Goal: Task Accomplishment & Management: Complete application form

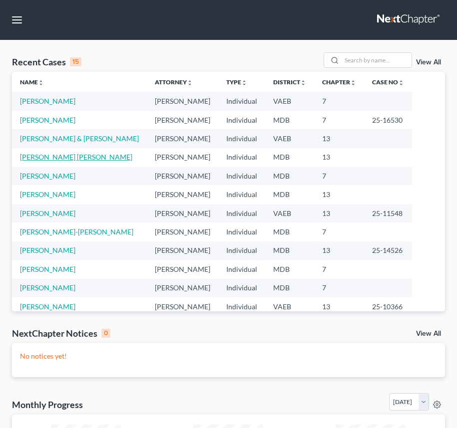
click at [66, 158] on link "[PERSON_NAME] [PERSON_NAME]" at bounding box center [76, 157] width 112 height 8
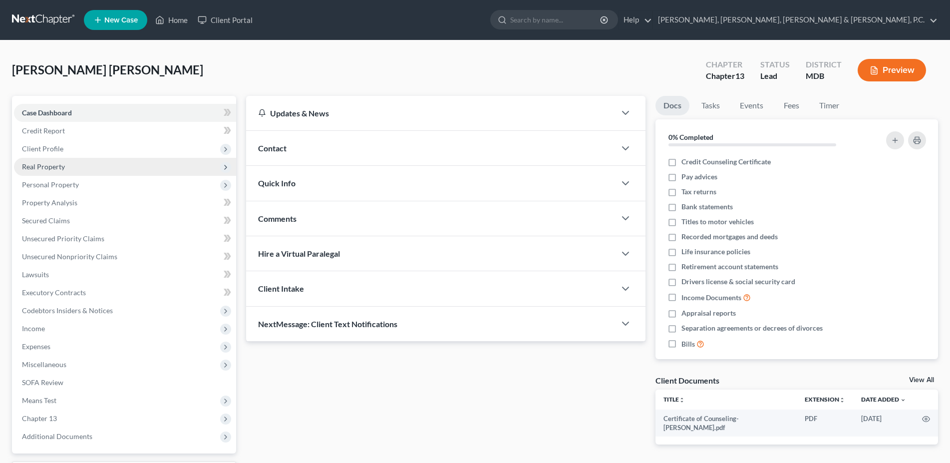
click at [47, 172] on span "Real Property" at bounding box center [125, 167] width 222 height 18
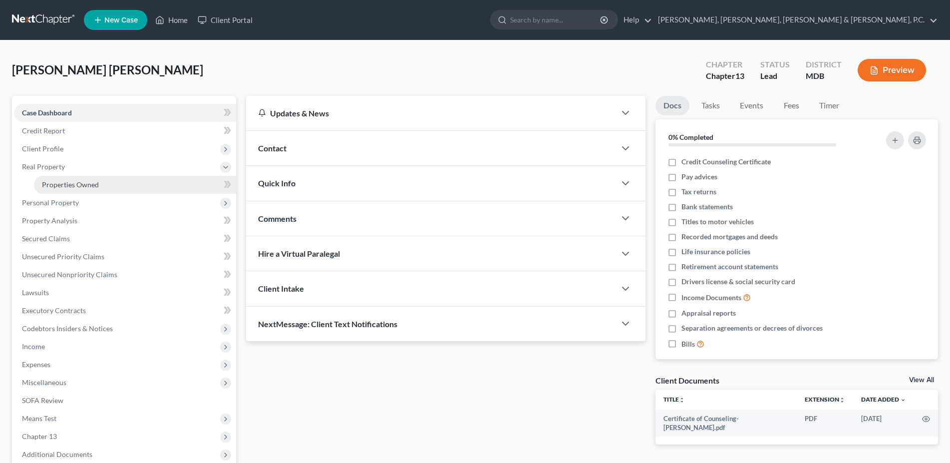
click at [52, 178] on link "Properties Owned" at bounding box center [135, 185] width 202 height 18
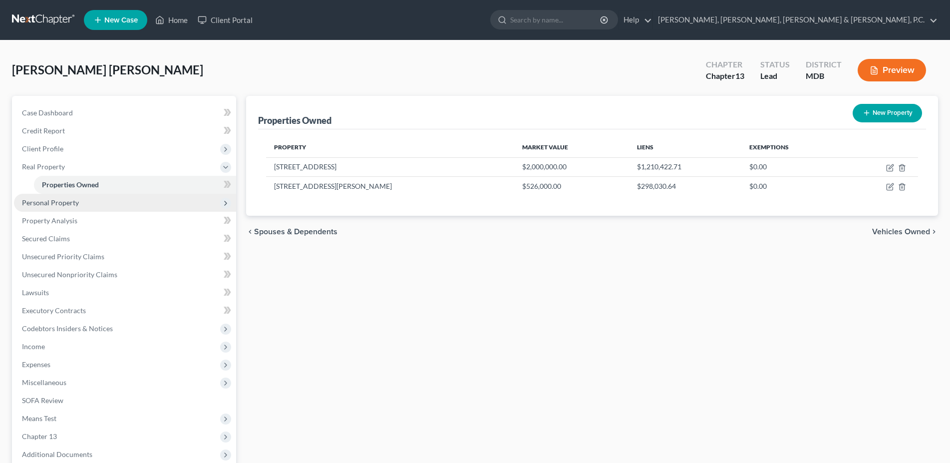
click at [68, 208] on span "Personal Property" at bounding box center [125, 203] width 222 height 18
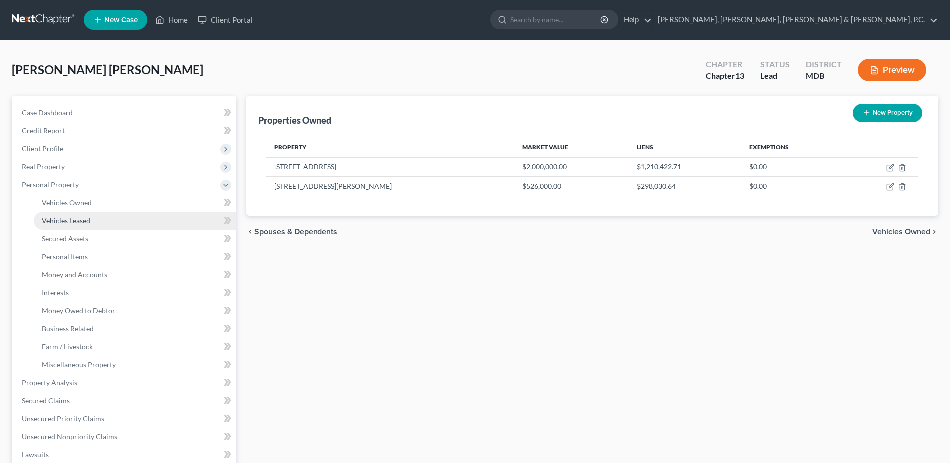
click at [68, 214] on link "Vehicles Leased" at bounding box center [135, 221] width 202 height 18
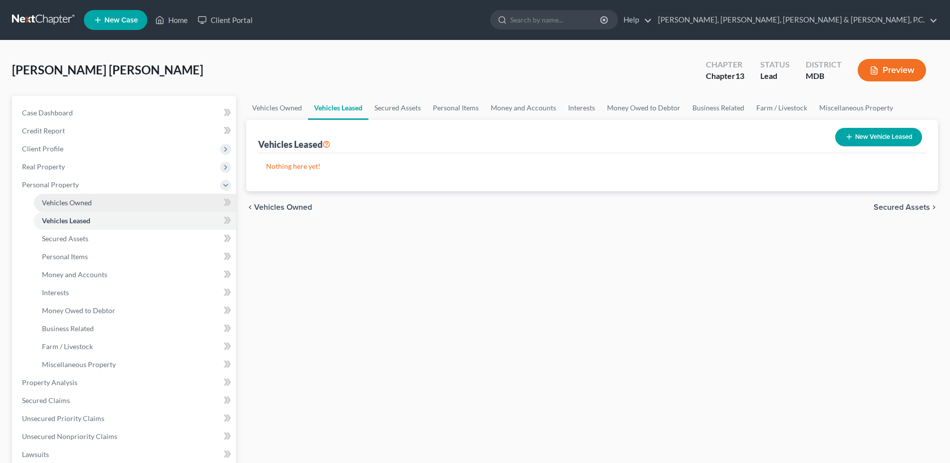
click at [67, 206] on span "Vehicles Owned" at bounding box center [67, 202] width 50 height 8
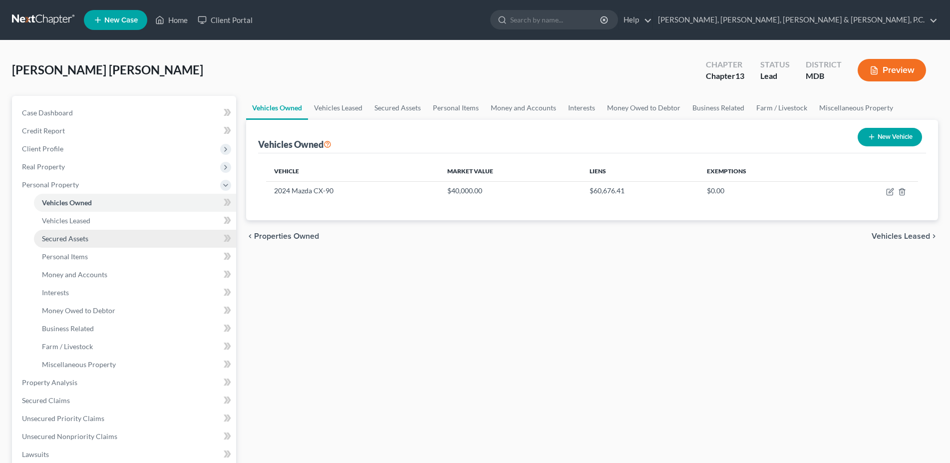
click at [67, 235] on span "Secured Assets" at bounding box center [65, 238] width 46 height 8
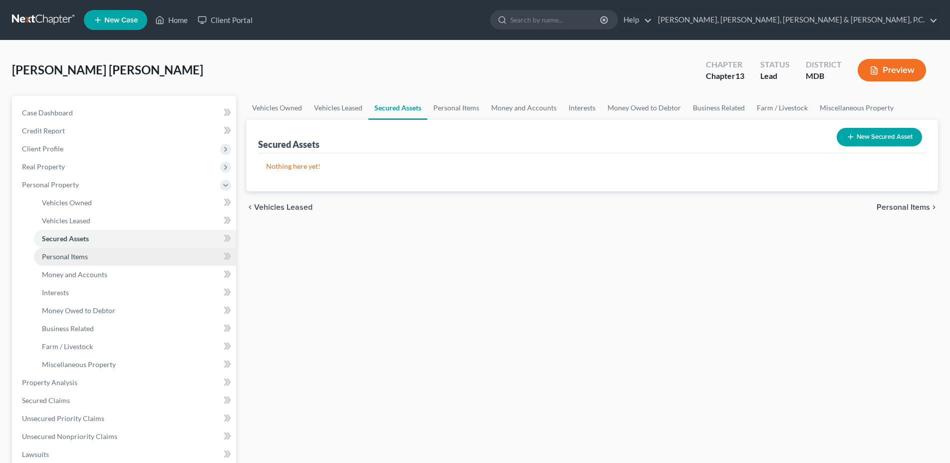
click at [67, 252] on span "Personal Items" at bounding box center [65, 256] width 46 height 8
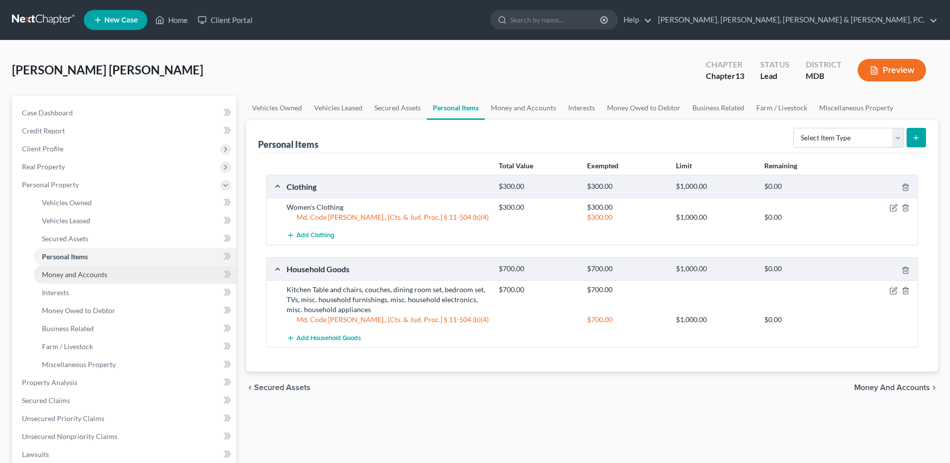
click at [69, 270] on span "Money and Accounts" at bounding box center [74, 274] width 65 height 8
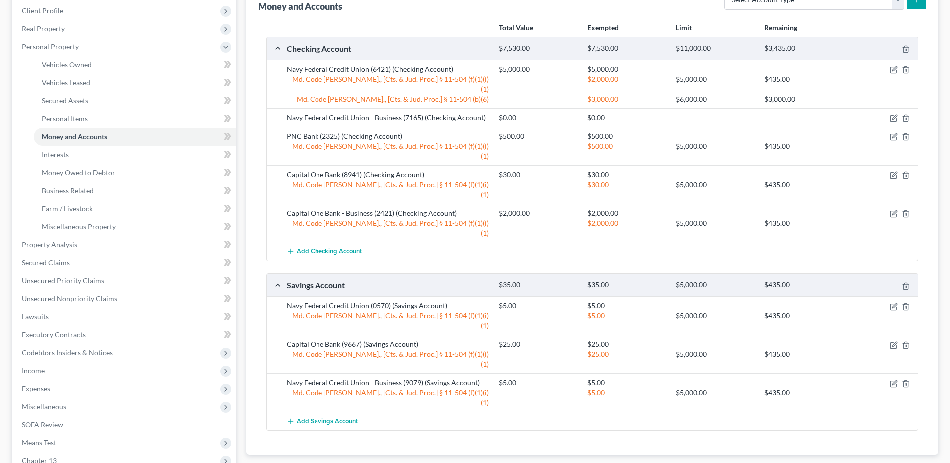
scroll to position [153, 0]
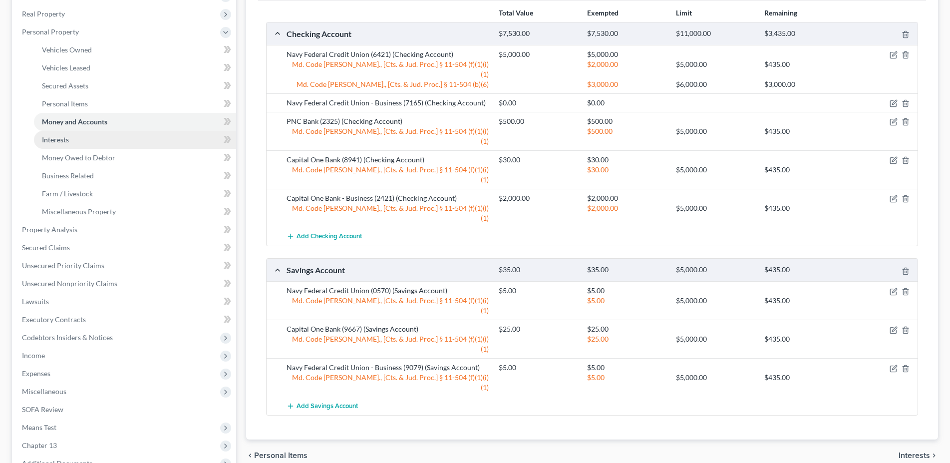
click at [63, 143] on span "Interests" at bounding box center [55, 139] width 27 height 8
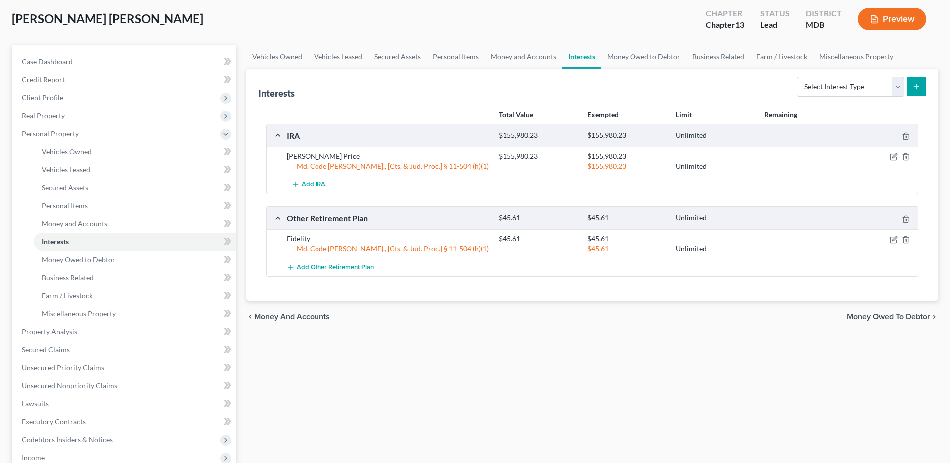
scroll to position [102, 0]
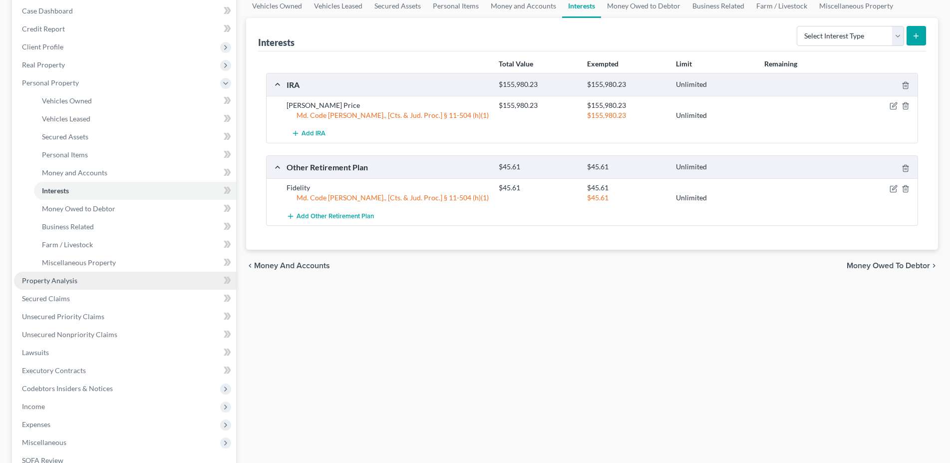
click at [66, 282] on span "Property Analysis" at bounding box center [49, 280] width 55 height 8
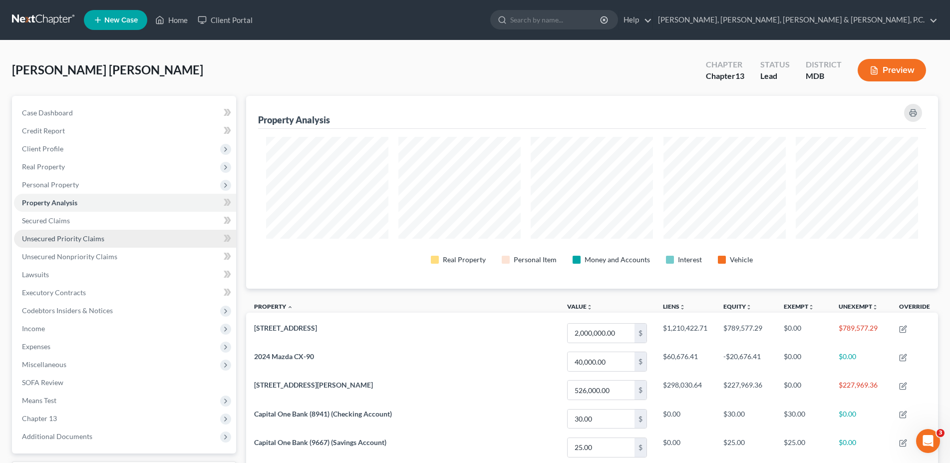
click at [42, 230] on link "Unsecured Priority Claims" at bounding box center [125, 239] width 222 height 18
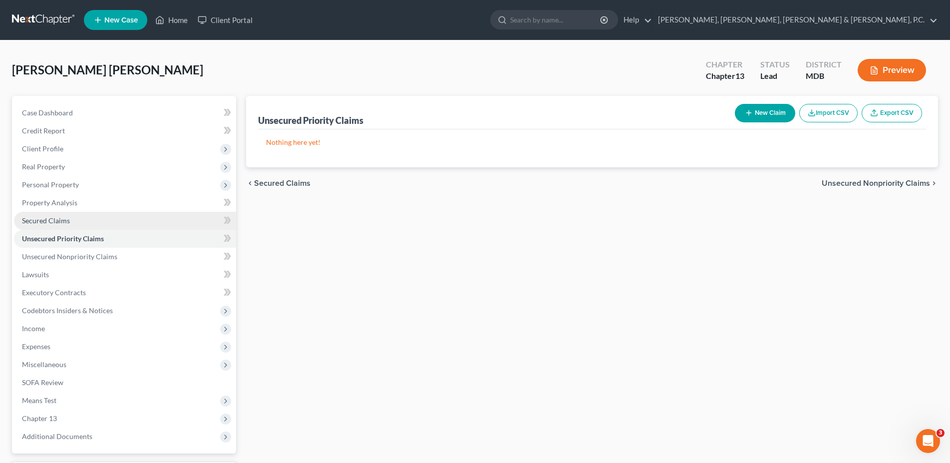
click at [41, 223] on span "Secured Claims" at bounding box center [46, 220] width 48 height 8
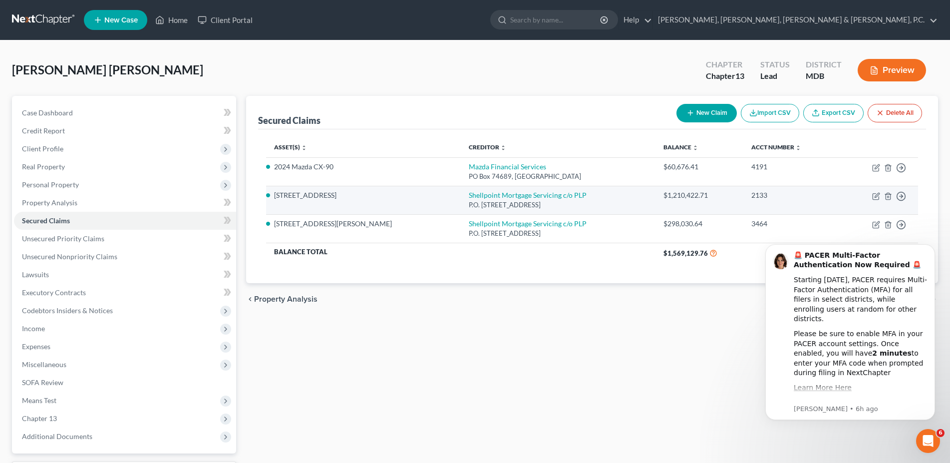
scroll to position [51, 0]
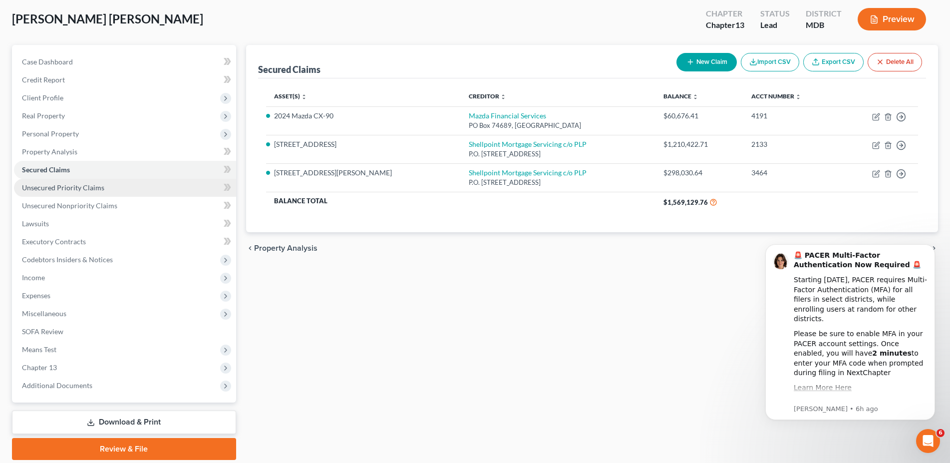
click at [82, 179] on link "Unsecured Priority Claims" at bounding box center [125, 188] width 222 height 18
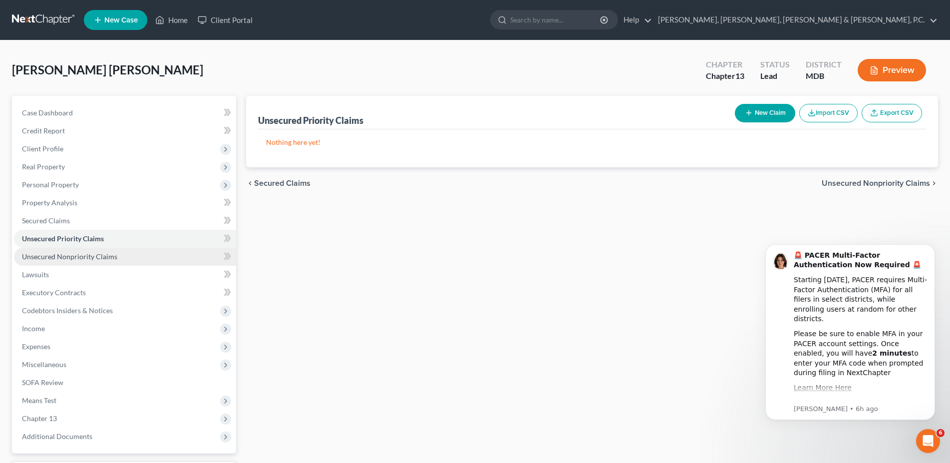
click at [74, 250] on link "Unsecured Nonpriority Claims" at bounding box center [125, 257] width 222 height 18
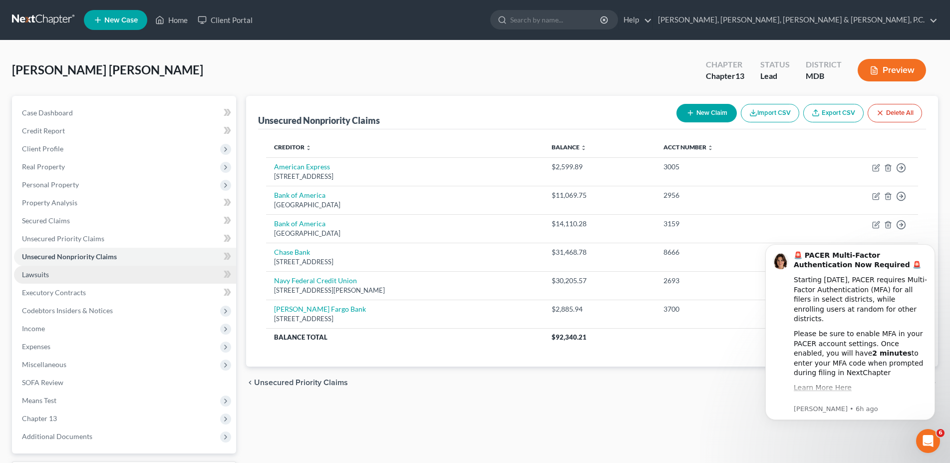
click at [67, 277] on link "Lawsuits" at bounding box center [125, 275] width 222 height 18
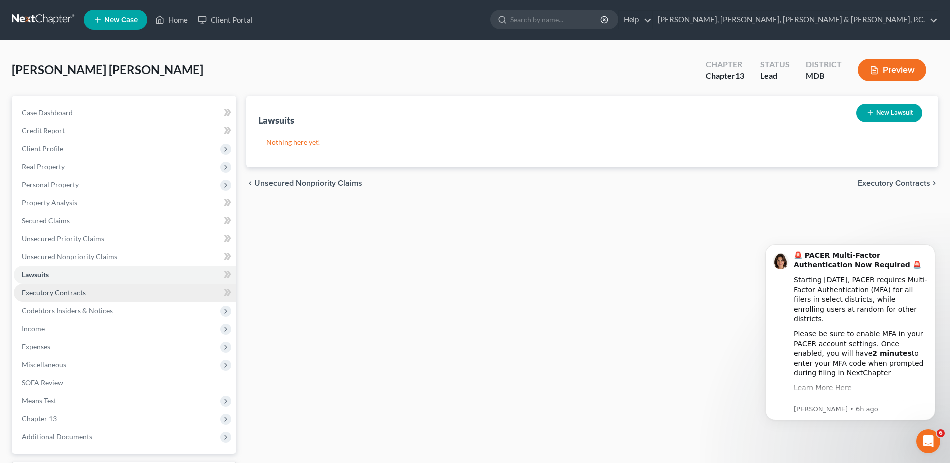
click at [65, 294] on span "Executory Contracts" at bounding box center [54, 292] width 64 height 8
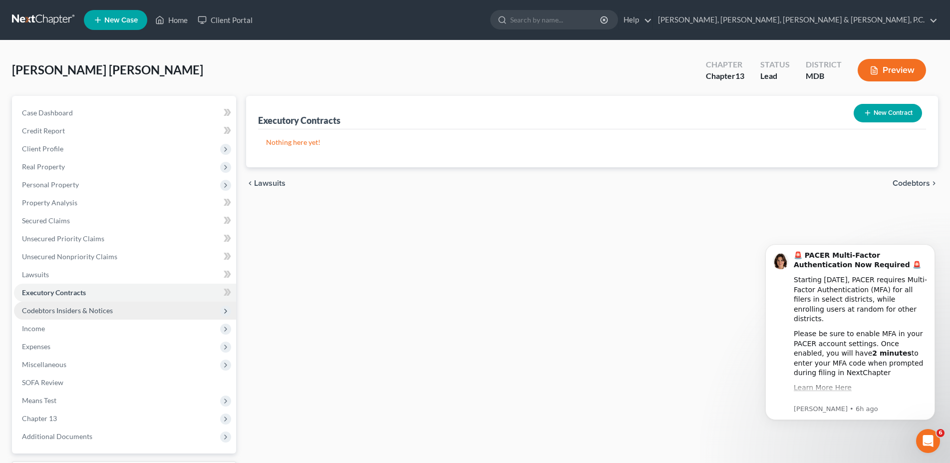
click at [66, 307] on span "Codebtors Insiders & Notices" at bounding box center [67, 310] width 91 height 8
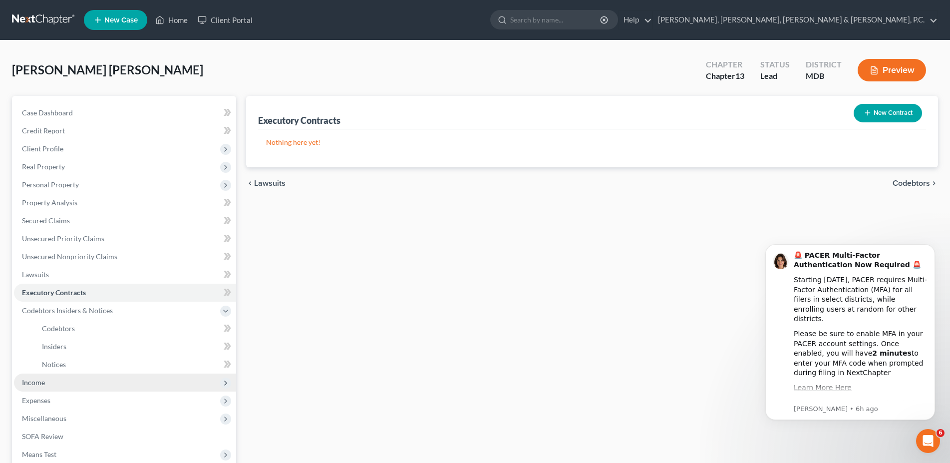
click at [50, 385] on span "Income" at bounding box center [125, 382] width 222 height 18
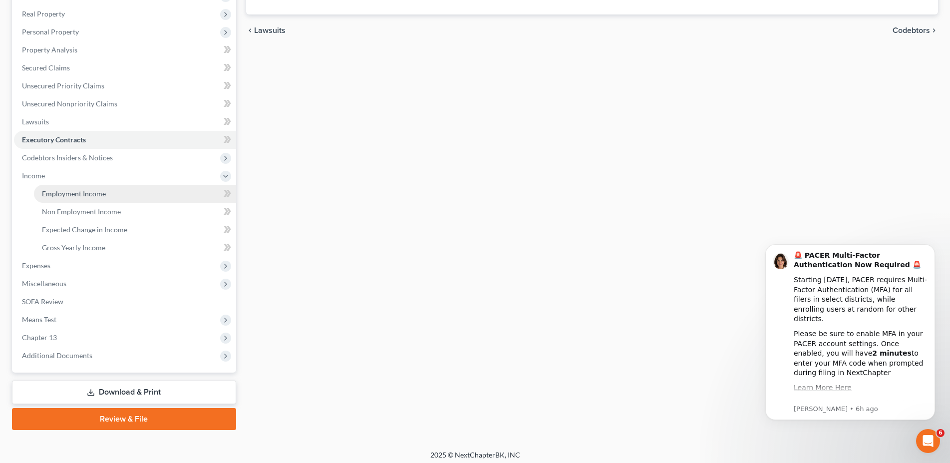
click at [67, 194] on span "Employment Income" at bounding box center [74, 193] width 64 height 8
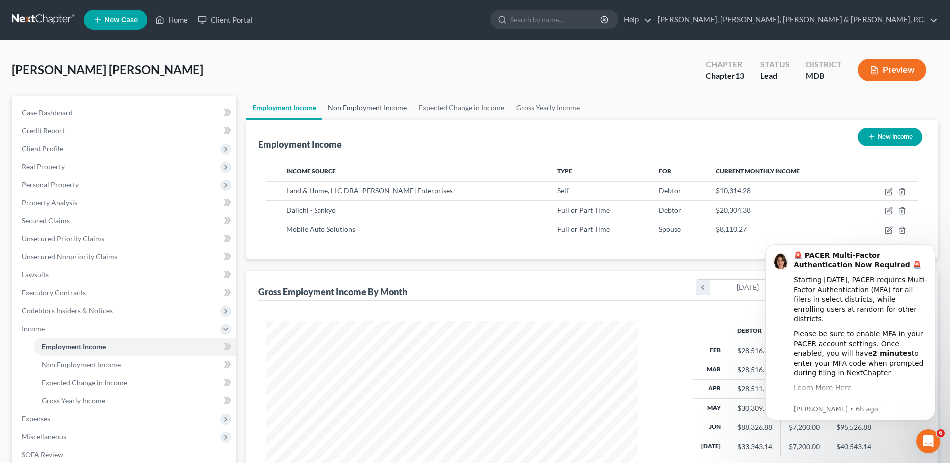
click at [383, 111] on link "Non Employment Income" at bounding box center [367, 108] width 91 height 24
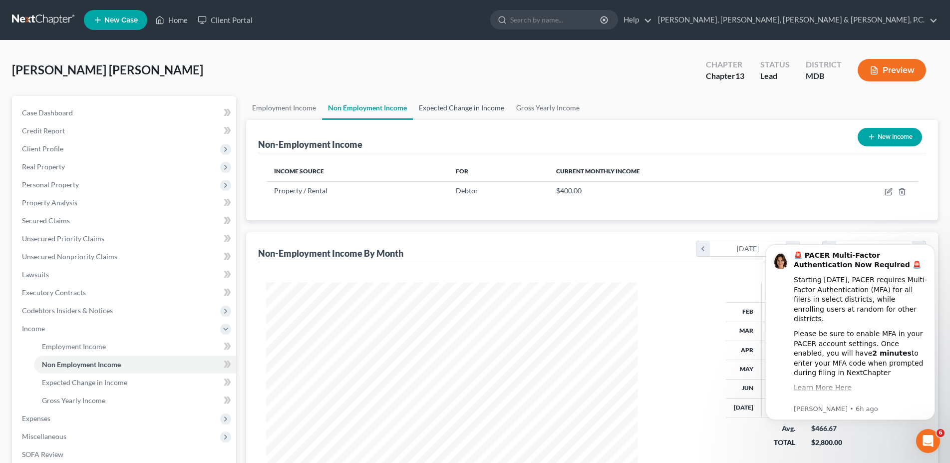
scroll to position [186, 392]
click at [437, 104] on link "Expected Change in Income" at bounding box center [461, 108] width 97 height 24
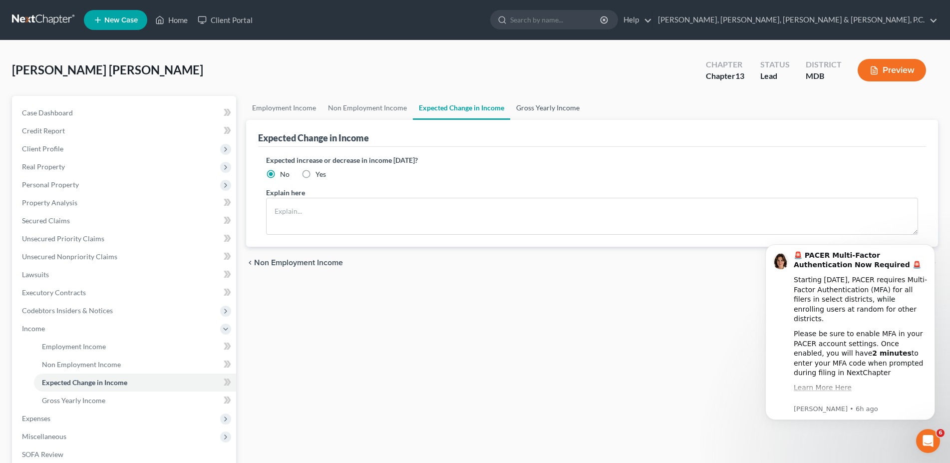
click at [456, 104] on link "Gross Yearly Income" at bounding box center [547, 108] width 75 height 24
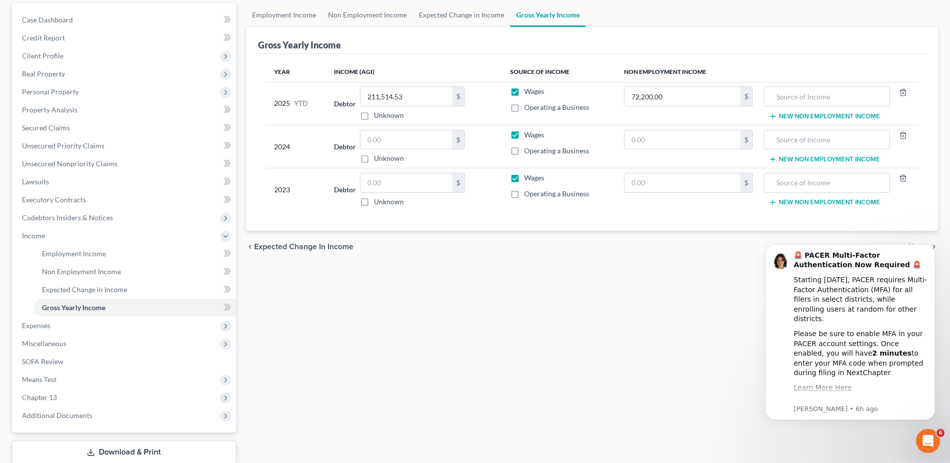
scroll to position [153, 0]
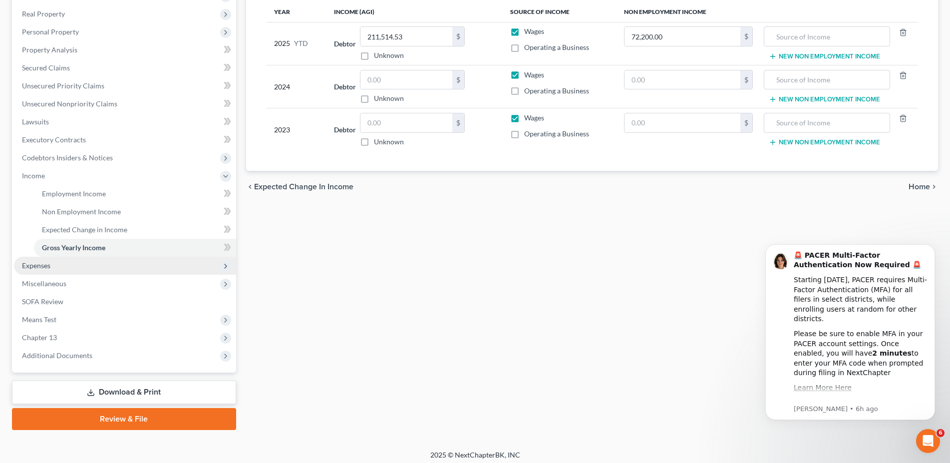
click at [58, 269] on span "Expenses" at bounding box center [125, 266] width 222 height 18
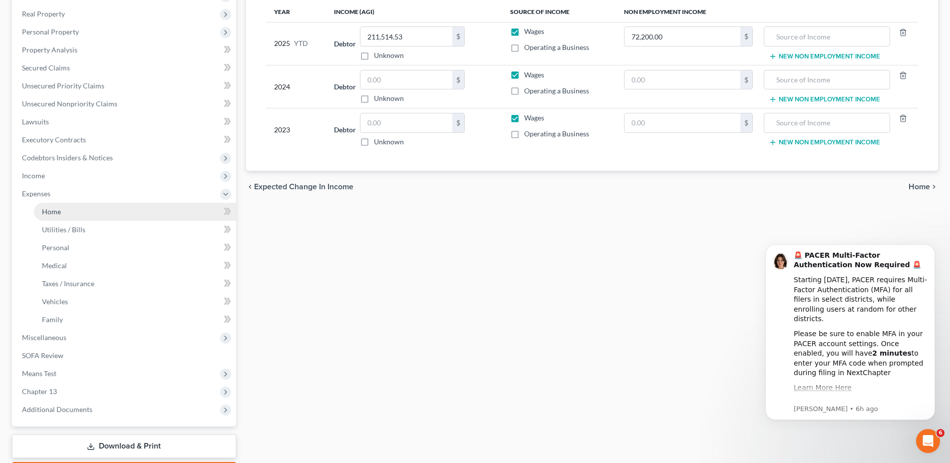
click at [51, 208] on span "Home" at bounding box center [51, 211] width 19 height 8
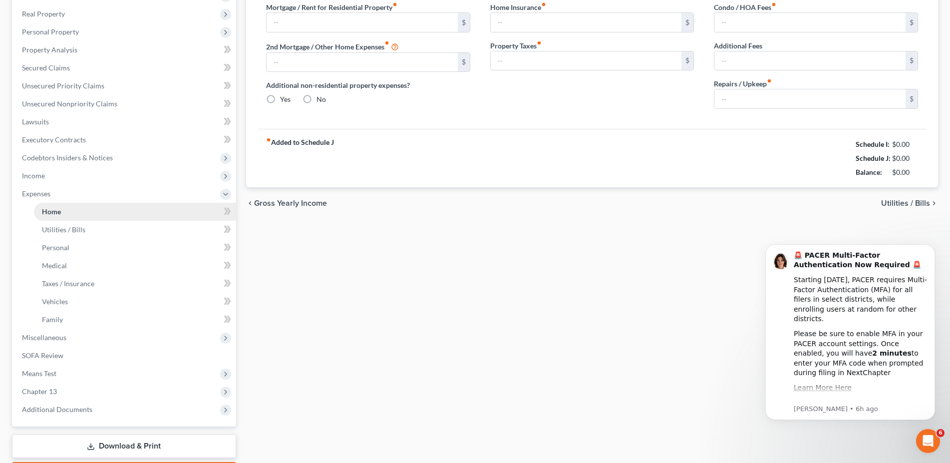
type input "10,147.33"
type input "3,255.51"
radio input "true"
type input "0.00"
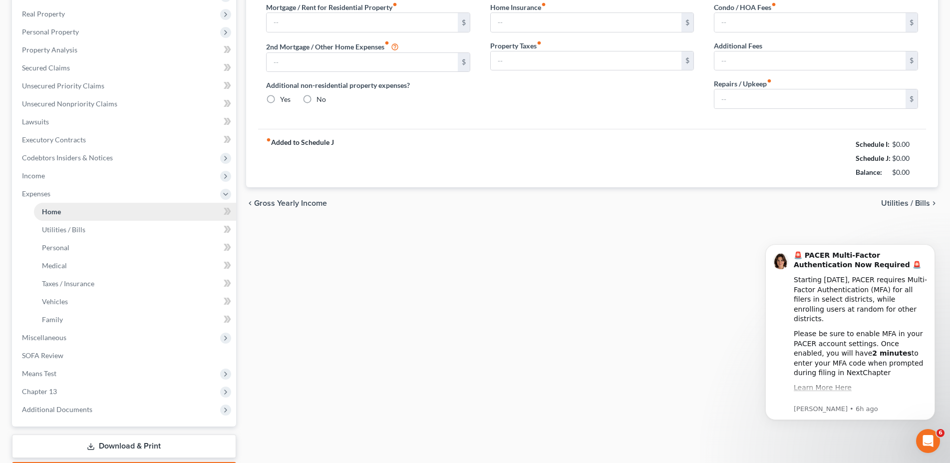
type input "99.90"
type input "0.00"
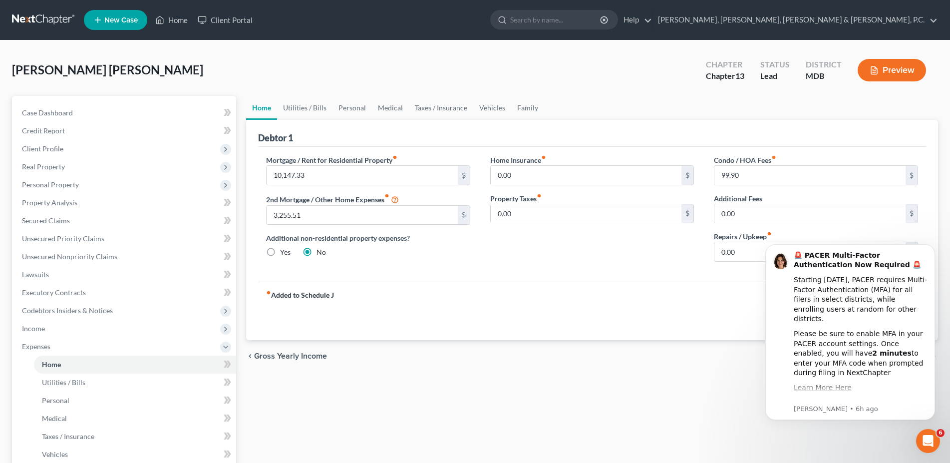
click at [456, 381] on div "Home Utilities / Bills Personal Medical Taxes / Insurance Vehicles Family Debto…" at bounding box center [592, 366] width 702 height 541
click at [456, 247] on icon "Dismiss notification" at bounding box center [931, 246] width 3 height 3
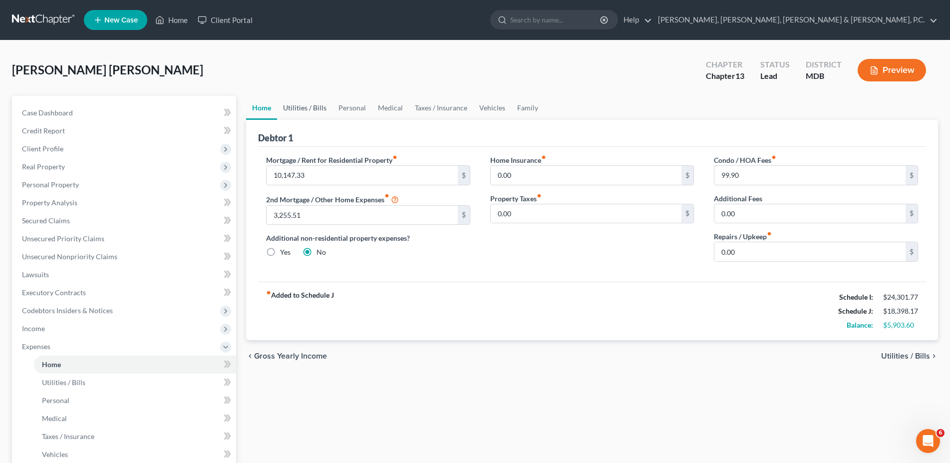
click at [305, 101] on link "Utilities / Bills" at bounding box center [304, 108] width 55 height 24
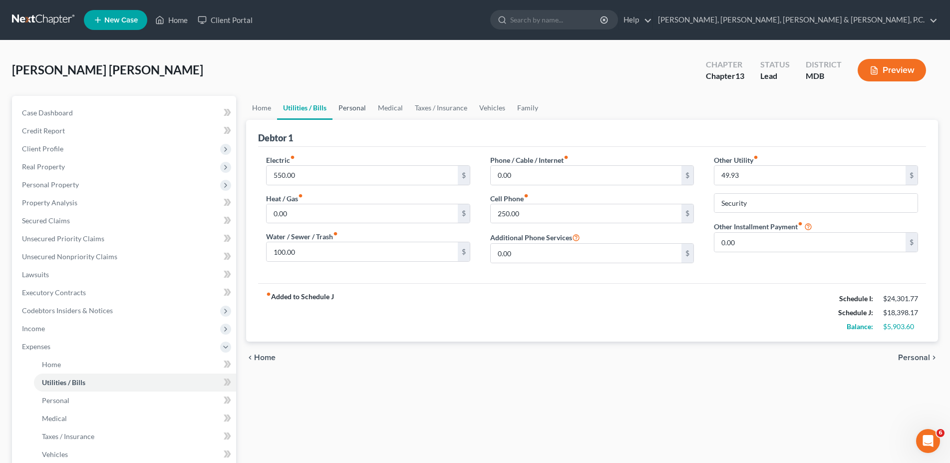
click at [352, 109] on link "Personal" at bounding box center [352, 108] width 39 height 24
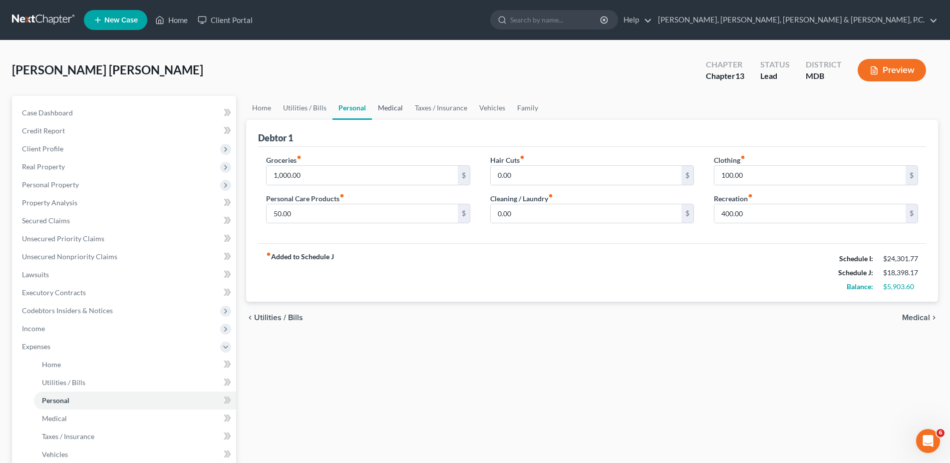
click at [386, 112] on link "Medical" at bounding box center [390, 108] width 37 height 24
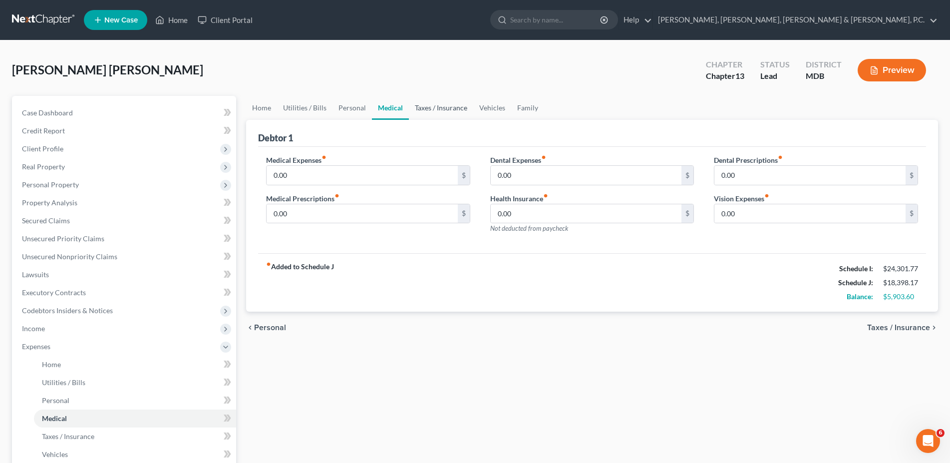
click at [423, 108] on link "Taxes / Insurance" at bounding box center [441, 108] width 64 height 24
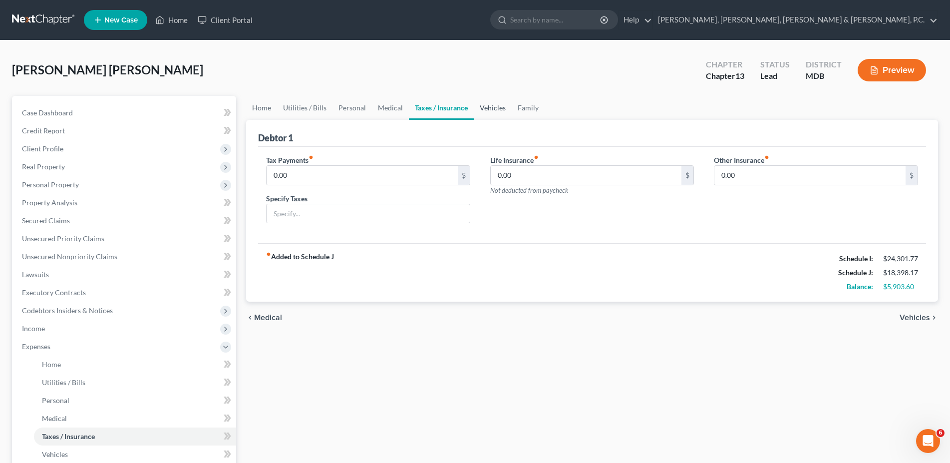
click at [456, 106] on link "Vehicles" at bounding box center [493, 108] width 38 height 24
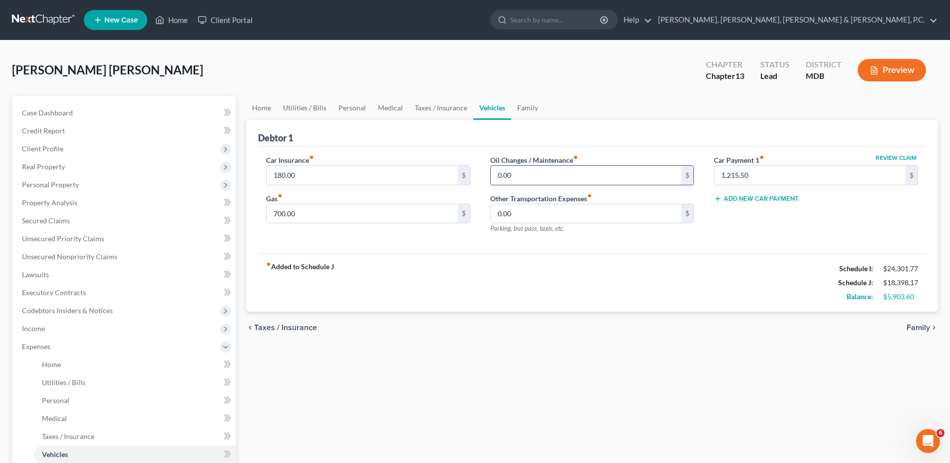
drag, startPoint x: 528, startPoint y: 173, endPoint x: 460, endPoint y: 174, distance: 67.9
click at [456, 174] on input "0.00" at bounding box center [586, 175] width 191 height 19
drag, startPoint x: 540, startPoint y: 171, endPoint x: 414, endPoint y: 166, distance: 125.4
click at [456, 166] on input "0.00" at bounding box center [586, 175] width 191 height 19
type input "50.00"
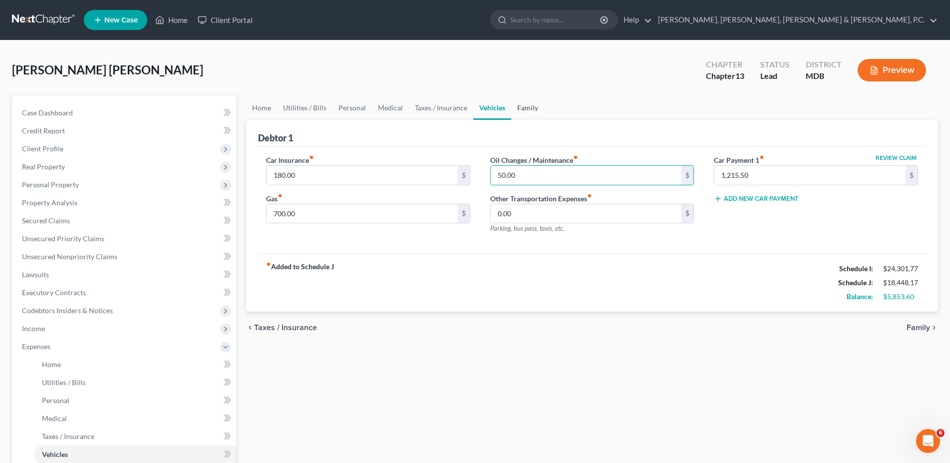
click at [456, 110] on link "Family" at bounding box center [527, 108] width 33 height 24
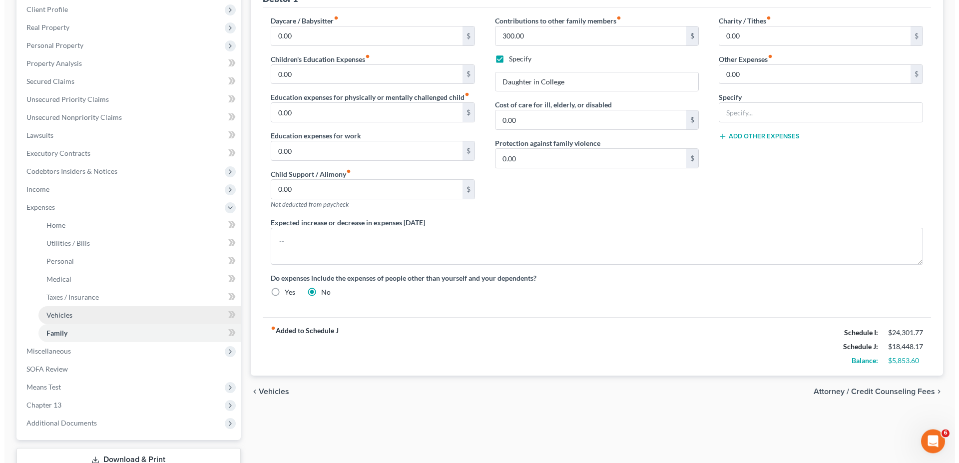
scroll to position [204, 0]
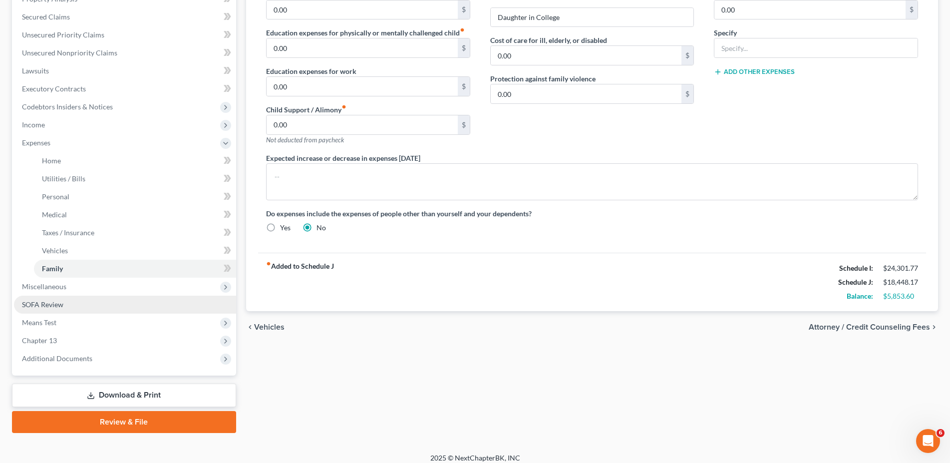
click at [59, 306] on span "SOFA Review" at bounding box center [42, 304] width 41 height 8
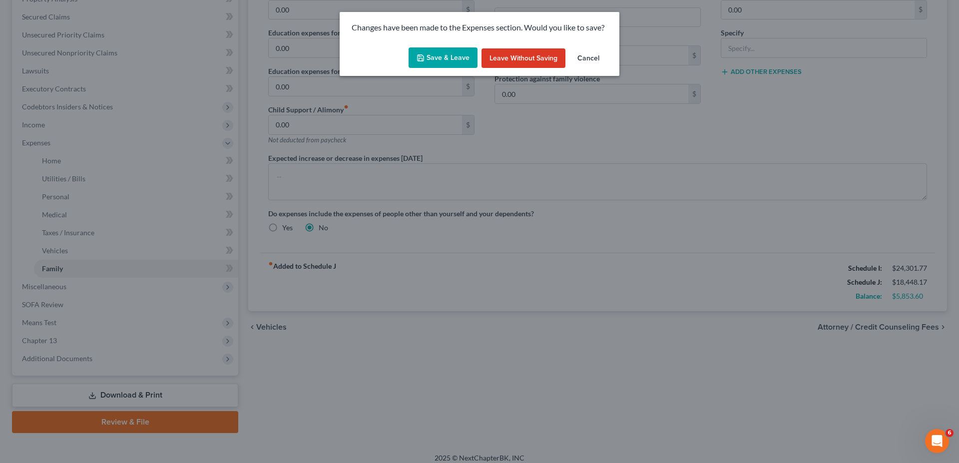
click at [425, 66] on button "Save & Leave" at bounding box center [442, 57] width 69 height 21
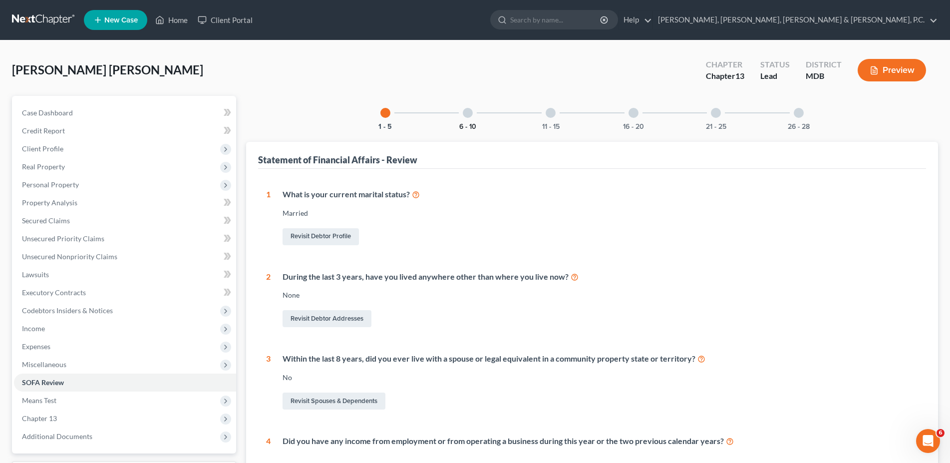
click at [456, 123] on button "6 - 10" at bounding box center [467, 126] width 17 height 7
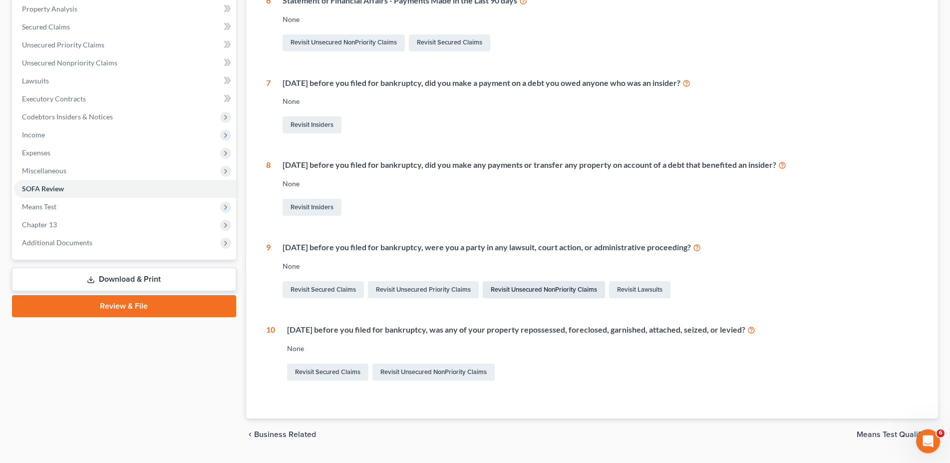
scroll to position [204, 0]
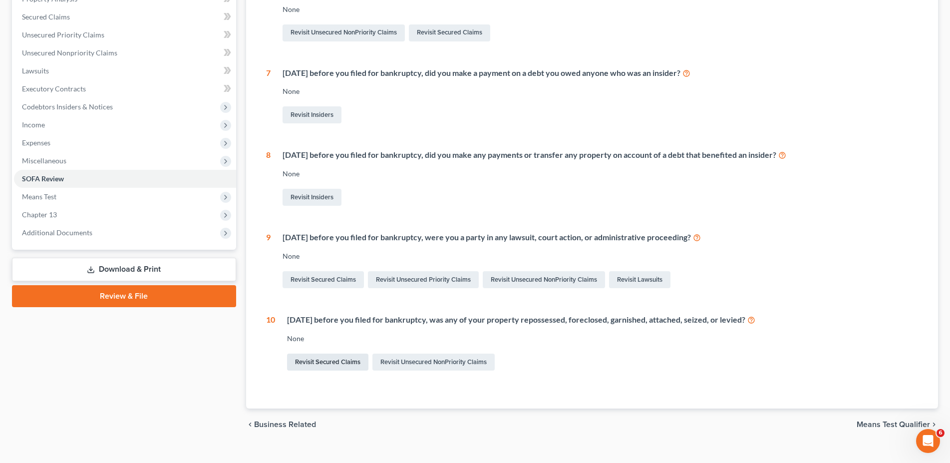
click at [326, 358] on link "Revisit Secured Claims" at bounding box center [327, 362] width 81 height 17
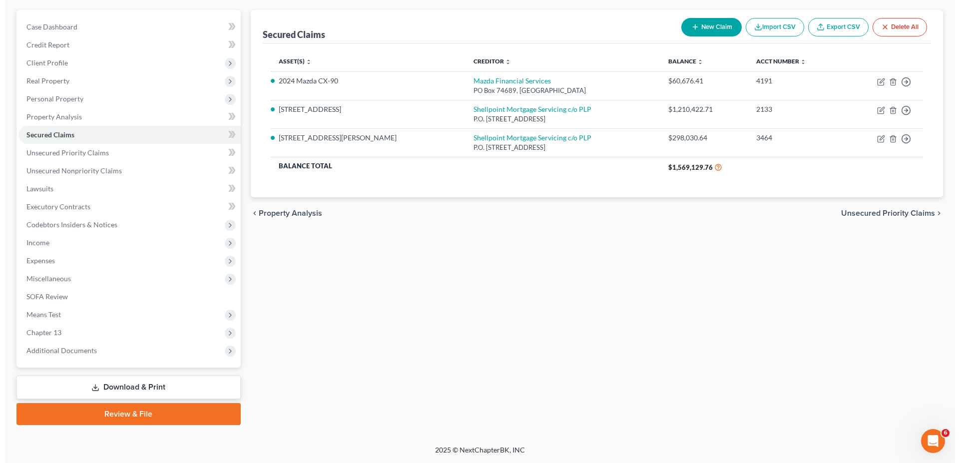
scroll to position [85, 0]
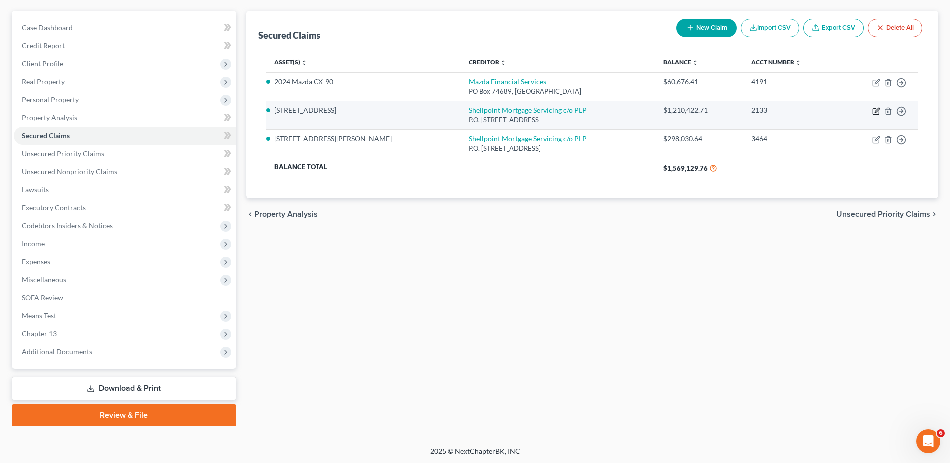
click at [456, 111] on icon "button" at bounding box center [876, 111] width 8 height 8
select select "42"
select select "2"
select select "0"
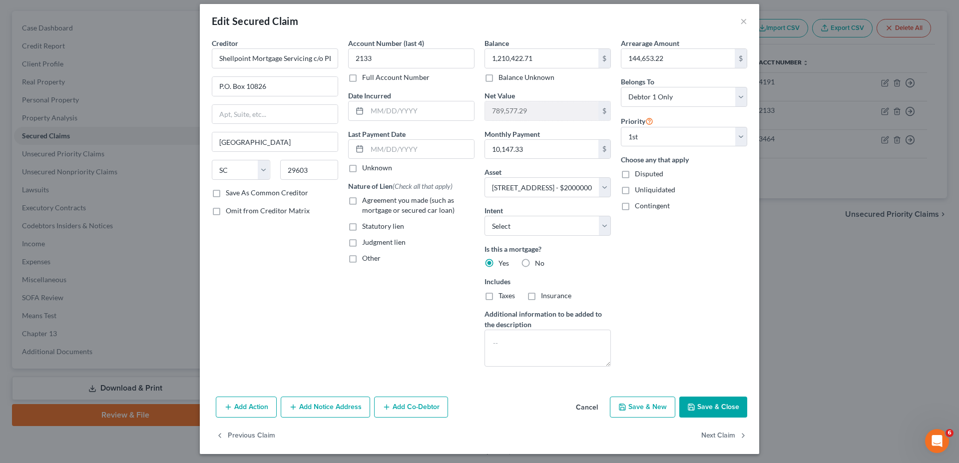
scroll to position [11, 0]
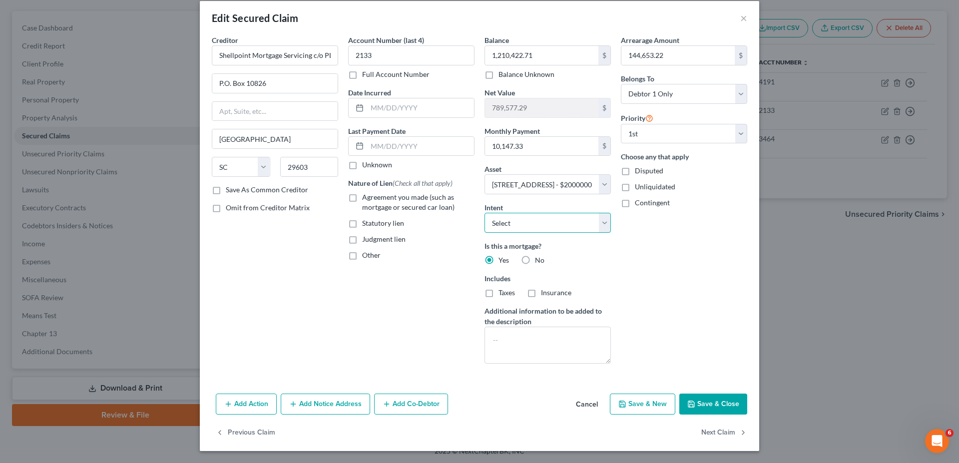
click at [456, 213] on select "Select Surrender Redeem Reaffirm Avoid Other" at bounding box center [547, 223] width 126 height 20
select select "4"
click option "Other" at bounding box center [0, 0] width 0 height 0
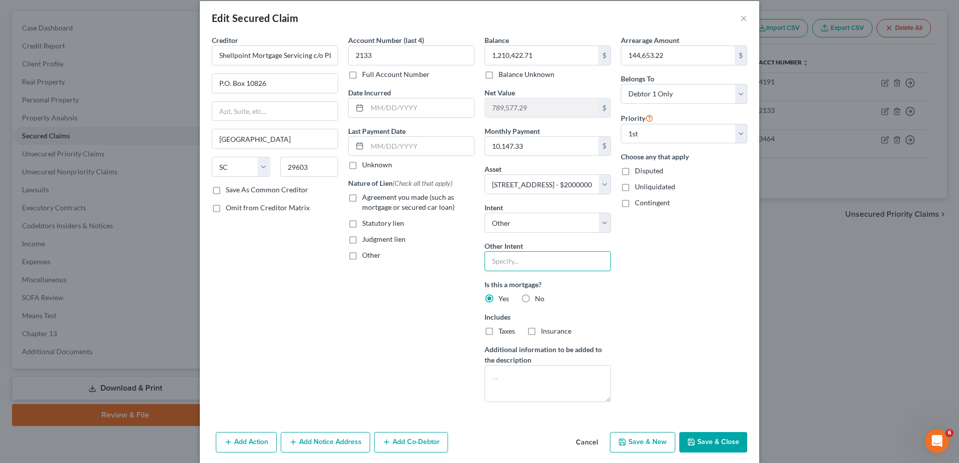
click at [456, 266] on input "text" at bounding box center [547, 261] width 126 height 20
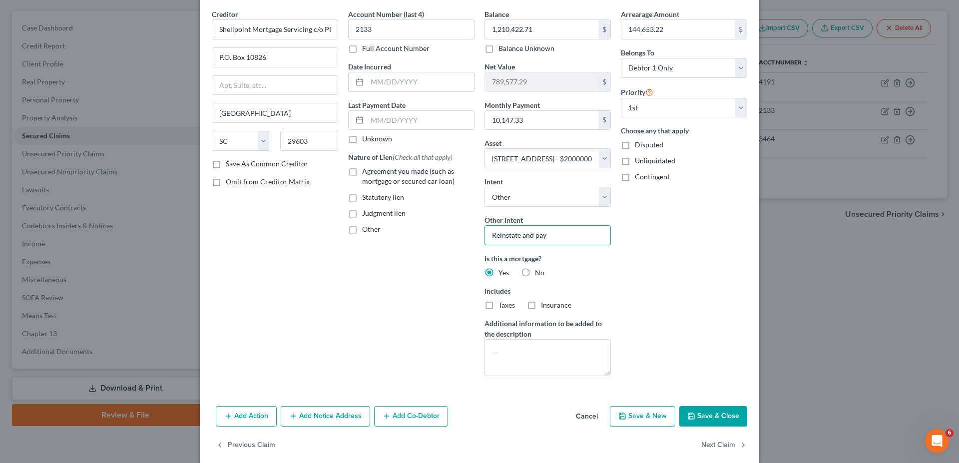
scroll to position [49, 0]
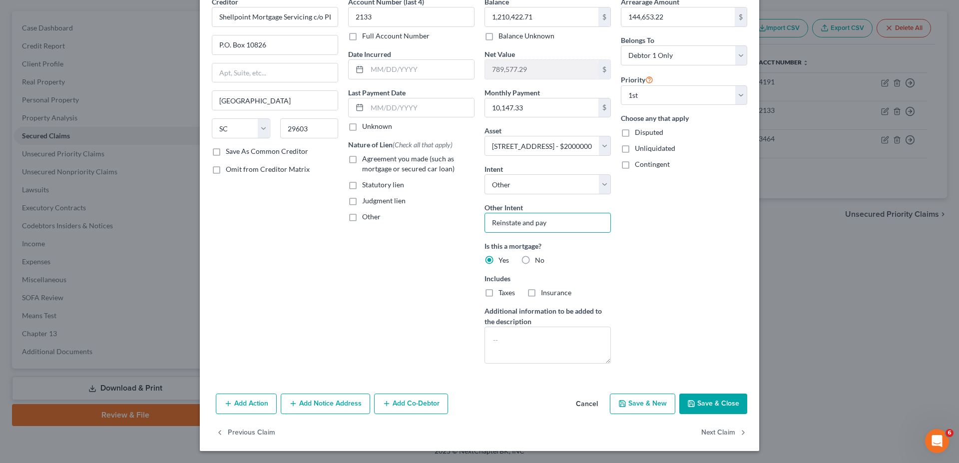
type input "Reinstate and pay"
click at [252, 400] on button "Add Action" at bounding box center [246, 403] width 61 height 21
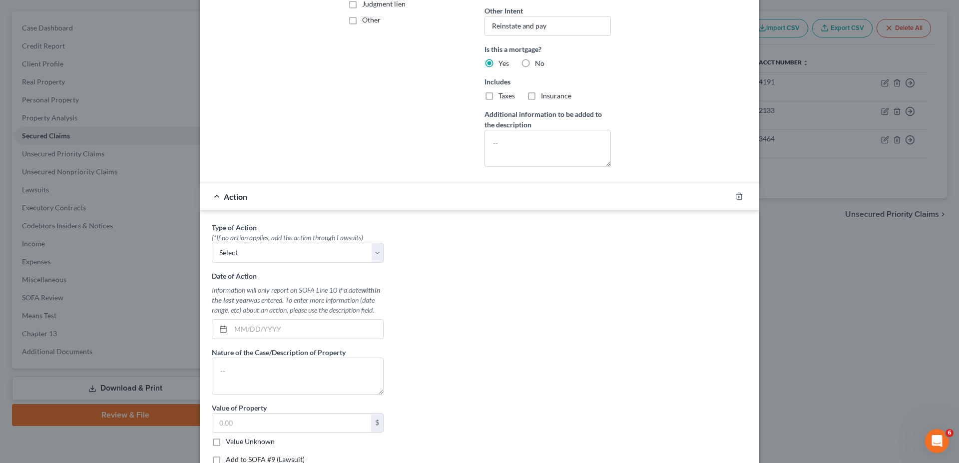
scroll to position [253, 0]
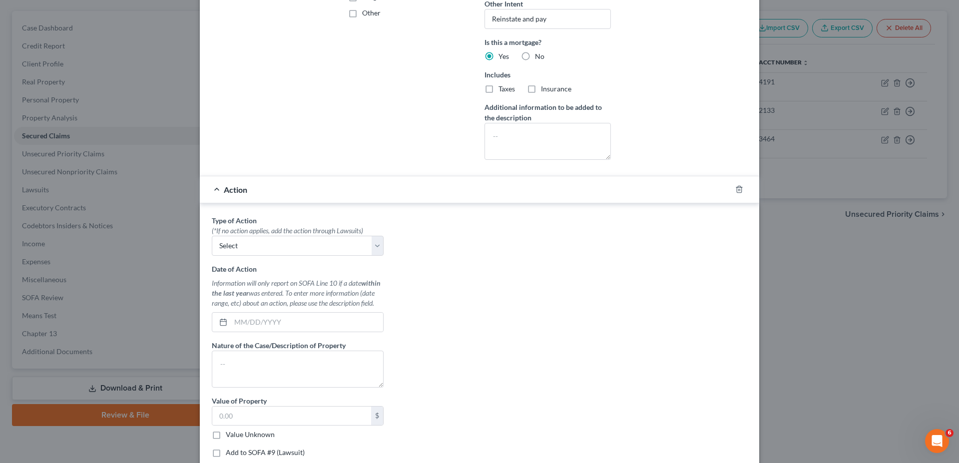
click at [289, 257] on div "Type of Action * (*If no action applies, add the action through Lawsuits) Selec…" at bounding box center [298, 340] width 182 height 250
click at [212, 236] on select "Select Repossession Garnishment Foreclosure Personal Injury Attached, Seized, O…" at bounding box center [298, 246] width 172 height 20
select select "2"
click option "Foreclosure" at bounding box center [0, 0] width 0 height 0
click at [276, 317] on input "text" at bounding box center [307, 322] width 152 height 19
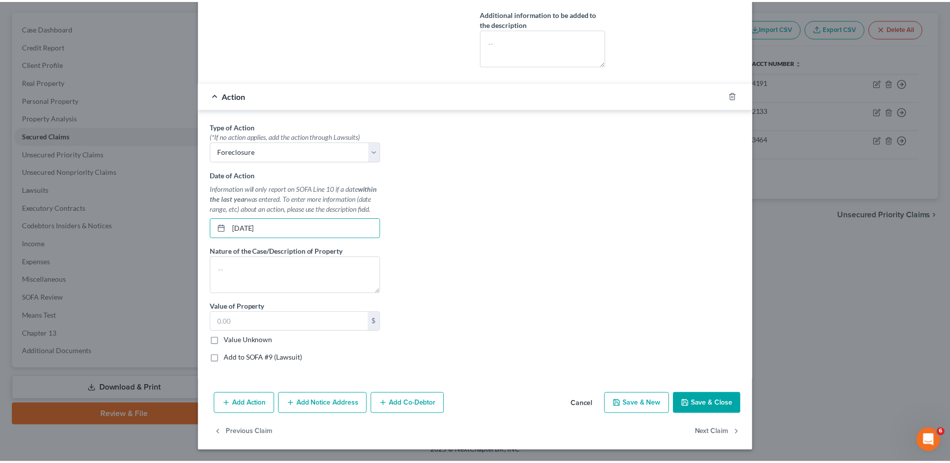
scroll to position [348, 0]
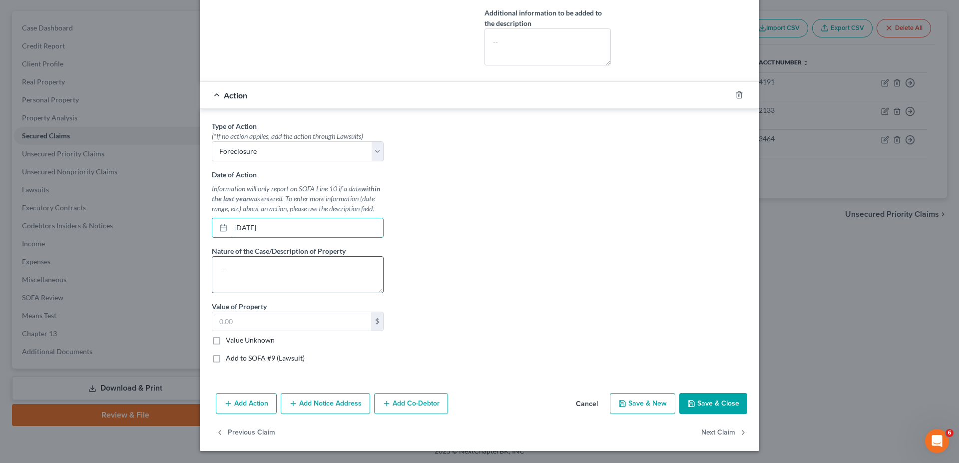
type input "7/18/2025"
click at [261, 275] on textarea at bounding box center [298, 274] width 172 height 37
type textarea "Foreclosure Date"
click at [300, 320] on input "text" at bounding box center [291, 321] width 159 height 19
type input "2,000,000"
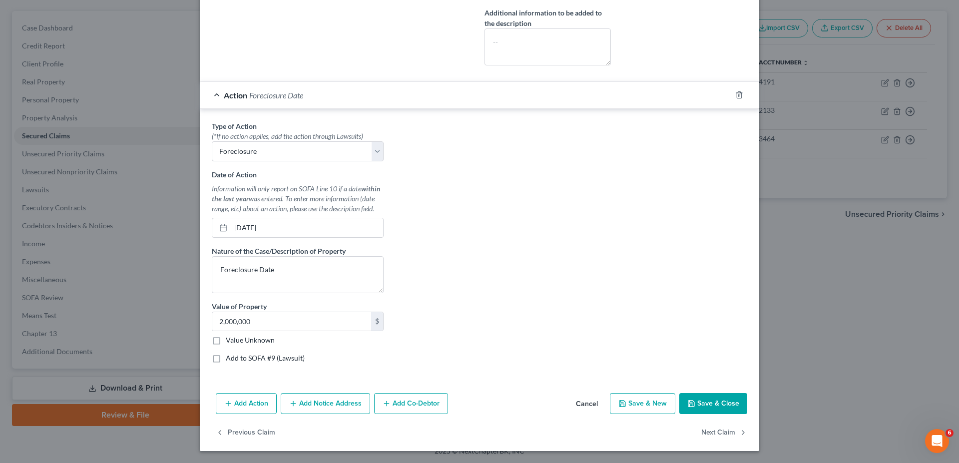
click at [252, 363] on label "Add to SOFA #9 (Lawsuit)" at bounding box center [265, 358] width 79 height 10
click at [236, 360] on input "Add to SOFA #9 (Lawsuit)" at bounding box center [233, 356] width 6 height 6
checkbox input "true"
select select "0"
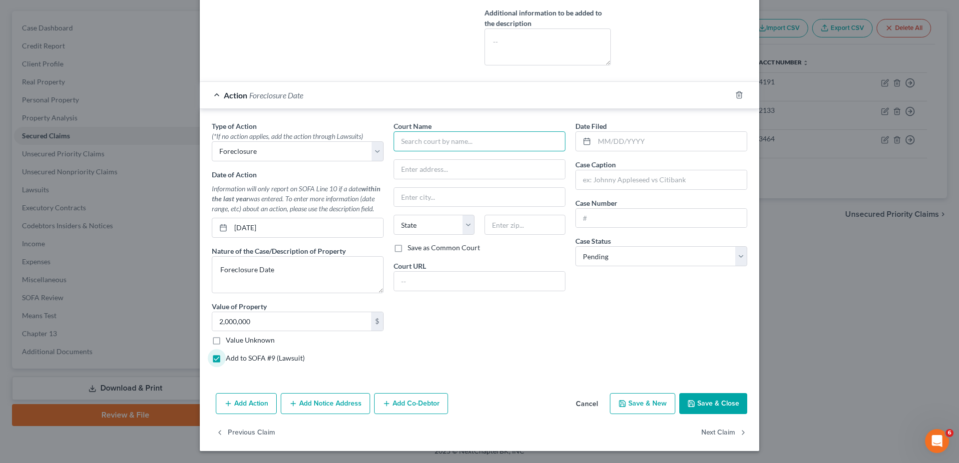
click at [456, 140] on input "text" at bounding box center [479, 141] width 172 height 20
type input "Howard County Circuit Court"
click at [456, 175] on input "text" at bounding box center [479, 169] width 171 height 19
type input "9250 Judicial Way"
click at [440, 195] on input "text" at bounding box center [479, 197] width 171 height 19
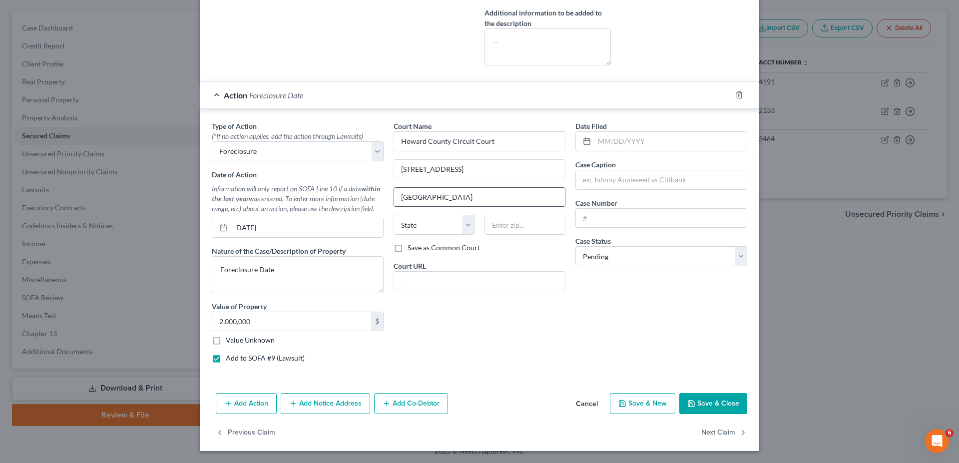
type input "Ellicott City"
select select "21"
type input "21043"
click at [456, 220] on input "text" at bounding box center [661, 218] width 171 height 19
paste input "C-13-CV-25-000193"
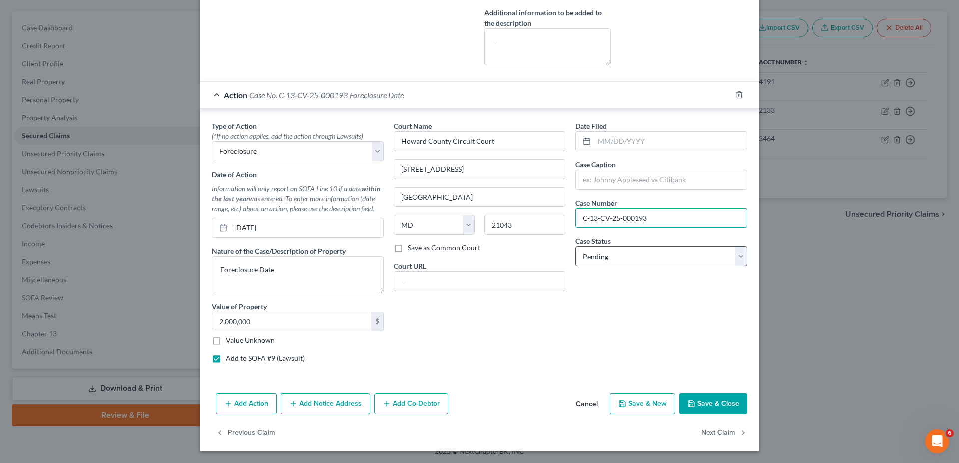
type input "C-13-CV-25-000193"
click at [456, 246] on select "Select Pending On Appeal Concluded" at bounding box center [661, 256] width 172 height 20
click at [456, 250] on select "Select Pending On Appeal Concluded" at bounding box center [661, 256] width 172 height 20
click at [456, 145] on input "text" at bounding box center [670, 141] width 152 height 19
click at [456, 135] on input "text" at bounding box center [670, 141] width 152 height 19
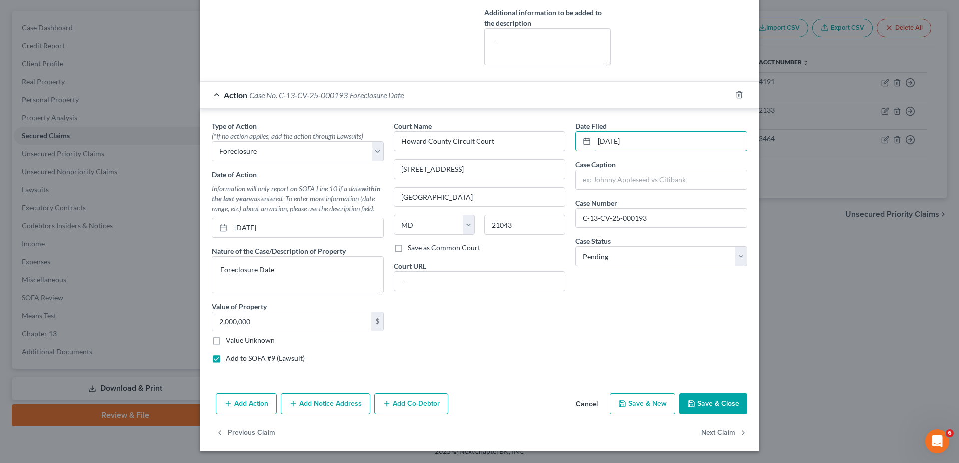
type input "[DATE]"
click at [456, 400] on button "Save & Close" at bounding box center [713, 403] width 68 height 21
select select
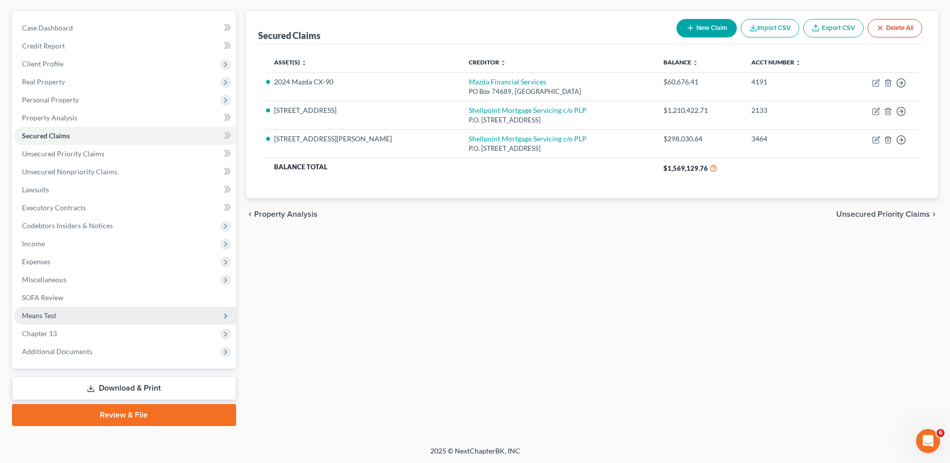
click at [41, 313] on span "Means Test" at bounding box center [39, 315] width 34 height 8
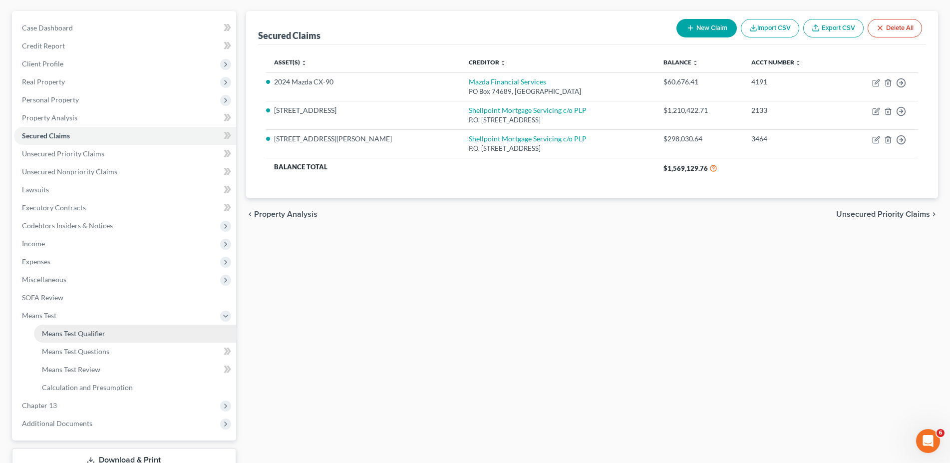
click at [70, 327] on link "Means Test Qualifier" at bounding box center [135, 334] width 202 height 18
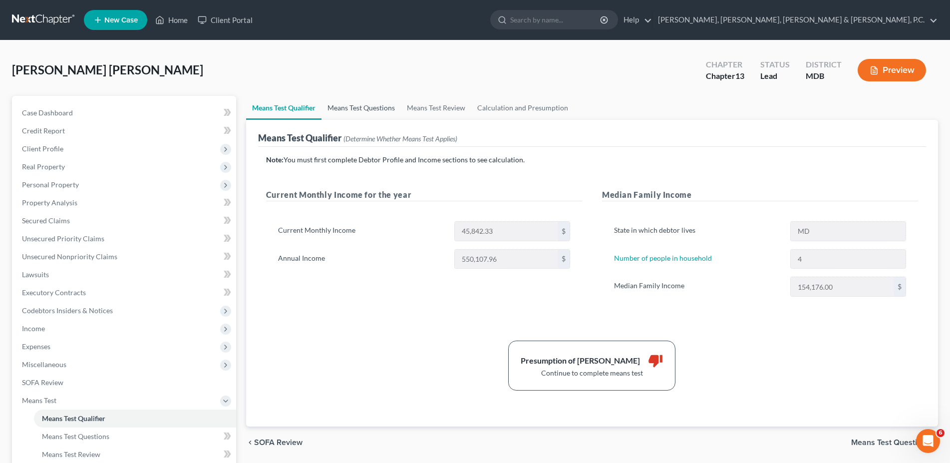
click at [369, 113] on link "Means Test Questions" at bounding box center [361, 108] width 79 height 24
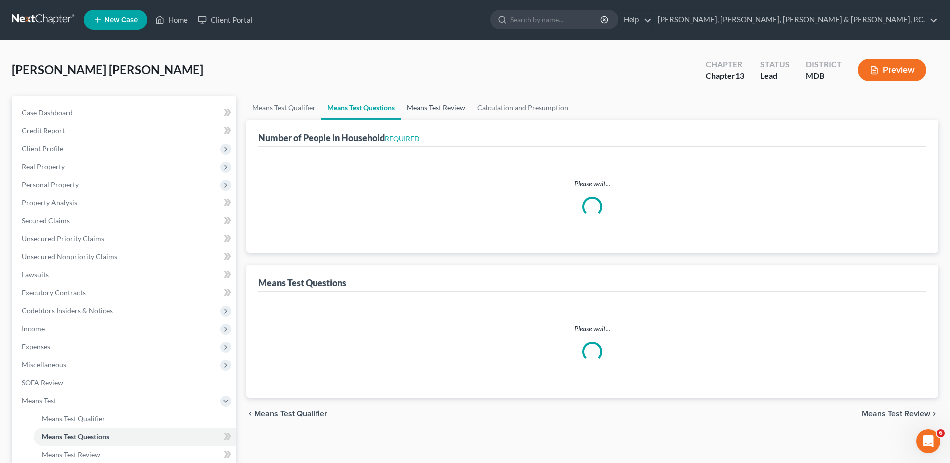
select select "1"
select select "60"
select select "0"
select select "60"
select select "0"
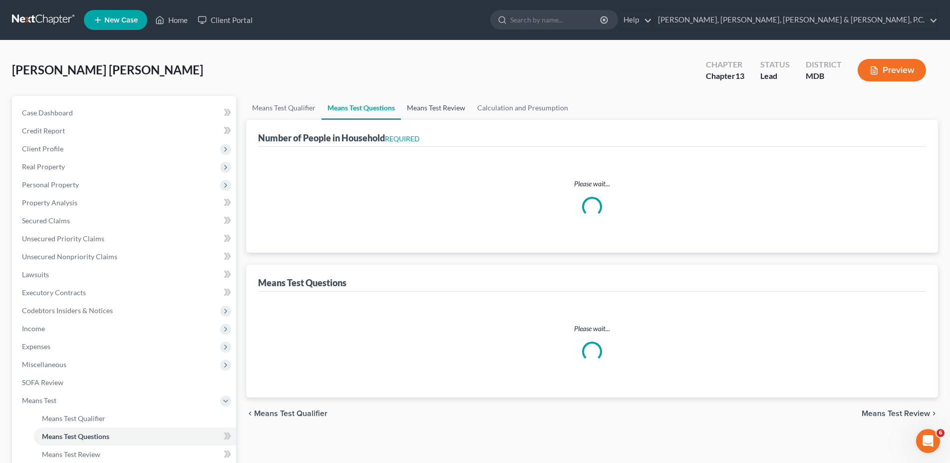
select select "60"
select select "1"
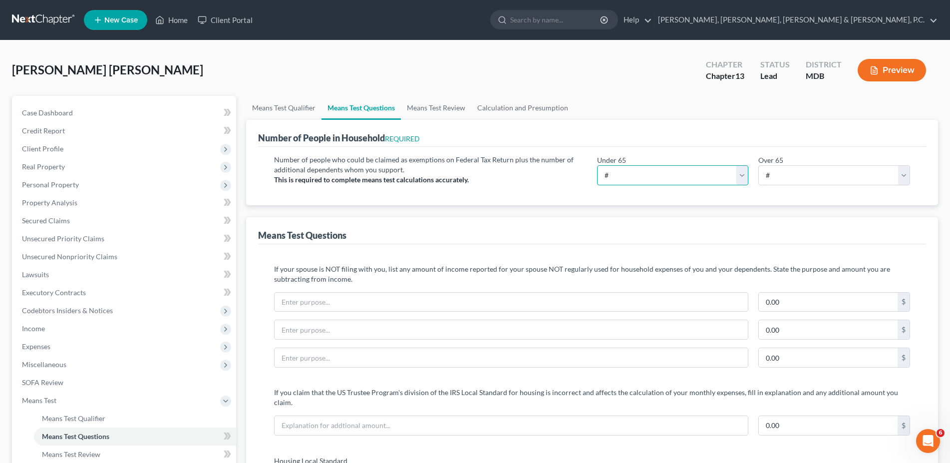
click at [456, 165] on select "# 0 1 2 3 4 5 6 7 8 9 10" at bounding box center [673, 175] width 152 height 20
select select "4"
click option "4" at bounding box center [0, 0] width 0 height 0
click at [443, 108] on link "Means Test Review" at bounding box center [436, 108] width 70 height 24
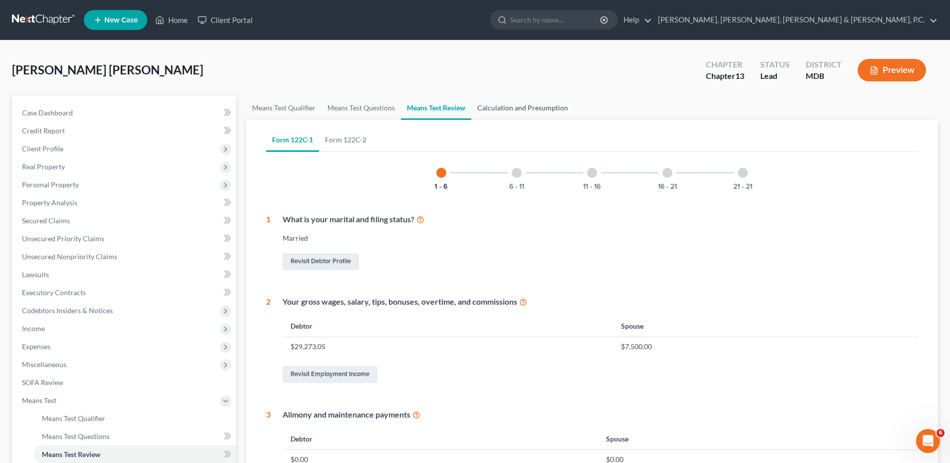
click at [456, 113] on link "Calculation and Presumption" at bounding box center [522, 108] width 103 height 24
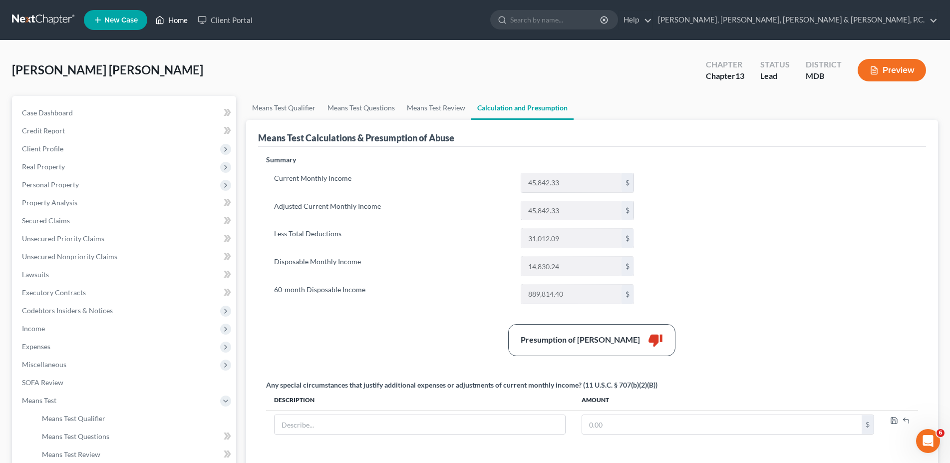
click at [181, 15] on link "Home" at bounding box center [171, 20] width 42 height 18
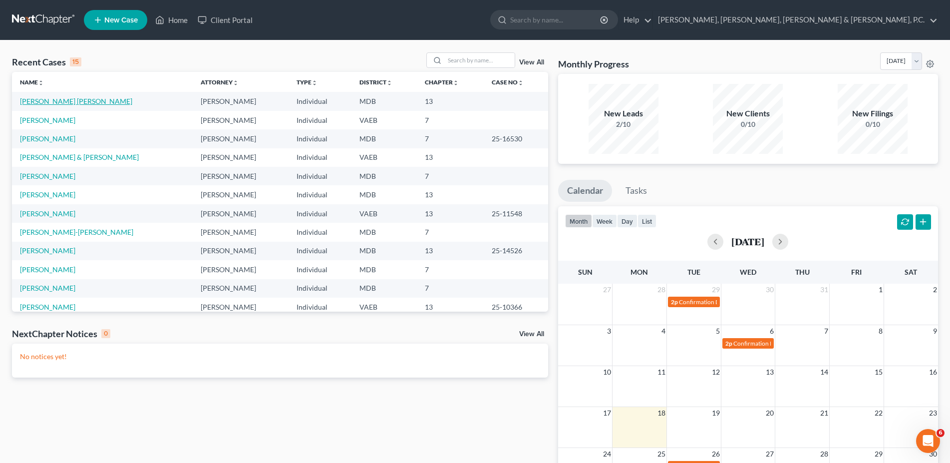
click at [43, 103] on link "[PERSON_NAME] [PERSON_NAME]" at bounding box center [76, 101] width 112 height 8
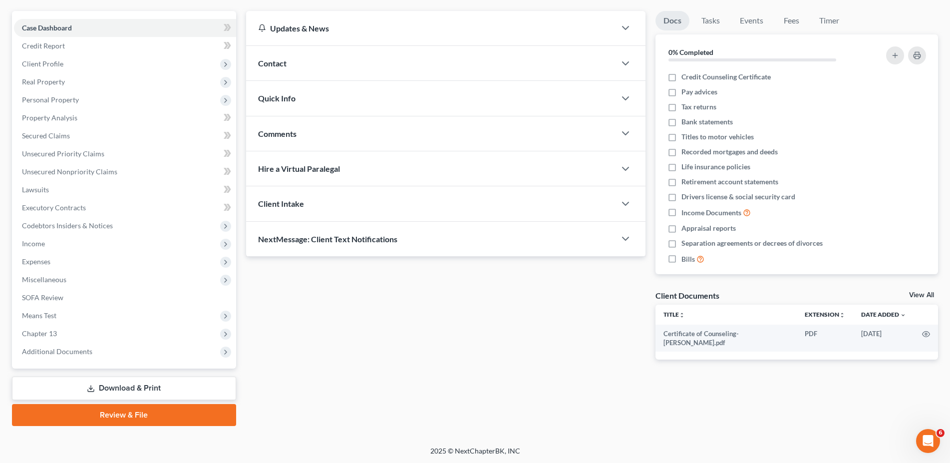
click at [134, 383] on link "Download & Print" at bounding box center [124, 387] width 224 height 23
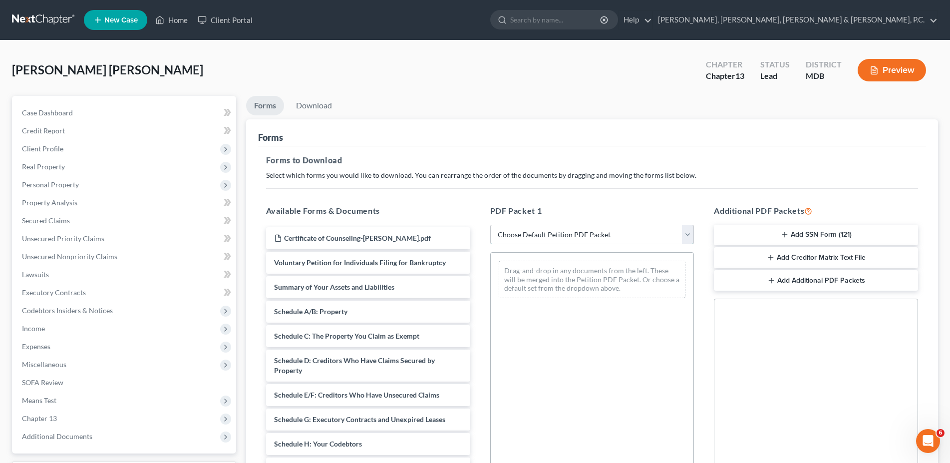
click at [456, 225] on select "Choose Default Petition PDF Packet Complete Bankruptcy Petition (all forms and …" at bounding box center [592, 235] width 204 height 20
select select "0"
click option "Complete Bankruptcy Petition (all forms and schedules)" at bounding box center [0, 0] width 0 height 0
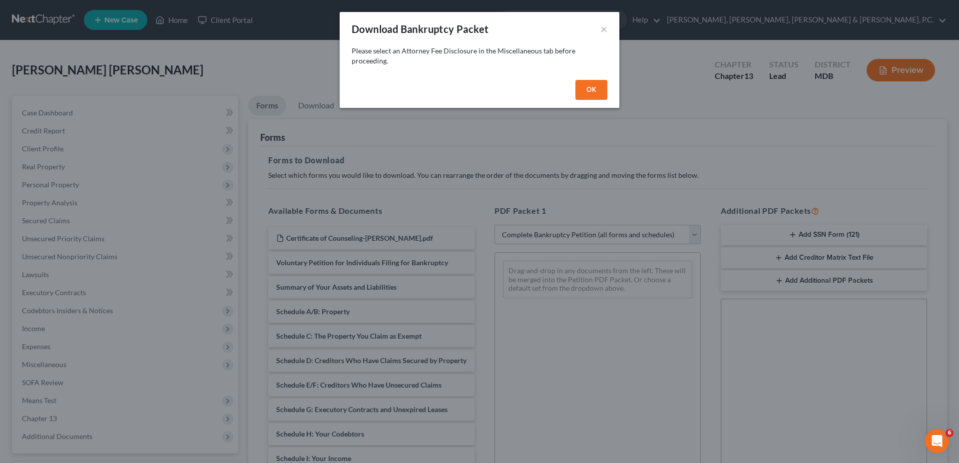
click at [456, 86] on button "OK" at bounding box center [591, 90] width 32 height 20
select select
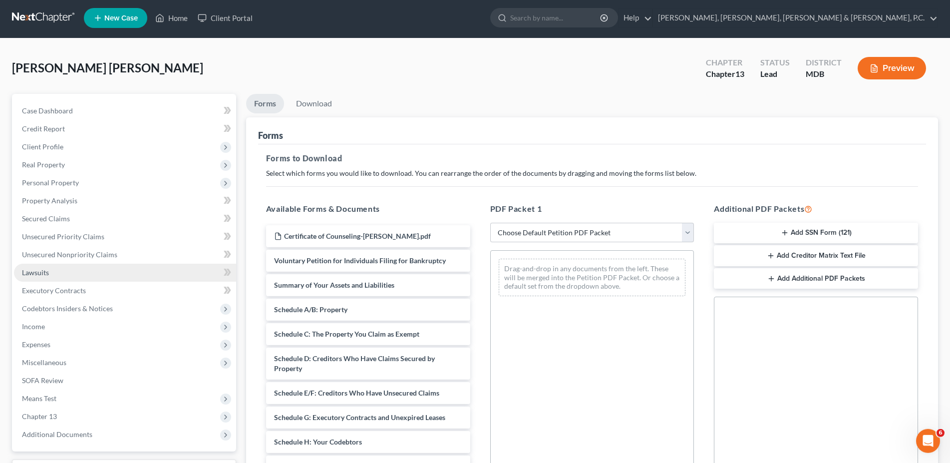
scroll to position [153, 0]
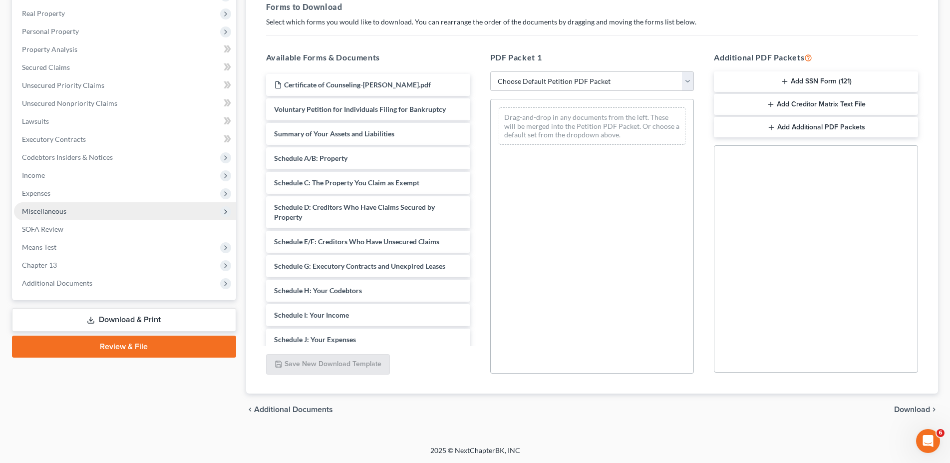
click at [38, 209] on span "Miscellaneous" at bounding box center [44, 211] width 44 height 8
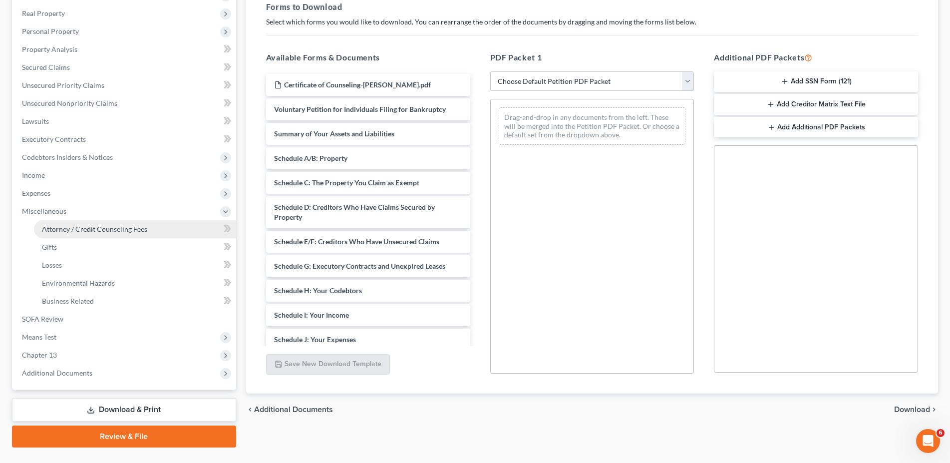
click at [74, 235] on link "Attorney / Credit Counseling Fees" at bounding box center [135, 229] width 202 height 18
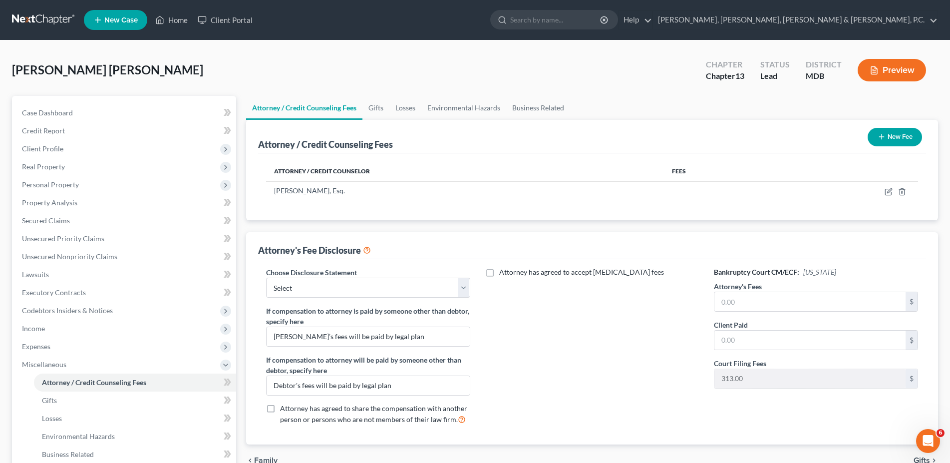
click at [402, 298] on div "Choose Disclosure Statement Select Exclusions If compensation to attorney is pa…" at bounding box center [368, 349] width 224 height 165
click at [266, 278] on select "Select Exclusions" at bounding box center [368, 288] width 204 height 20
select select "0"
click option "Exclusions" at bounding box center [0, 0] width 0 height 0
click at [456, 306] on input "text" at bounding box center [810, 301] width 191 height 19
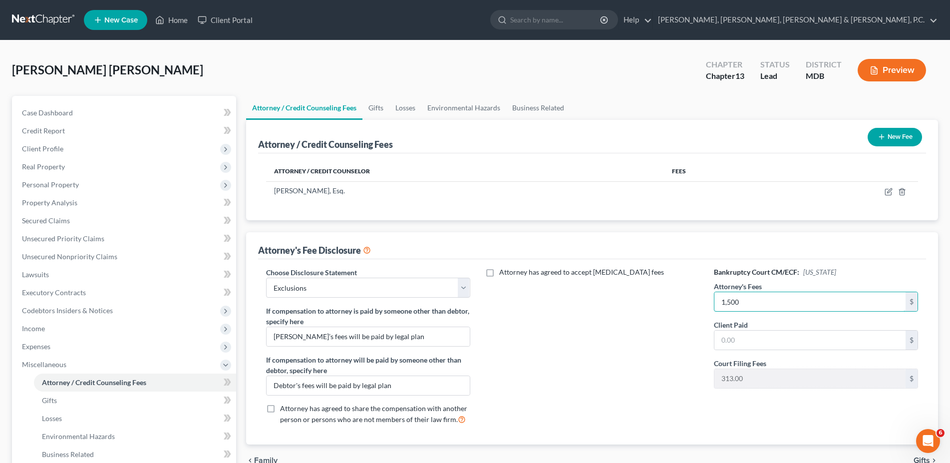
type input "1,500"
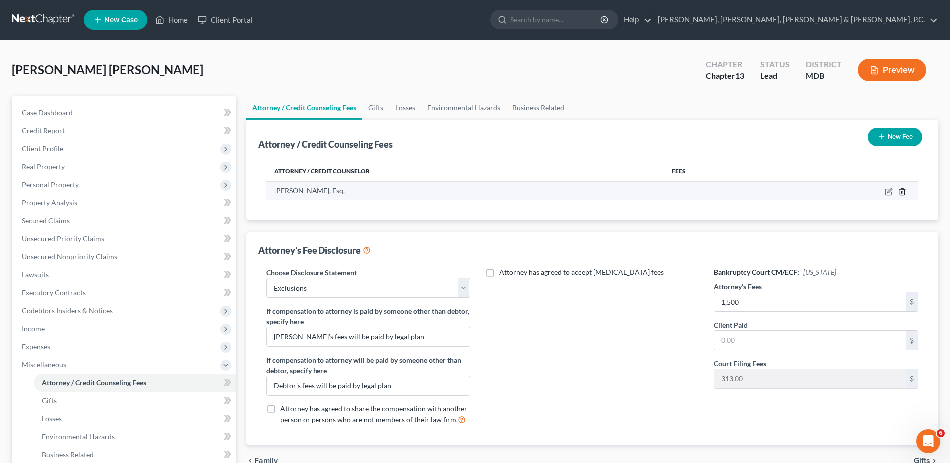
click at [456, 189] on icon "button" at bounding box center [902, 192] width 8 height 8
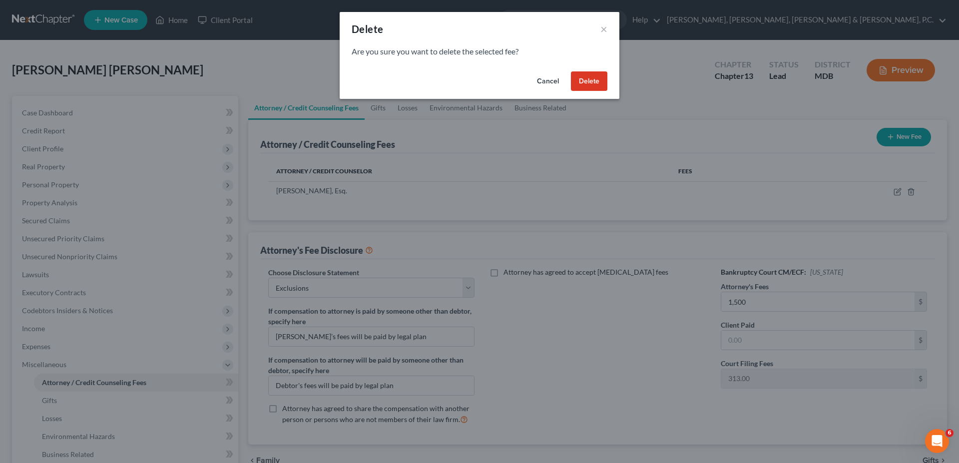
click at [456, 78] on button "Delete" at bounding box center [589, 81] width 36 height 20
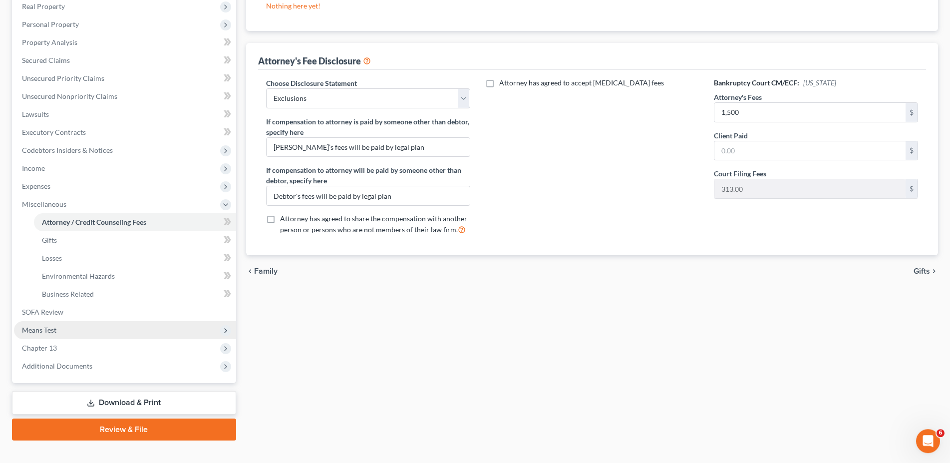
scroll to position [175, 0]
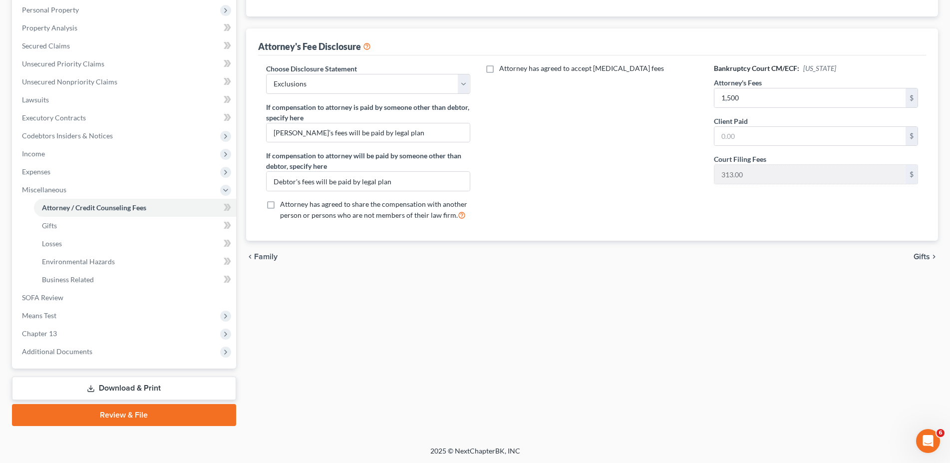
click at [130, 383] on link "Download & Print" at bounding box center [124, 387] width 224 height 23
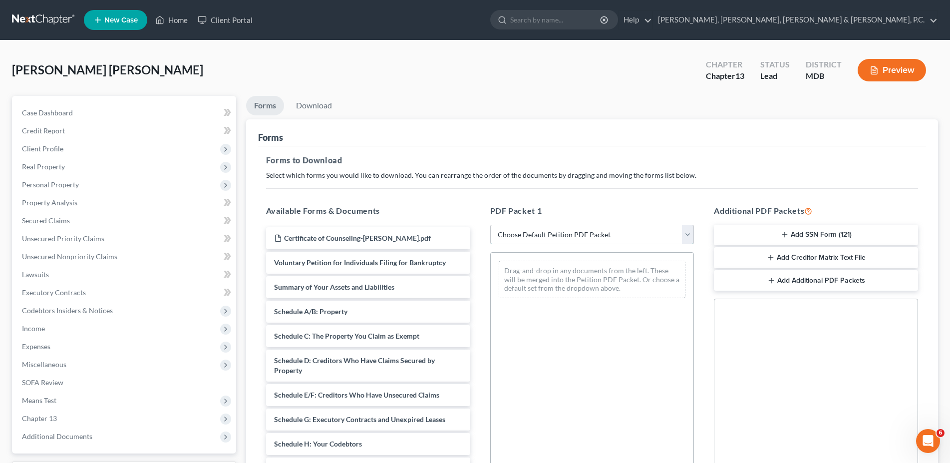
click at [456, 225] on select "Choose Default Petition PDF Packet Complete Bankruptcy Petition (all forms and …" at bounding box center [592, 235] width 204 height 20
select select "0"
click option "Complete Bankruptcy Petition (all forms and schedules)" at bounding box center [0, 0] width 0 height 0
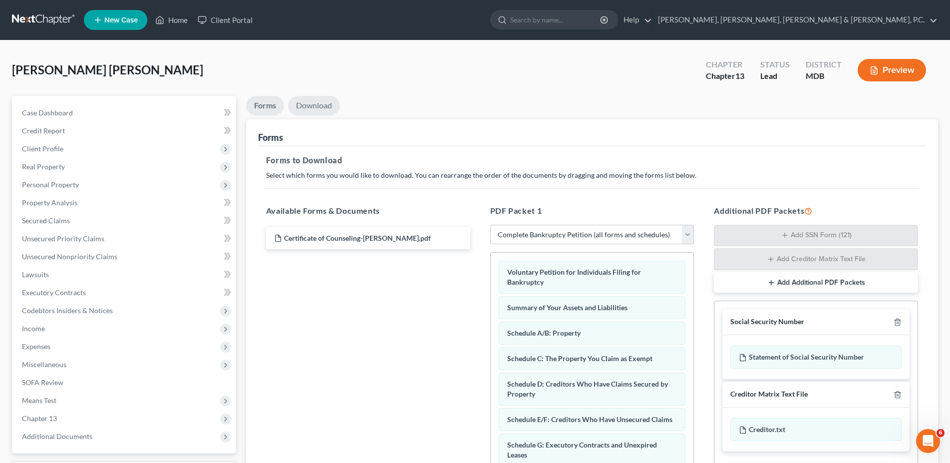
click at [329, 103] on link "Download" at bounding box center [314, 105] width 52 height 19
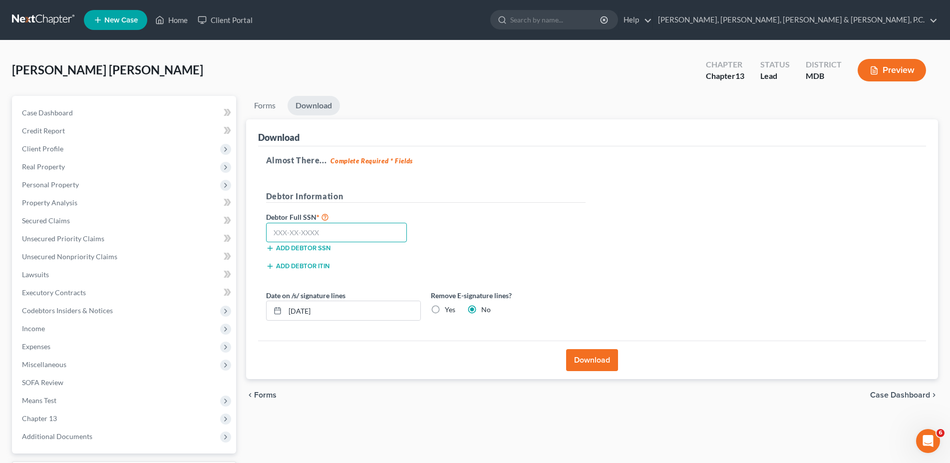
click at [336, 227] on input "text" at bounding box center [336, 233] width 141 height 20
type input "155-70-1868"
click at [456, 367] on button "Download" at bounding box center [592, 360] width 52 height 22
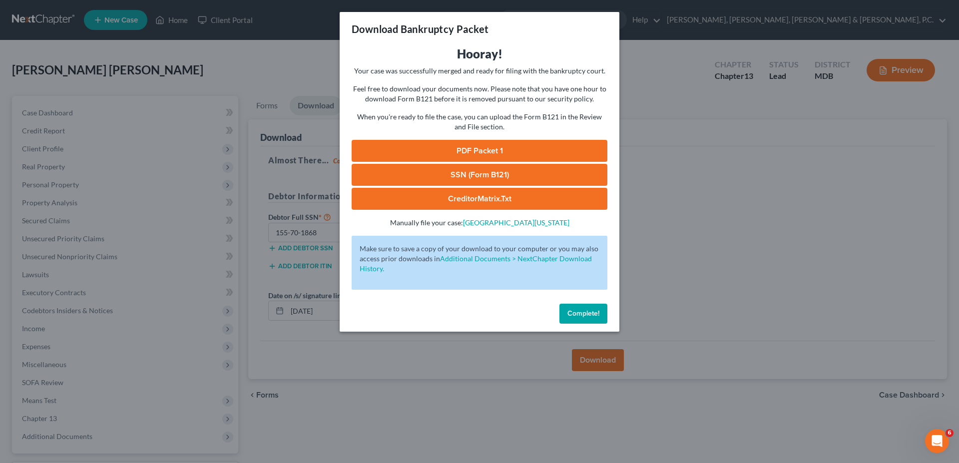
click at [448, 148] on link "PDF Packet 1" at bounding box center [480, 151] width 256 height 22
click at [440, 177] on link "SSN (Form B121)" at bounding box center [480, 175] width 256 height 22
click at [456, 200] on link "CreditorMatrix.txt" at bounding box center [480, 199] width 256 height 22
click at [456, 202] on link "CreditorMatrix.txt" at bounding box center [480, 199] width 256 height 22
click at [456, 2] on div "Download Bankruptcy Packet Hooray! Your case was successfully merged and ready …" at bounding box center [479, 231] width 959 height 463
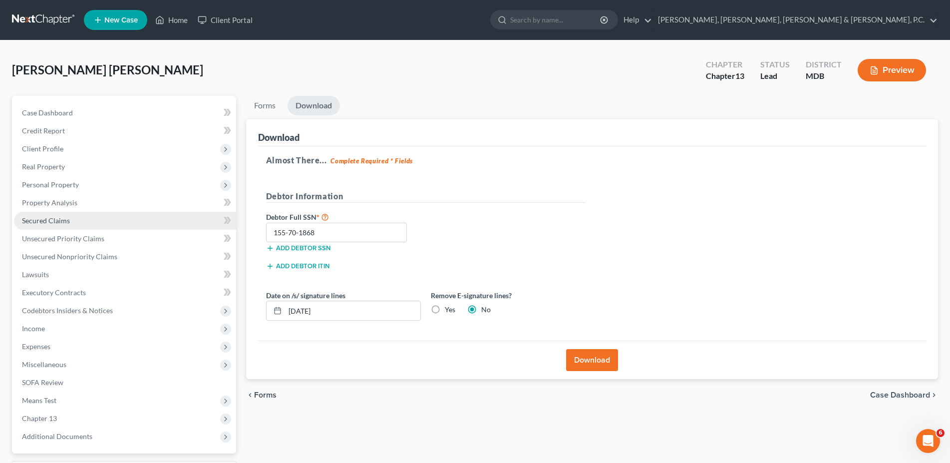
click at [65, 217] on span "Secured Claims" at bounding box center [46, 220] width 48 height 8
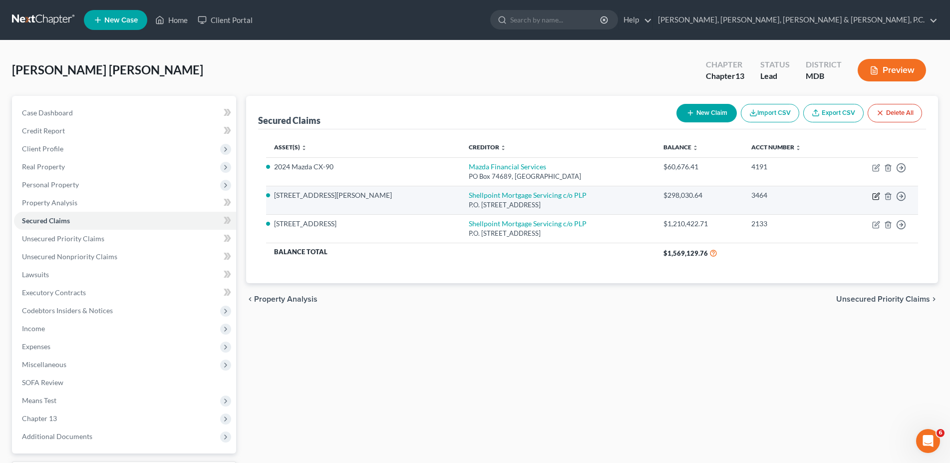
click at [456, 195] on icon "button" at bounding box center [877, 195] width 4 height 4
select select "42"
select select "9"
select select "4"
select select "0"
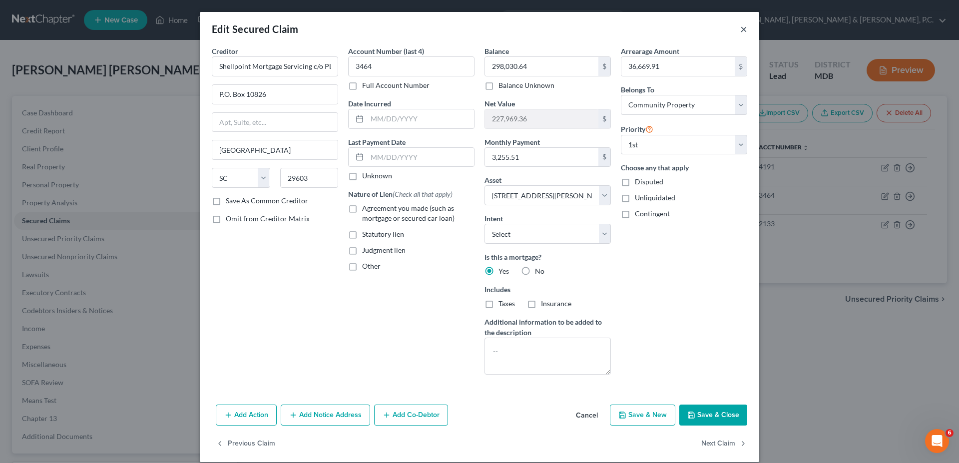
click at [456, 28] on button "×" at bounding box center [743, 29] width 7 height 12
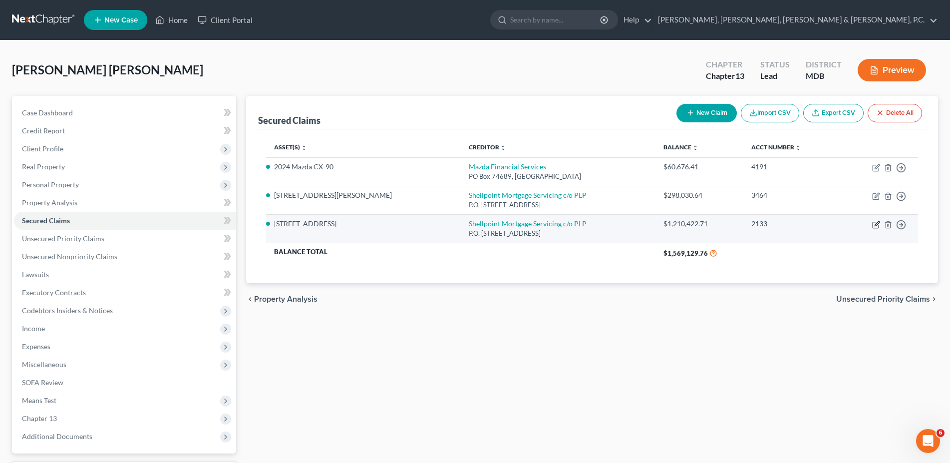
click at [456, 223] on icon "button" at bounding box center [876, 225] width 8 height 8
select select "42"
select select "2"
select select "4"
select select "0"
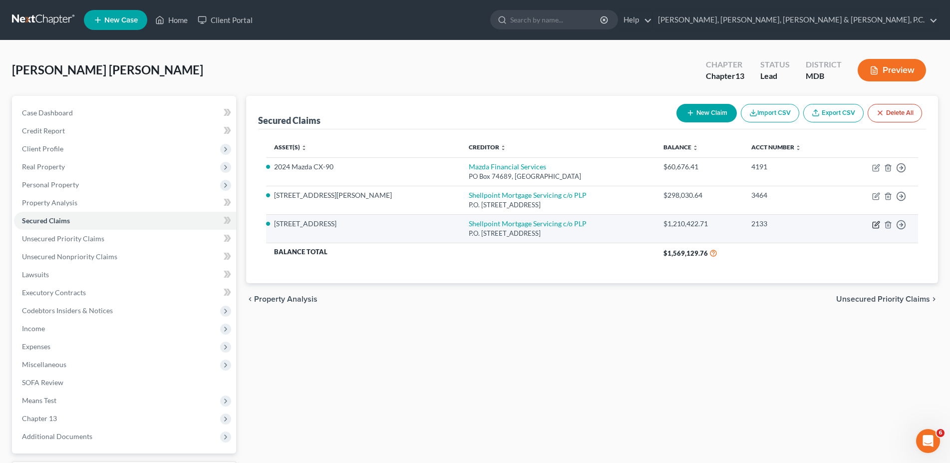
select select "0"
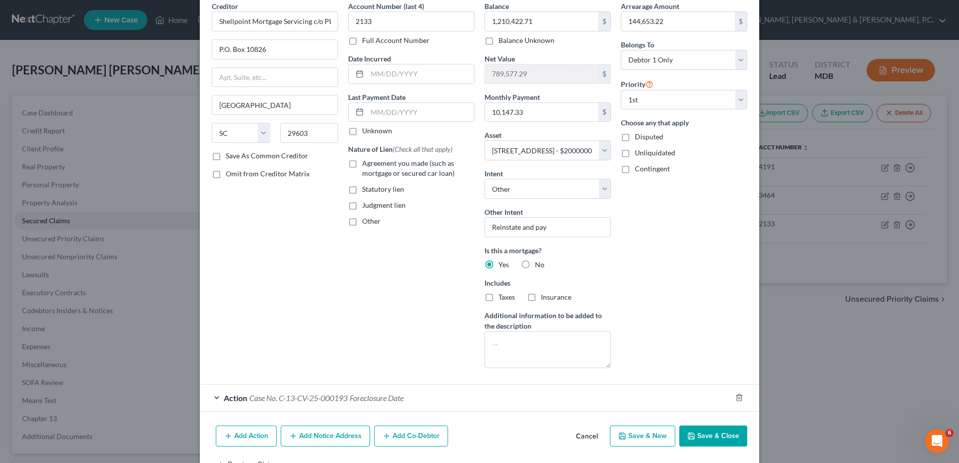
scroll to position [77, 0]
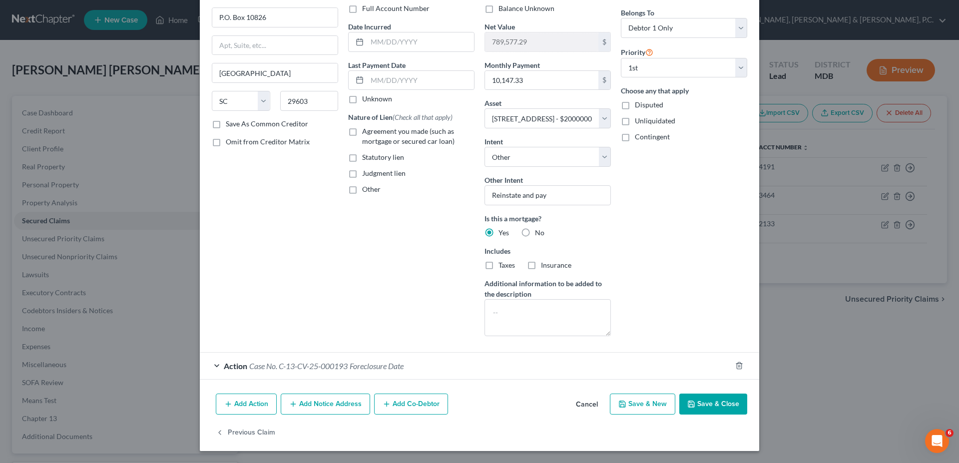
click at [334, 406] on button "Add Notice Address" at bounding box center [325, 403] width 89 height 21
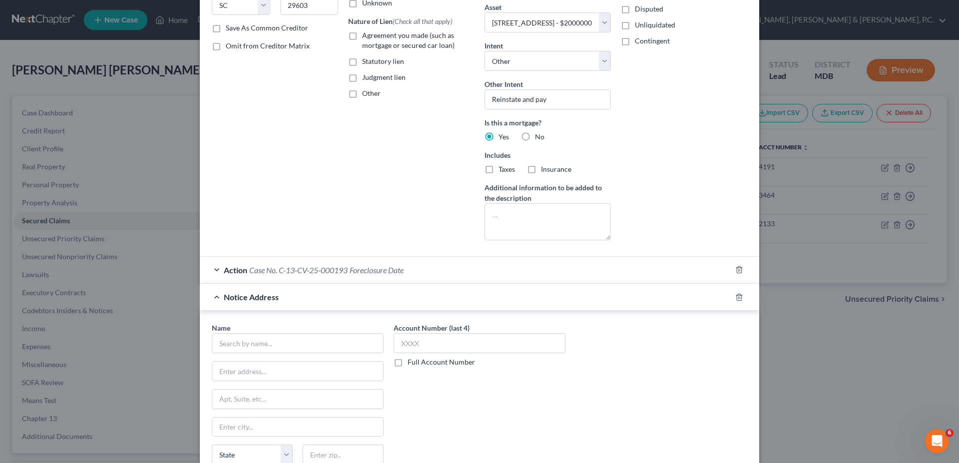
scroll to position [179, 0]
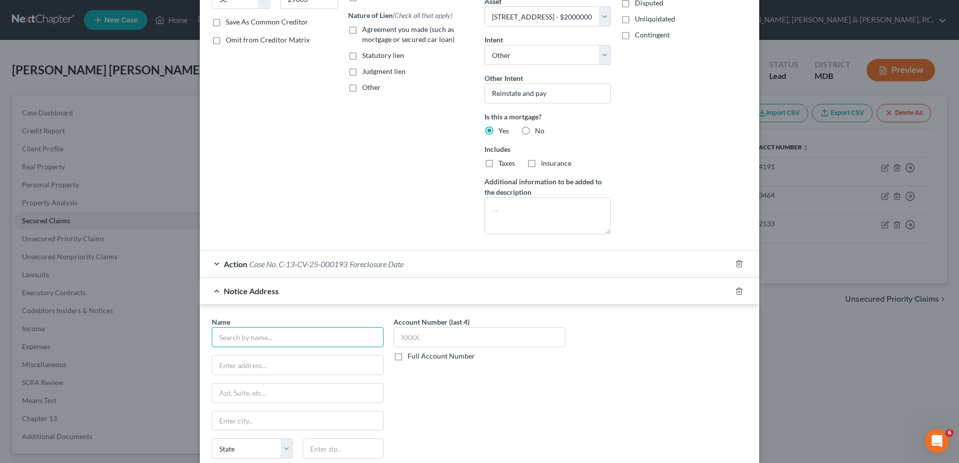
click at [277, 341] on input "text" at bounding box center [298, 337] width 172 height 20
type input "McMichael, Taylor & Gray, LLC"
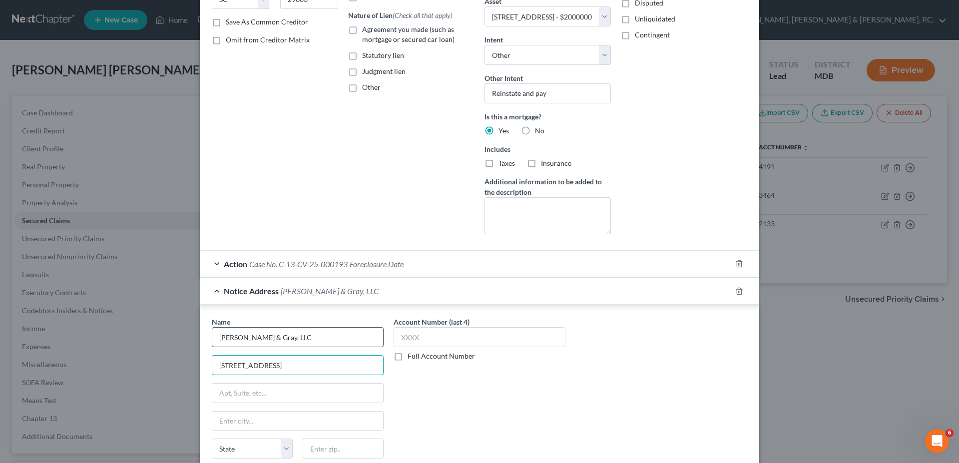
type input "7470 Technology Way, Suite P"
type input "Frederick"
select select "21"
type input "21703"
click at [325, 389] on input "text" at bounding box center [297, 392] width 171 height 19
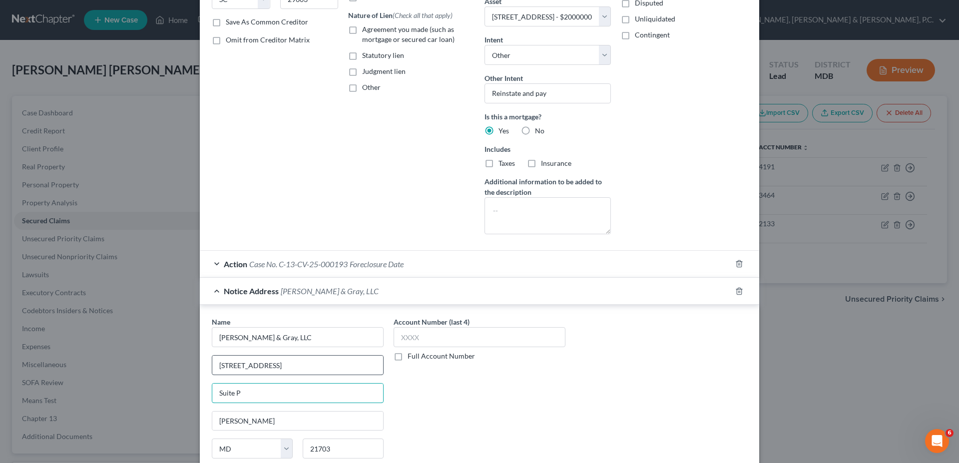
type input "Suite P"
click at [325, 359] on input "7470 Technology Way, Suite P" at bounding box center [297, 365] width 171 height 19
drag, startPoint x: 322, startPoint y: 366, endPoint x: 284, endPoint y: 366, distance: 38.4
click at [284, 365] on input "7470 Technology Way, Suite P" at bounding box center [297, 365] width 171 height 19
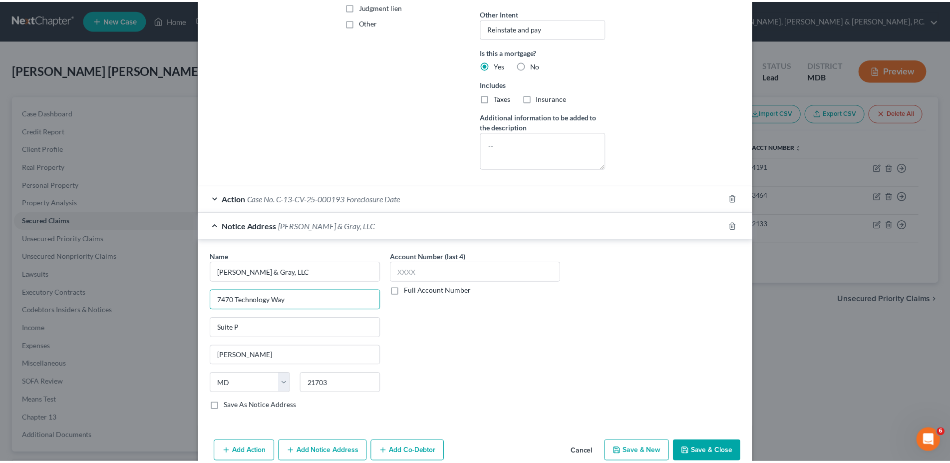
scroll to position [292, 0]
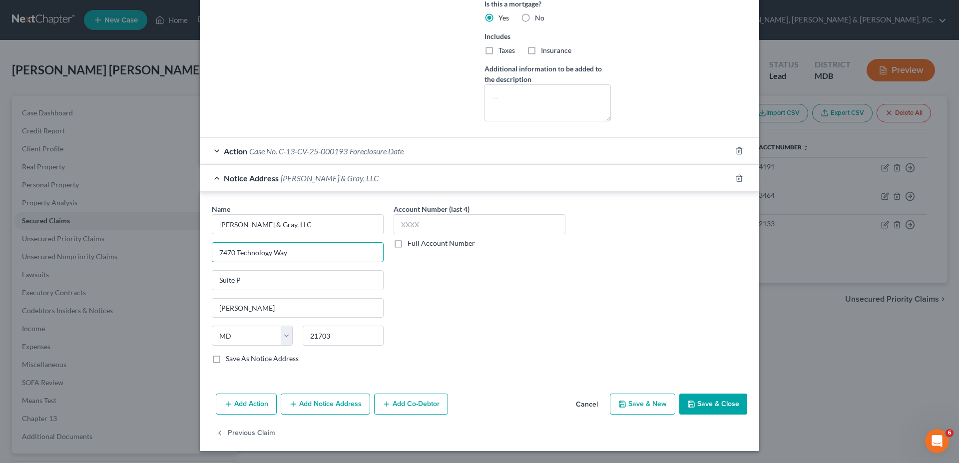
type input "7470 Technology Way"
click at [456, 401] on button "Save & Close" at bounding box center [713, 403] width 68 height 21
select select
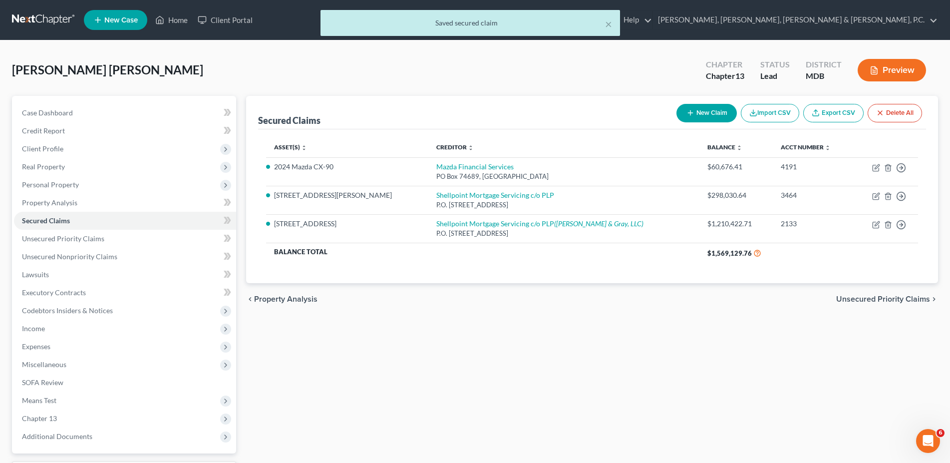
scroll to position [85, 0]
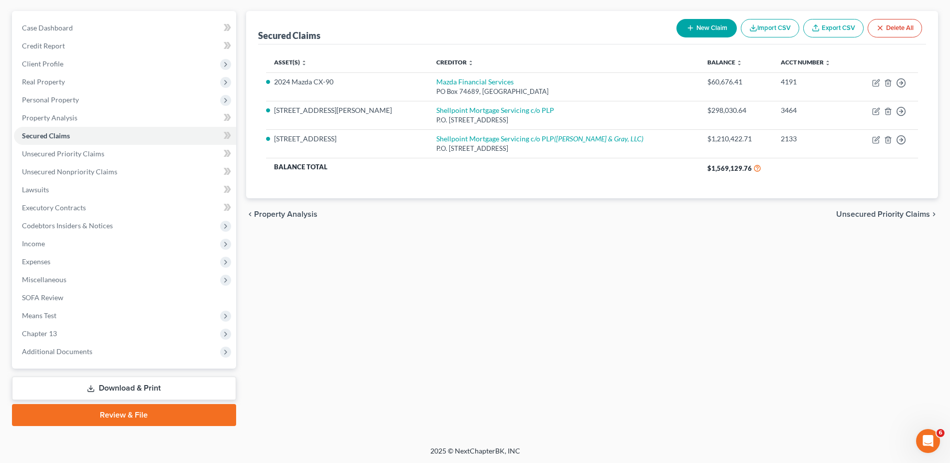
click at [134, 381] on link "Download & Print" at bounding box center [124, 387] width 224 height 23
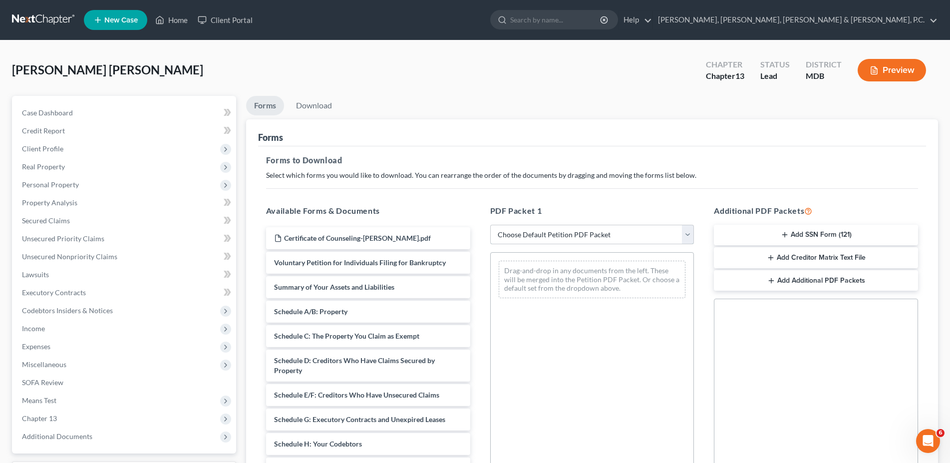
click at [456, 225] on select "Choose Default Petition PDF Packet Complete Bankruptcy Petition (all forms and …" at bounding box center [592, 235] width 204 height 20
select select "0"
click option "Complete Bankruptcy Petition (all forms and schedules)" at bounding box center [0, 0] width 0 height 0
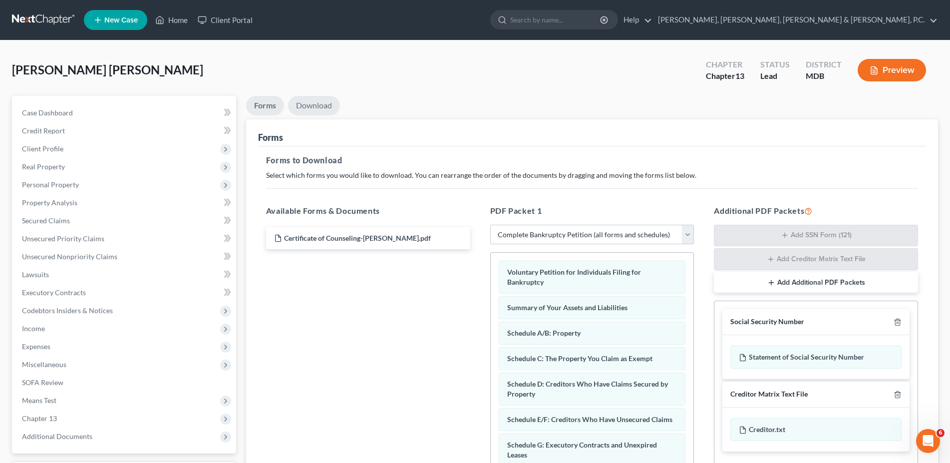
click at [319, 105] on link "Download" at bounding box center [314, 105] width 52 height 19
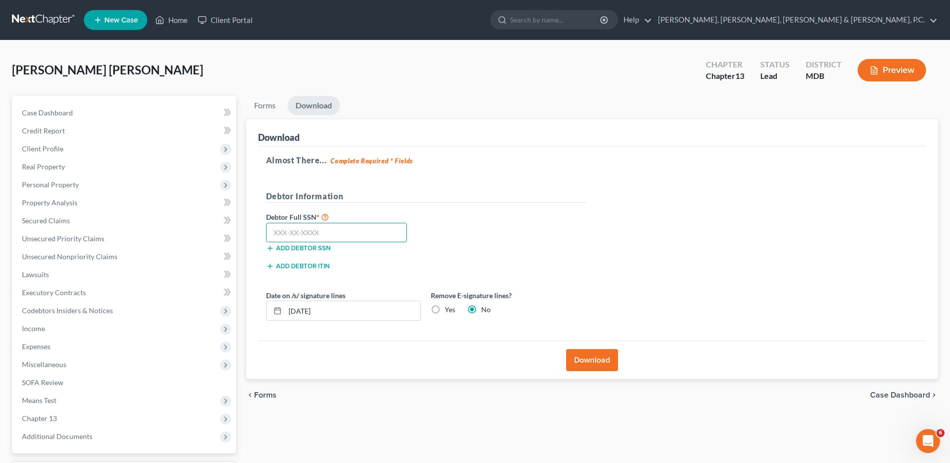
click at [329, 229] on input "text" at bounding box center [336, 233] width 141 height 20
click at [377, 232] on input "text" at bounding box center [336, 233] width 141 height 20
type input "155-70-1868"
click at [456, 359] on button "Download" at bounding box center [592, 360] width 52 height 22
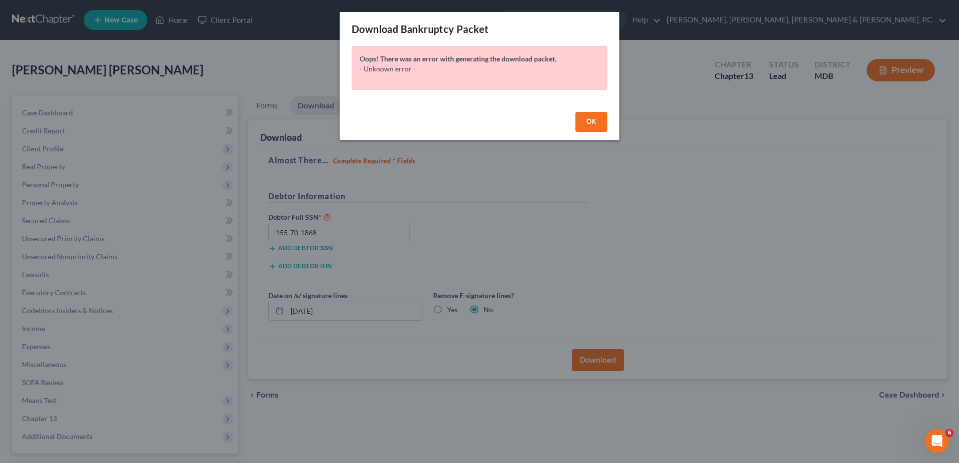
click at [456, 121] on button "OK" at bounding box center [591, 122] width 32 height 20
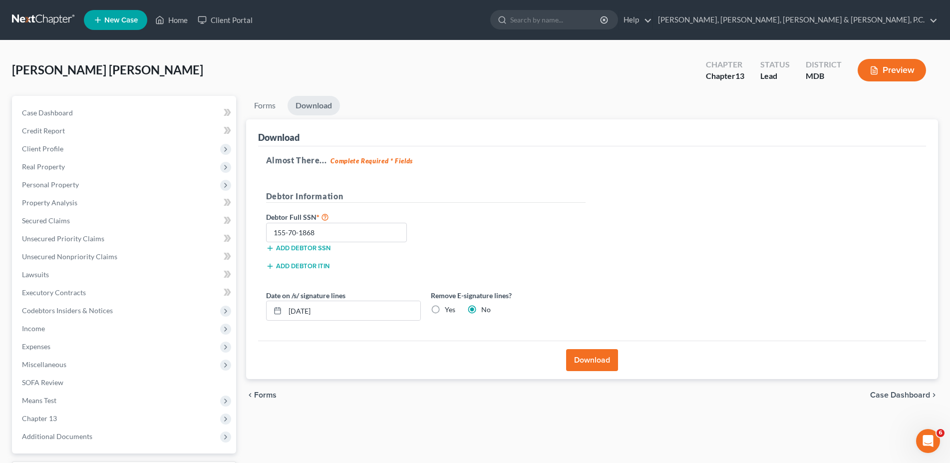
click at [456, 361] on button "Download" at bounding box center [592, 360] width 52 height 22
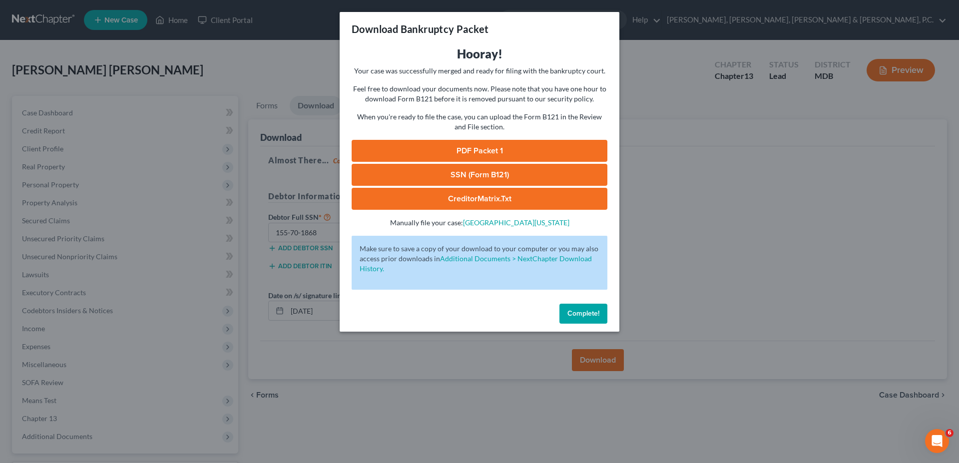
click at [456, 153] on link "PDF Packet 1" at bounding box center [480, 151] width 256 height 22
click at [456, 176] on link "SSN (Form B121)" at bounding box center [480, 175] width 256 height 22
click at [456, 200] on link "CreditorMatrix.txt" at bounding box center [480, 199] width 256 height 22
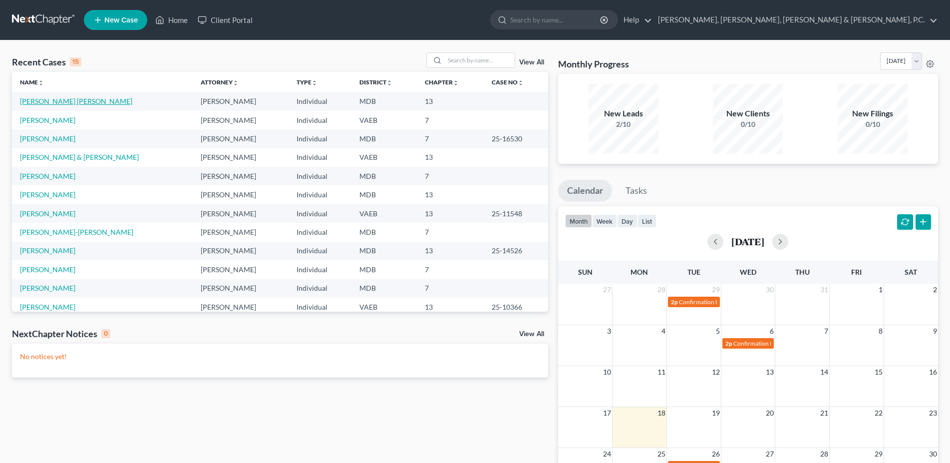
click at [48, 104] on link "[PERSON_NAME] [PERSON_NAME]" at bounding box center [76, 101] width 112 height 8
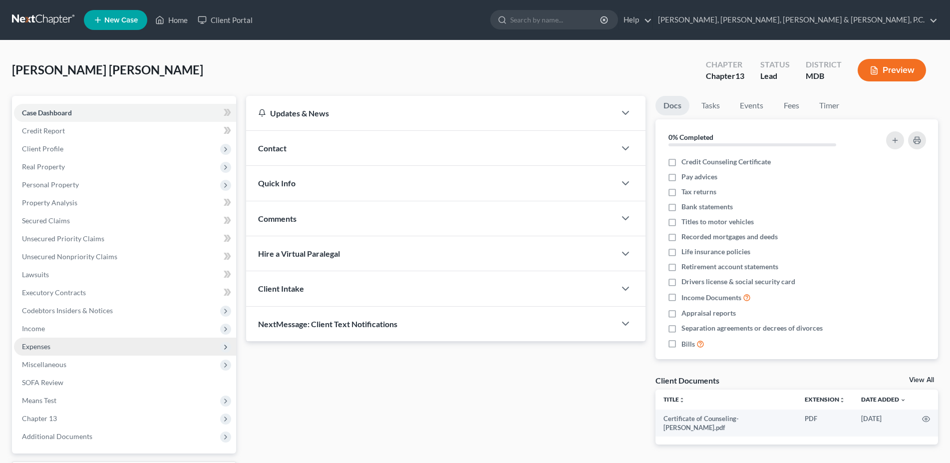
click at [55, 341] on span "Expenses" at bounding box center [125, 347] width 222 height 18
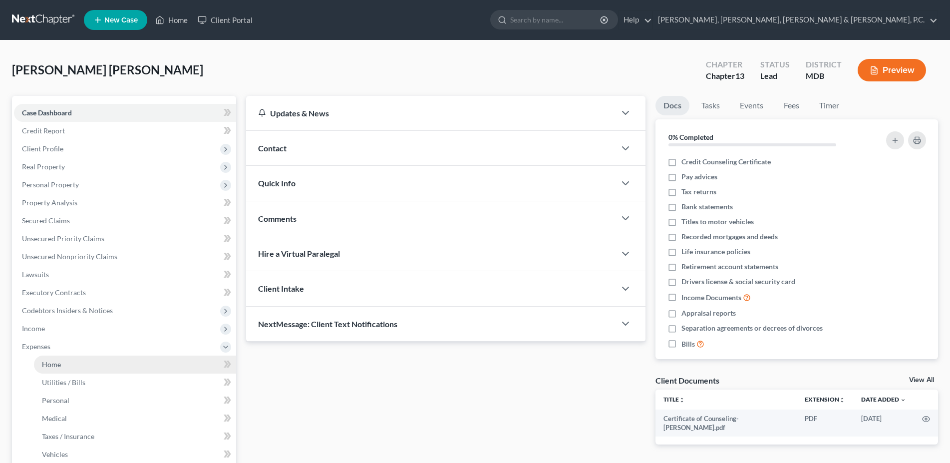
click at [56, 362] on span "Home" at bounding box center [51, 364] width 19 height 8
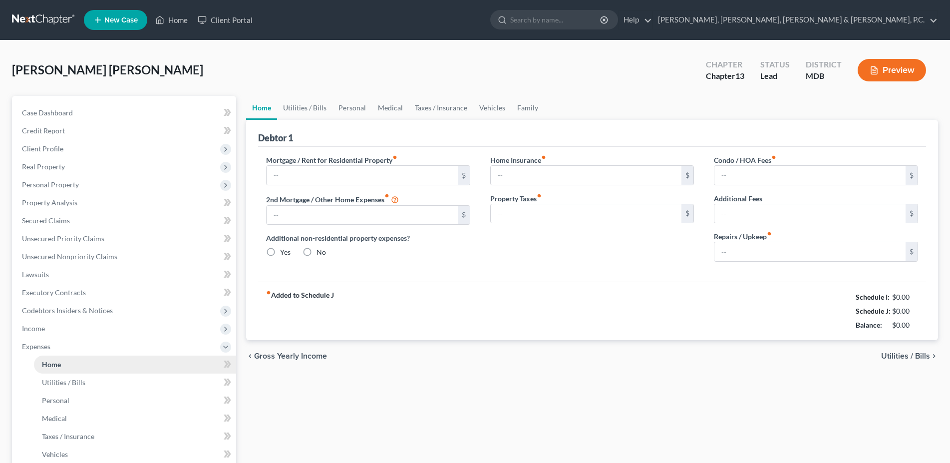
type input "10,147.33"
type input "3,255.51"
radio input "true"
type input "0.00"
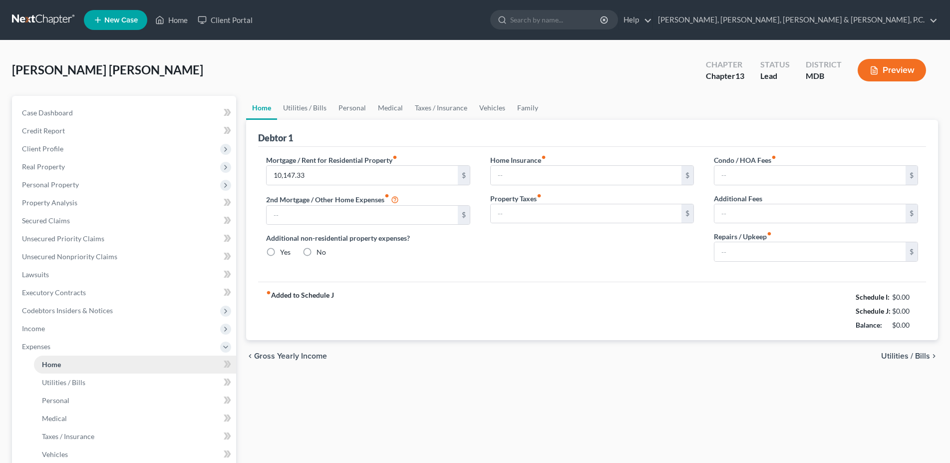
type input "99.90"
type input "0.00"
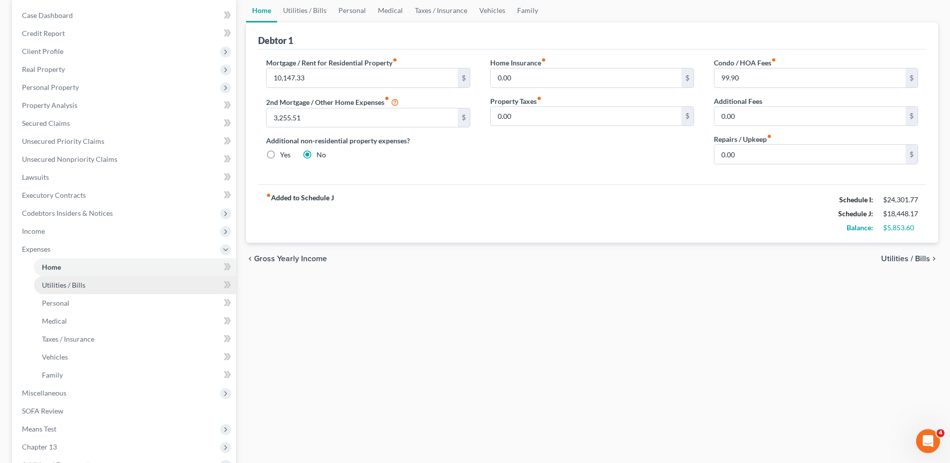
scroll to position [102, 0]
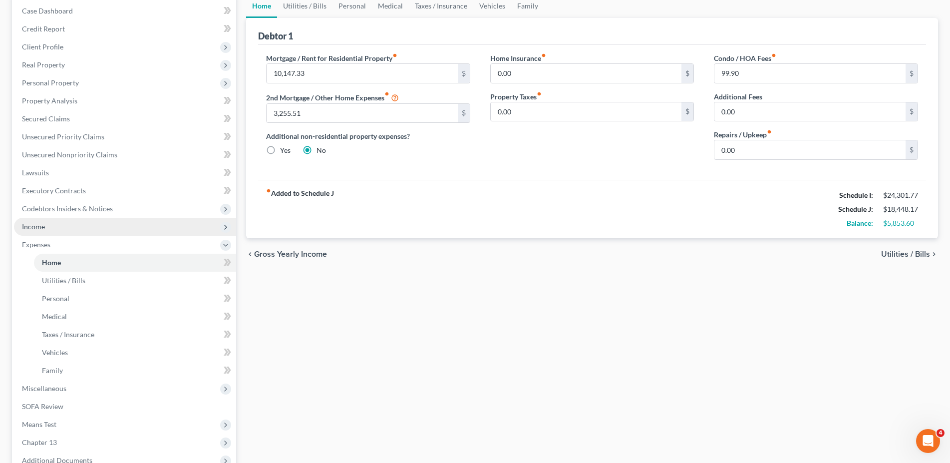
click at [56, 220] on span "Income" at bounding box center [125, 227] width 222 height 18
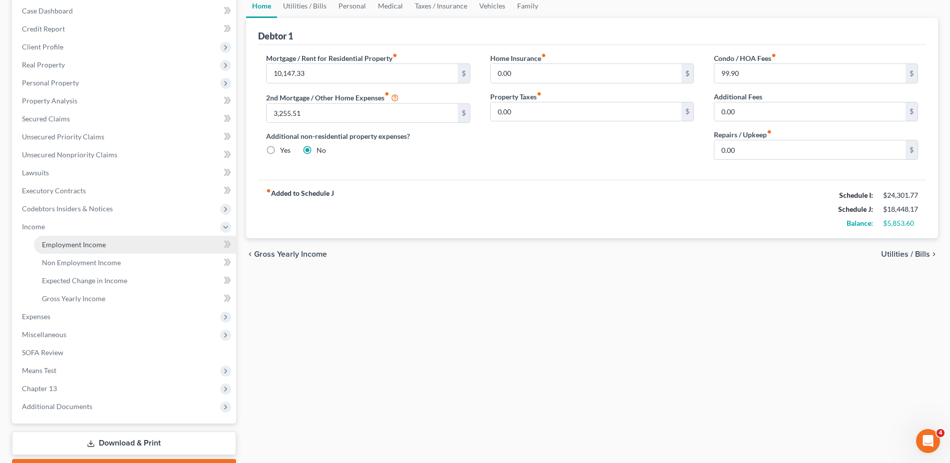
click at [61, 248] on span "Employment Income" at bounding box center [74, 244] width 64 height 8
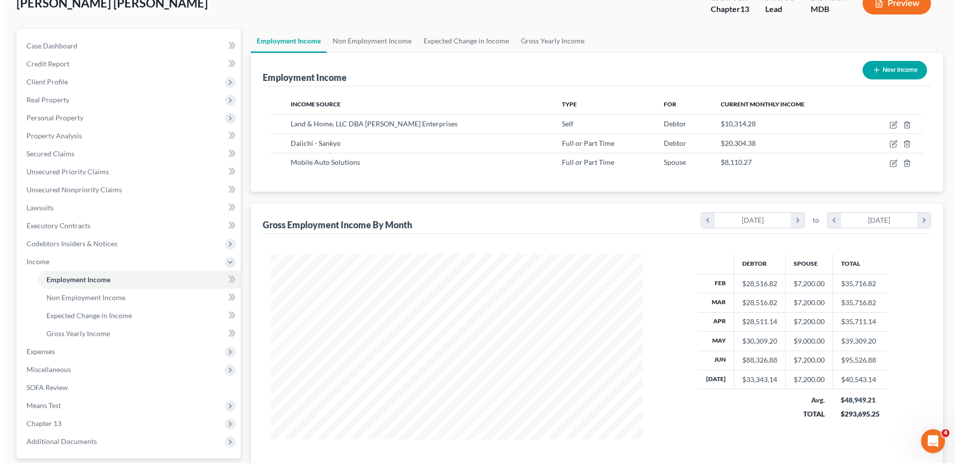
scroll to position [153, 0]
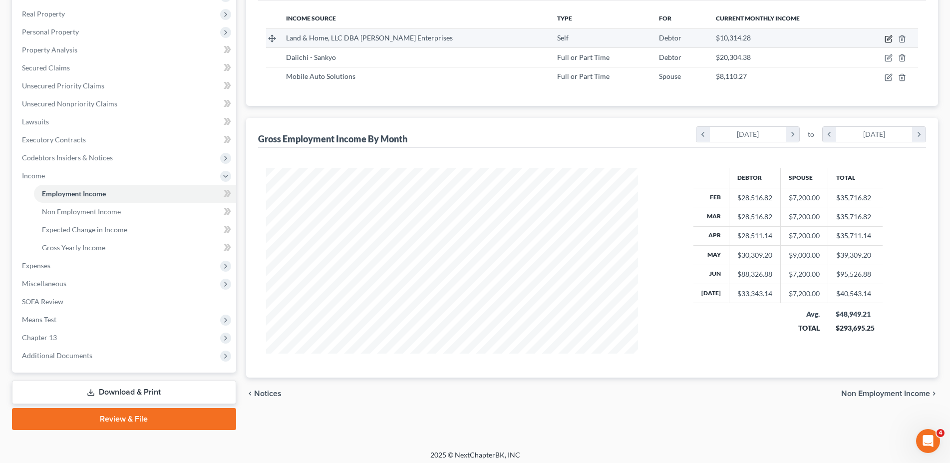
click at [889, 37] on icon "button" at bounding box center [889, 37] width 4 height 4
select select "1"
select select "0"
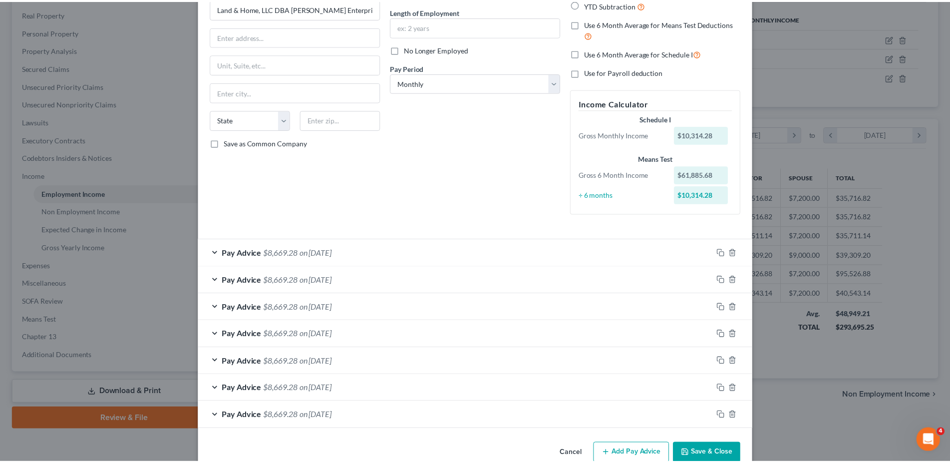
scroll to position [117, 0]
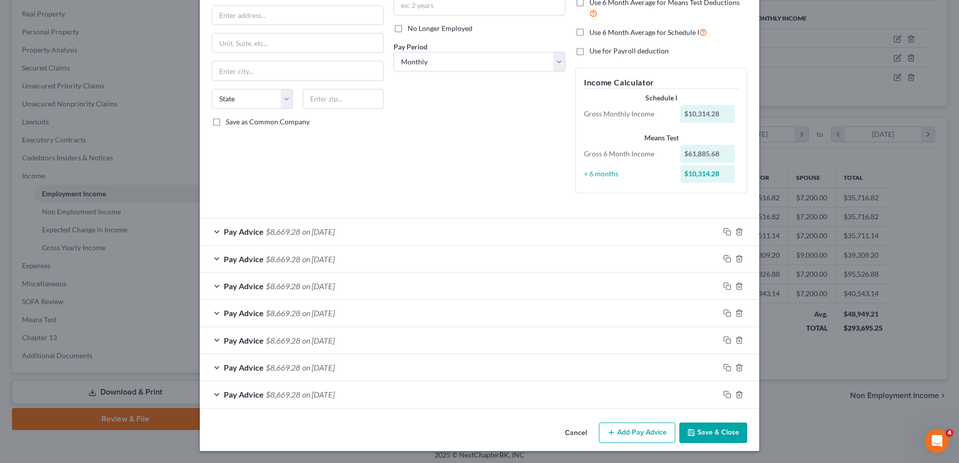
click at [716, 441] on button "Save & Close" at bounding box center [713, 432] width 68 height 21
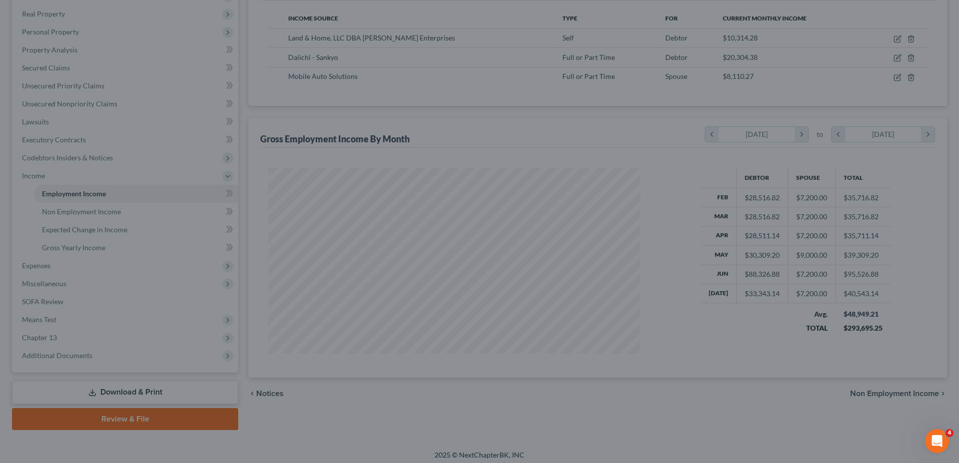
scroll to position [499145, 498939]
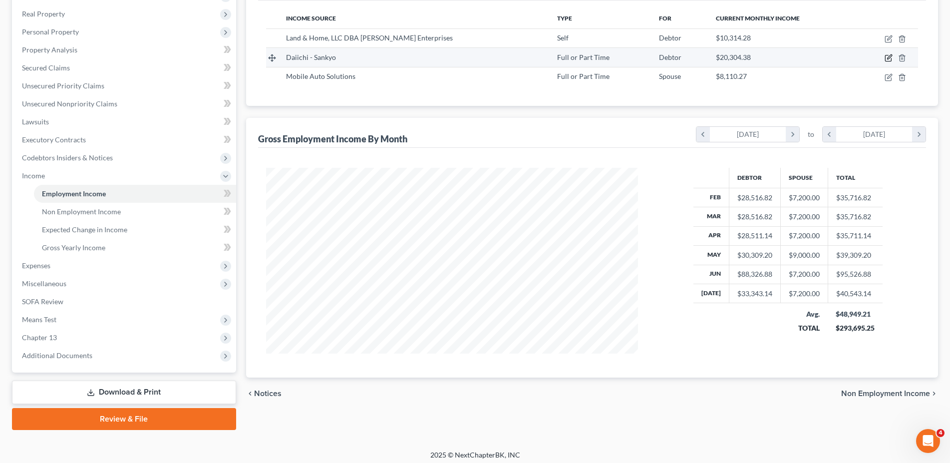
click at [887, 56] on icon "button" at bounding box center [889, 58] width 8 height 8
select select "0"
select select "33"
select select "2"
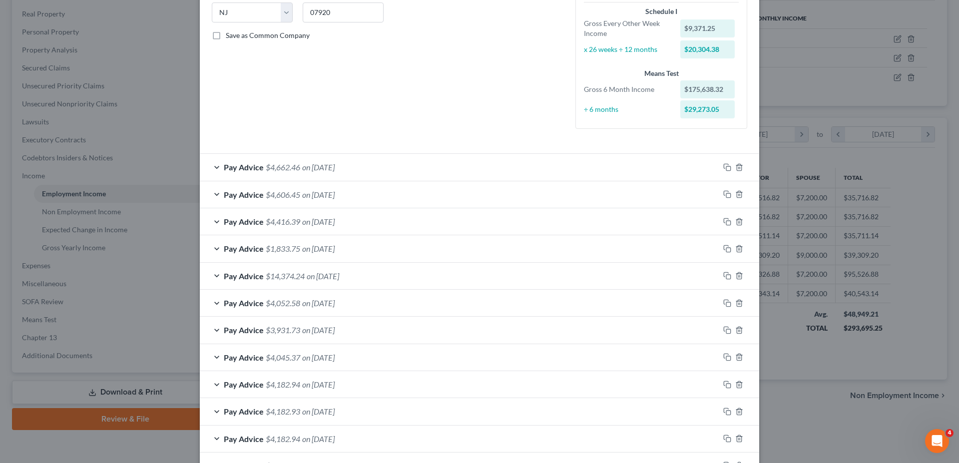
scroll to position [255, 0]
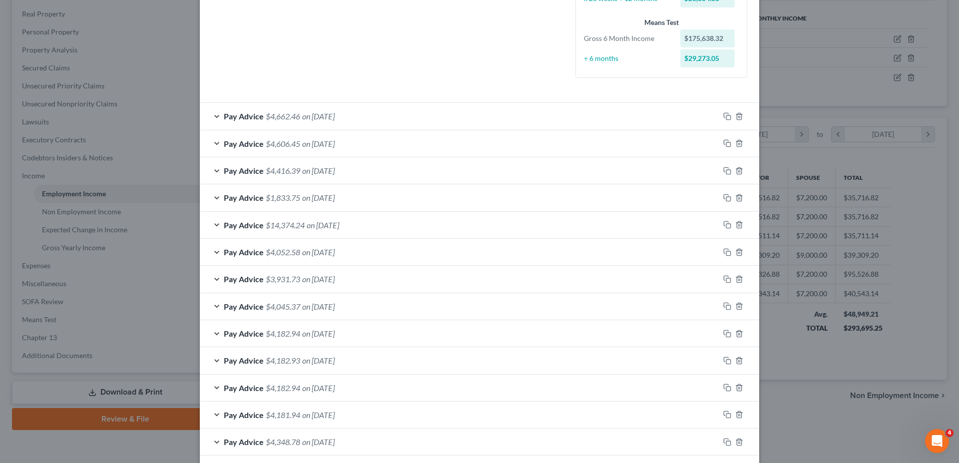
click at [217, 230] on div "Pay Advice $14,374.24 on [DATE]" at bounding box center [459, 225] width 519 height 26
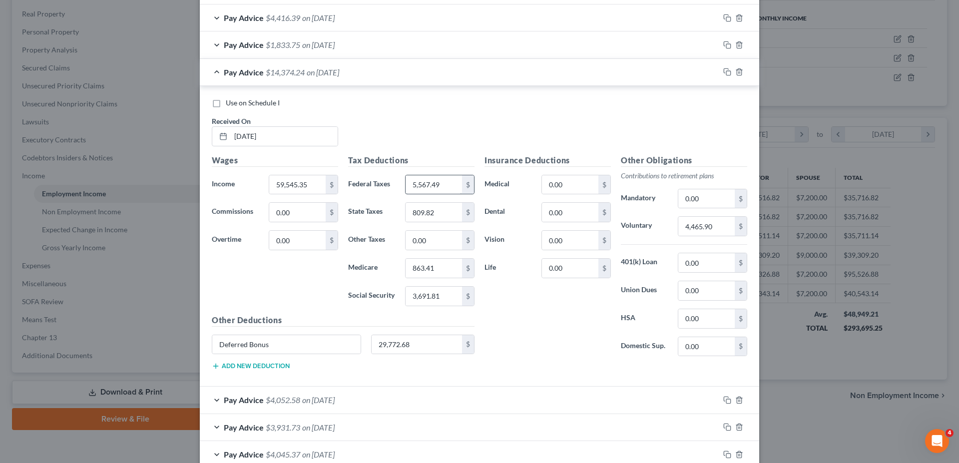
scroll to position [458, 0]
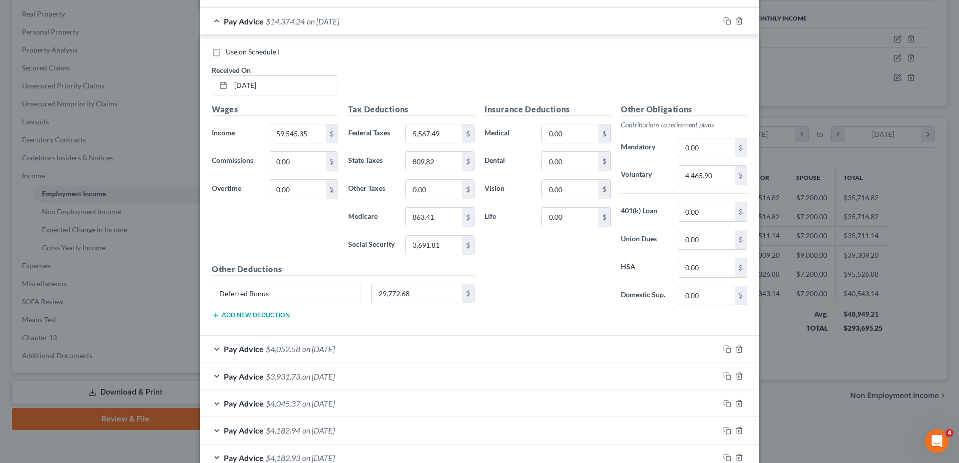
click at [165, 257] on div "Edit Income Source × Employment Type * Select Full or [DEMOGRAPHIC_DATA] Employ…" at bounding box center [479, 231] width 959 height 463
click at [854, 243] on div "Edit Income Source × Employment Type * Select Full or [DEMOGRAPHIC_DATA] Employ…" at bounding box center [479, 231] width 959 height 463
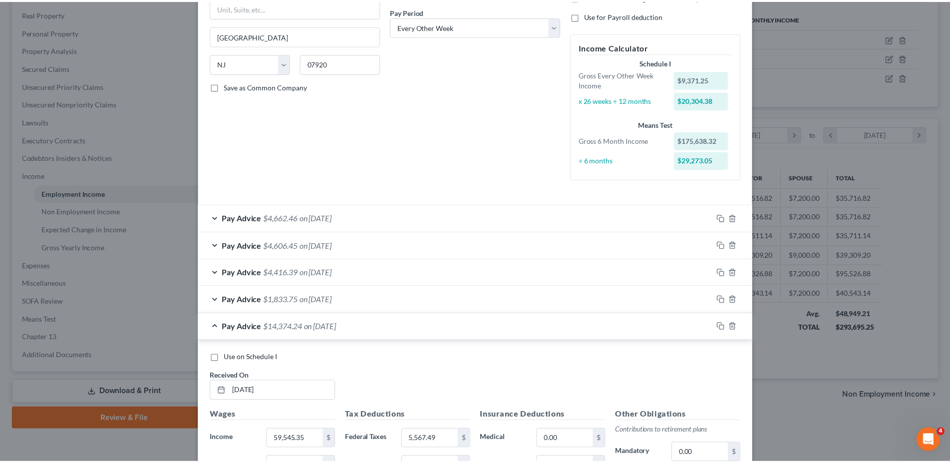
scroll to position [0, 0]
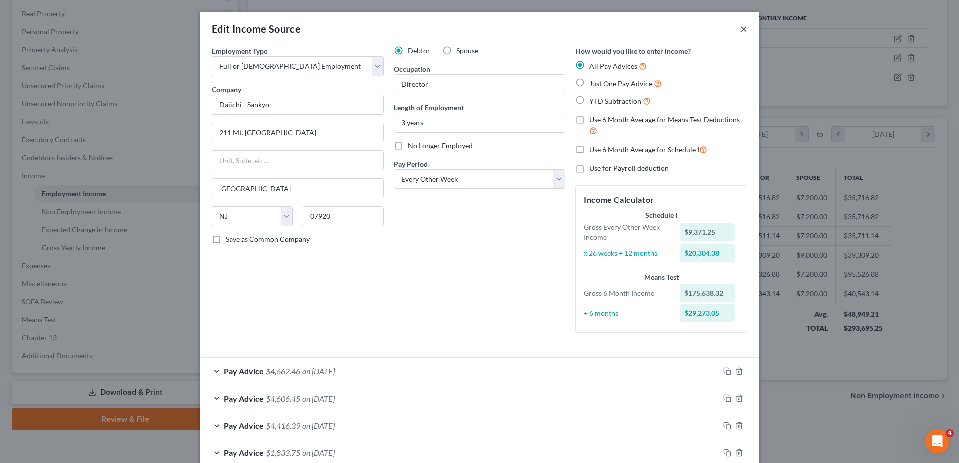
click at [742, 28] on button "×" at bounding box center [743, 29] width 7 height 12
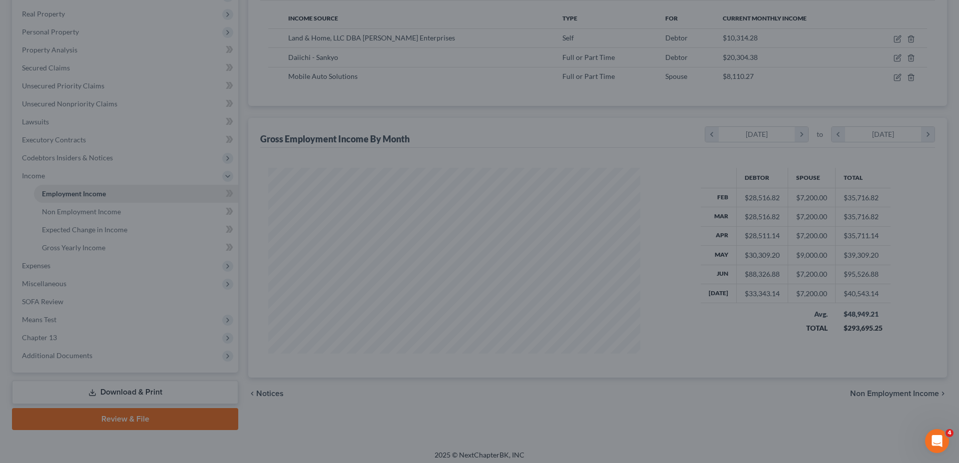
scroll to position [499145, 498939]
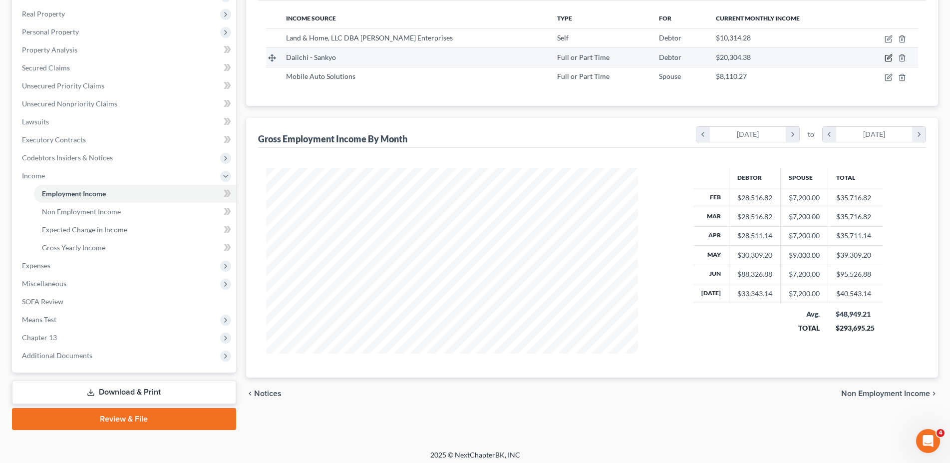
click at [890, 57] on icon "button" at bounding box center [889, 58] width 8 height 8
select select "0"
select select "33"
select select "2"
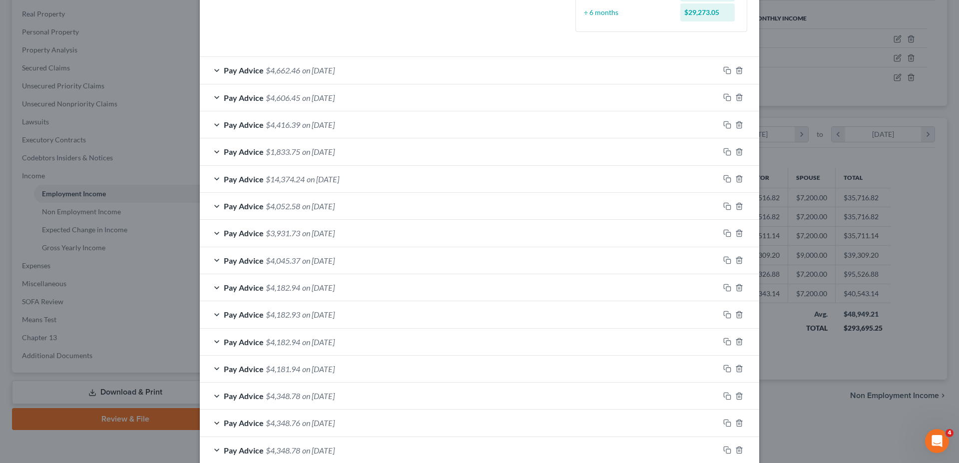
scroll to position [231, 0]
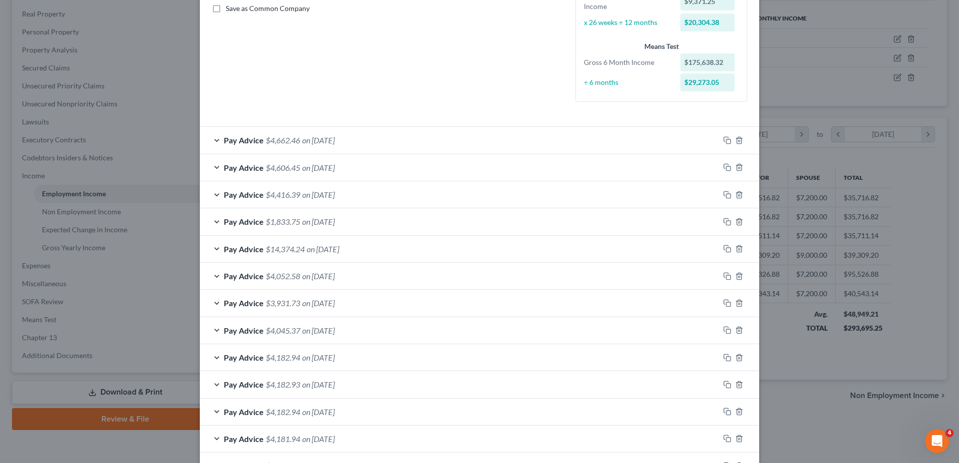
click at [216, 250] on div "Pay Advice $14,374.24 on [DATE]" at bounding box center [459, 249] width 519 height 26
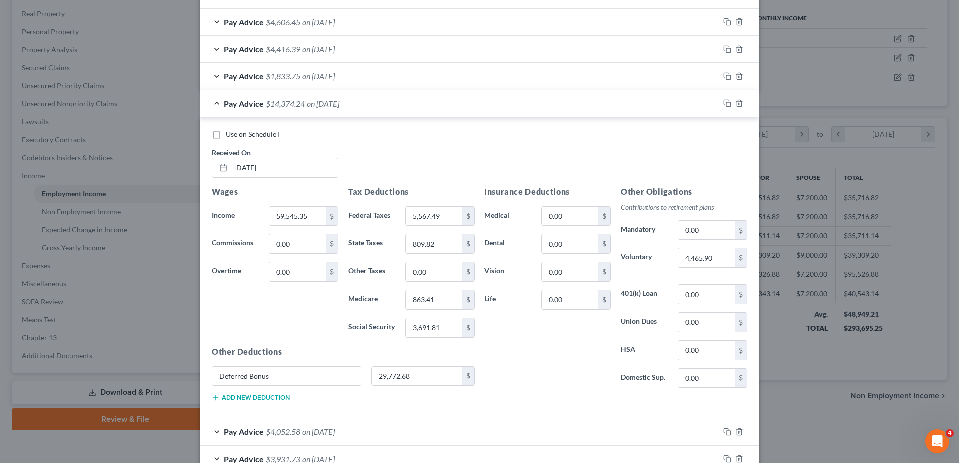
scroll to position [383, 0]
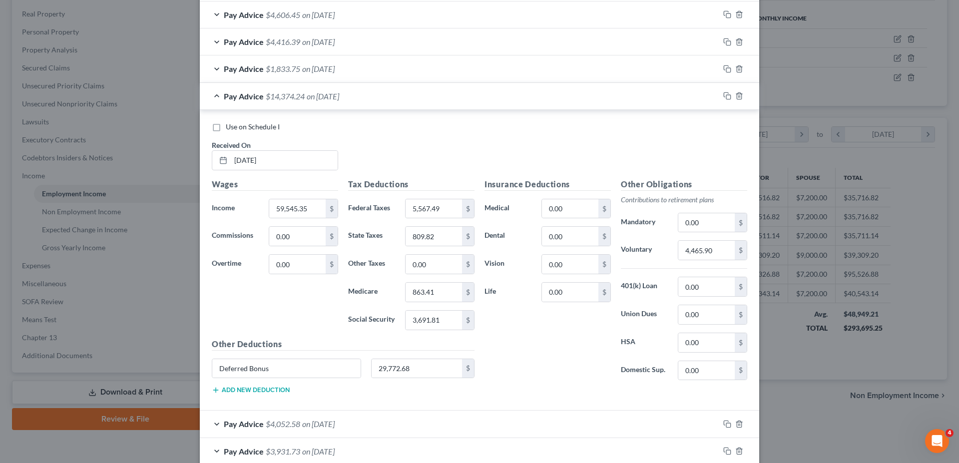
click at [831, 248] on div "Edit Income Source × Employment Type * Select Full or [DEMOGRAPHIC_DATA] Employ…" at bounding box center [479, 231] width 959 height 463
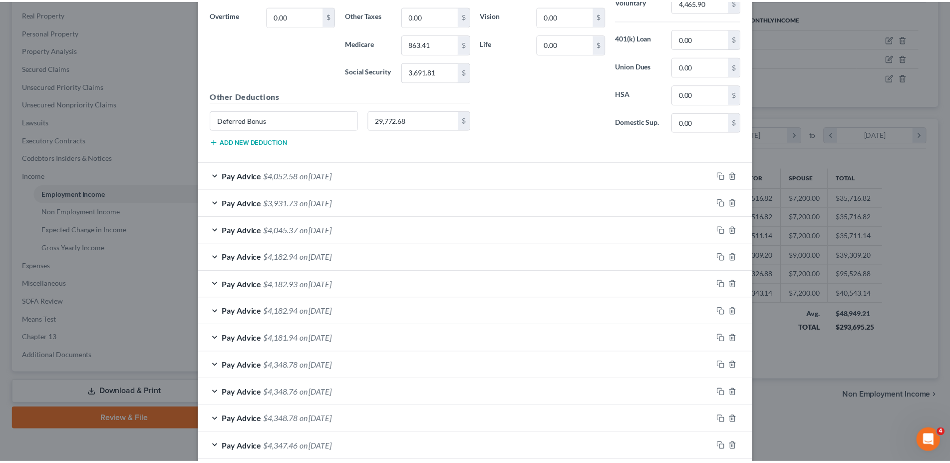
scroll to position [685, 0]
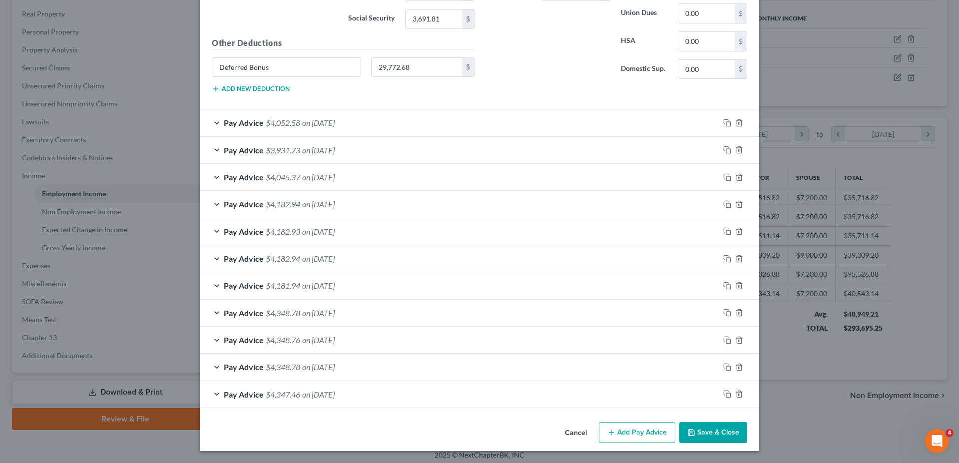
click at [722, 433] on button "Save & Close" at bounding box center [713, 432] width 68 height 21
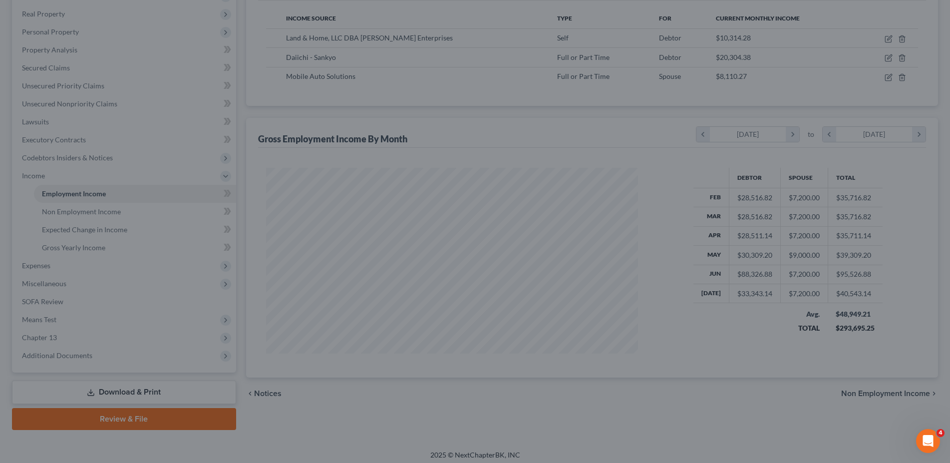
scroll to position [499145, 498939]
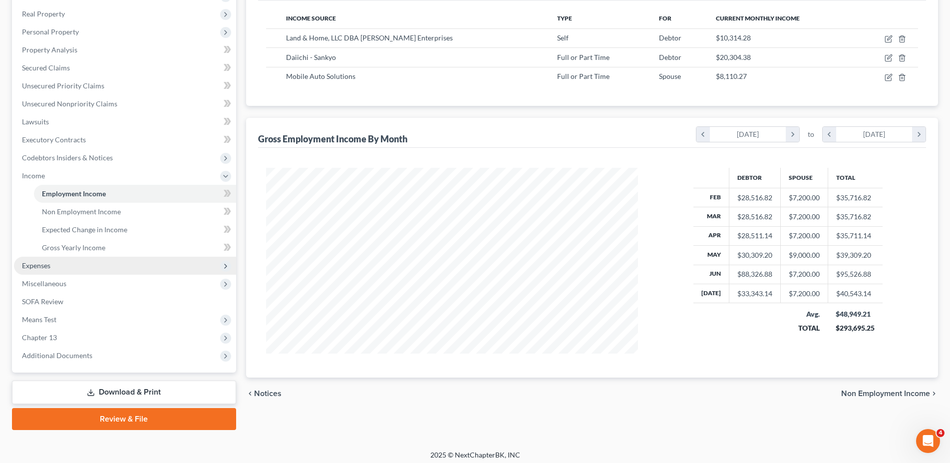
click at [60, 264] on span "Expenses" at bounding box center [125, 266] width 222 height 18
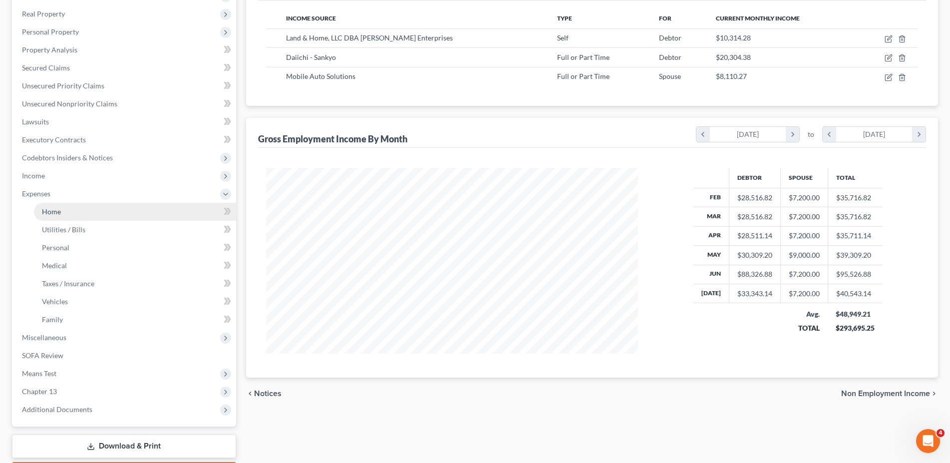
click at [58, 215] on span "Home" at bounding box center [51, 211] width 19 height 8
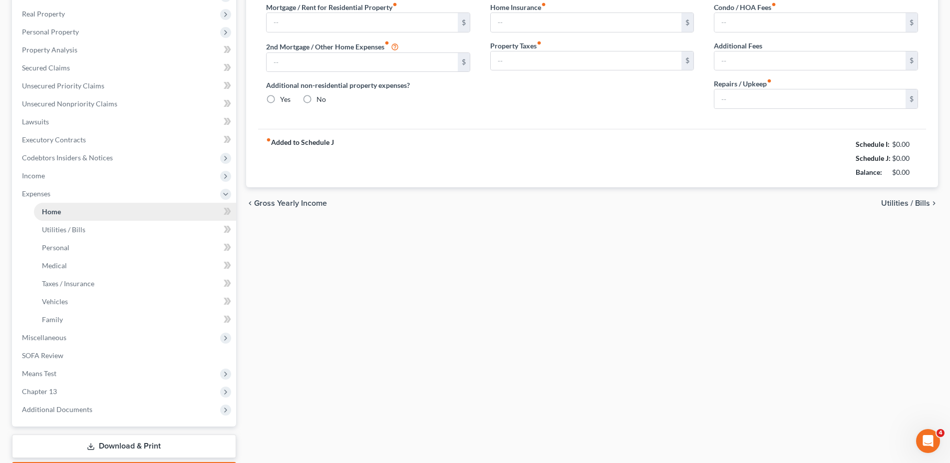
type input "10,147.33"
type input "3,255.51"
radio input "true"
type input "0.00"
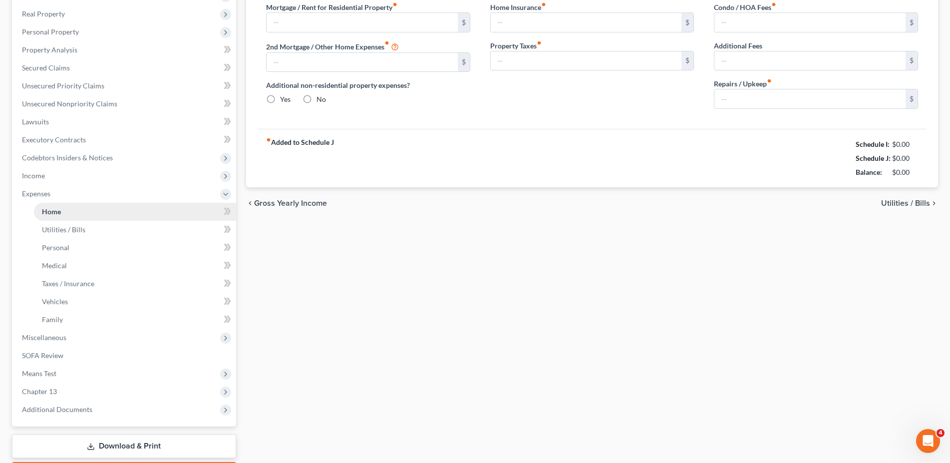
type input "99.90"
type input "0.00"
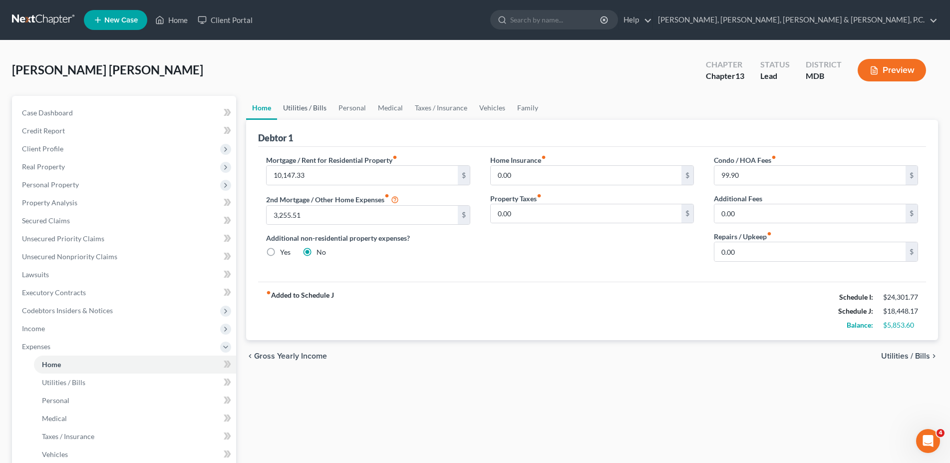
click at [311, 109] on link "Utilities / Bills" at bounding box center [304, 108] width 55 height 24
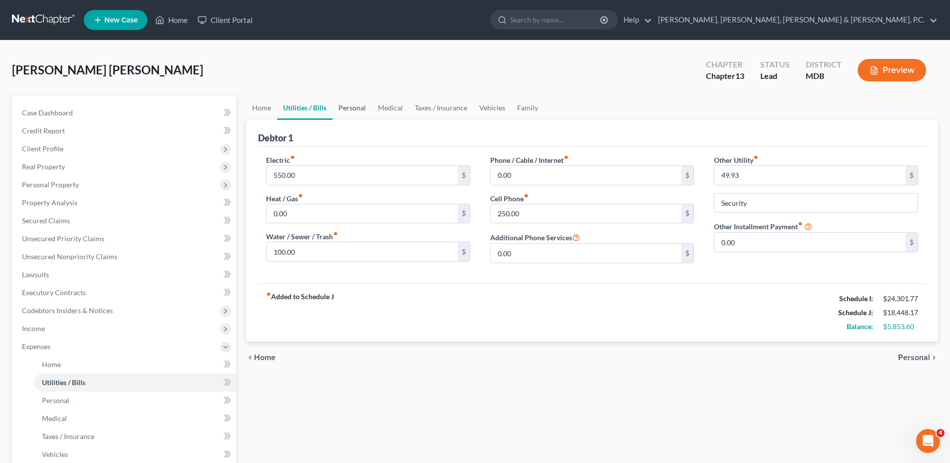
click at [360, 109] on link "Personal" at bounding box center [352, 108] width 39 height 24
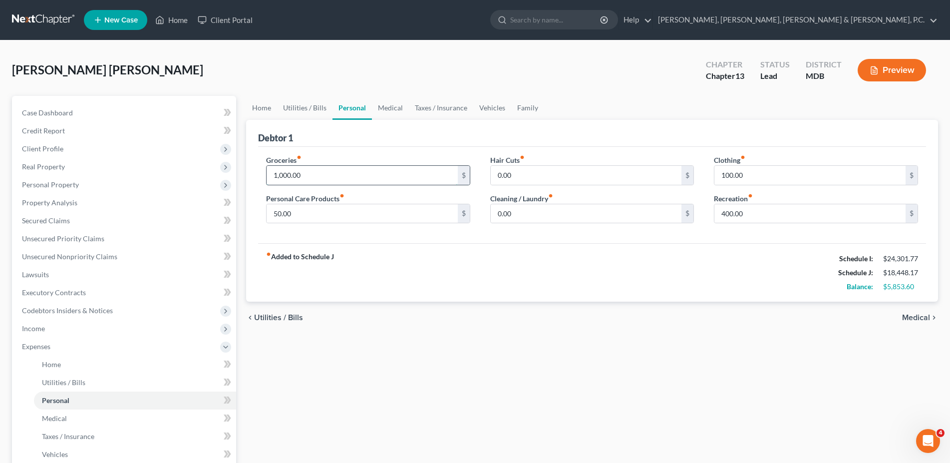
drag, startPoint x: 336, startPoint y: 177, endPoint x: 83, endPoint y: 171, distance: 252.2
click at [267, 171] on input "1,000.00" at bounding box center [362, 175] width 191 height 19
drag, startPoint x: 302, startPoint y: 173, endPoint x: 110, endPoint y: 158, distance: 192.3
click at [267, 166] on input "1,000.00" at bounding box center [362, 175] width 191 height 19
type input "1,200"
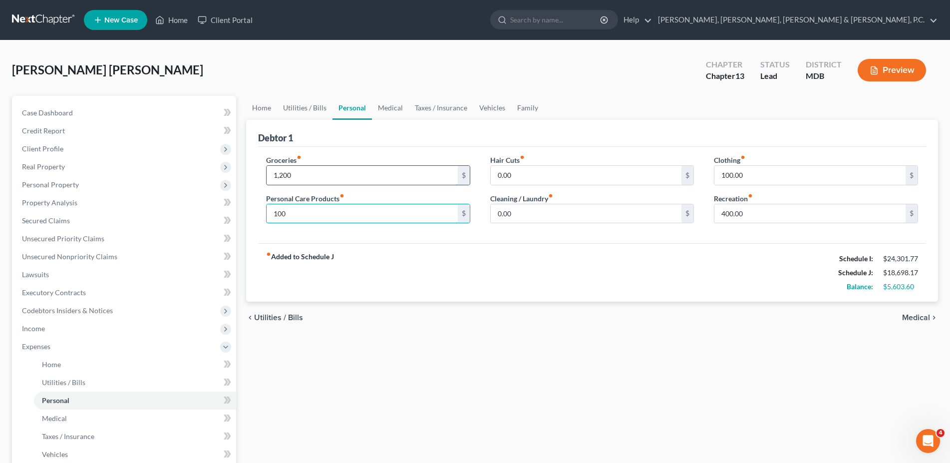
type input "100"
type input "50"
type input "150.00"
click at [388, 106] on link "Medical" at bounding box center [390, 108] width 37 height 24
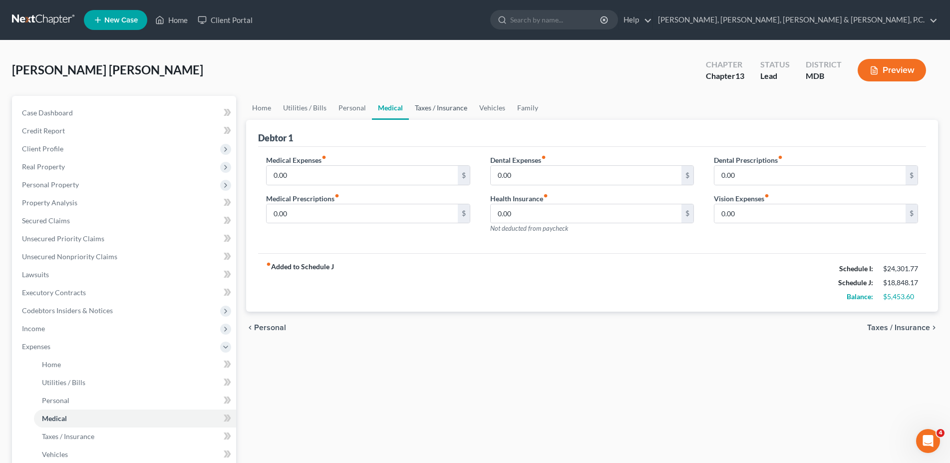
click at [428, 103] on link "Taxes / Insurance" at bounding box center [441, 108] width 64 height 24
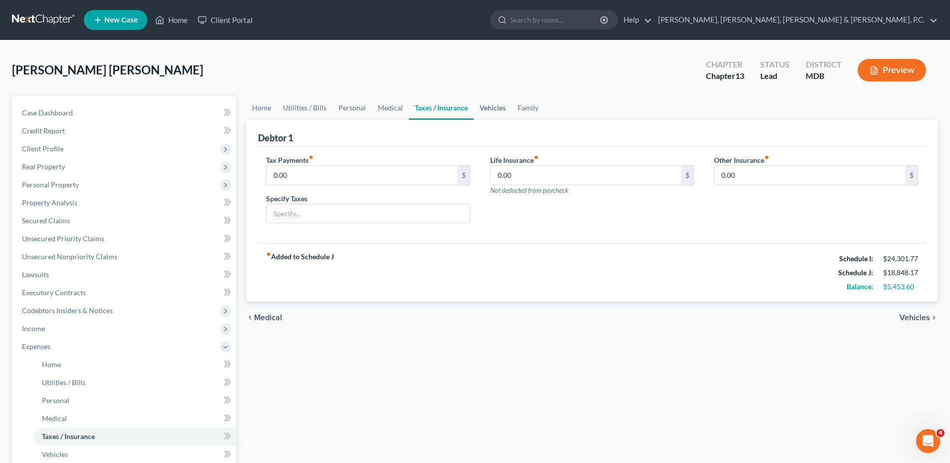
click at [496, 109] on link "Vehicles" at bounding box center [493, 108] width 38 height 24
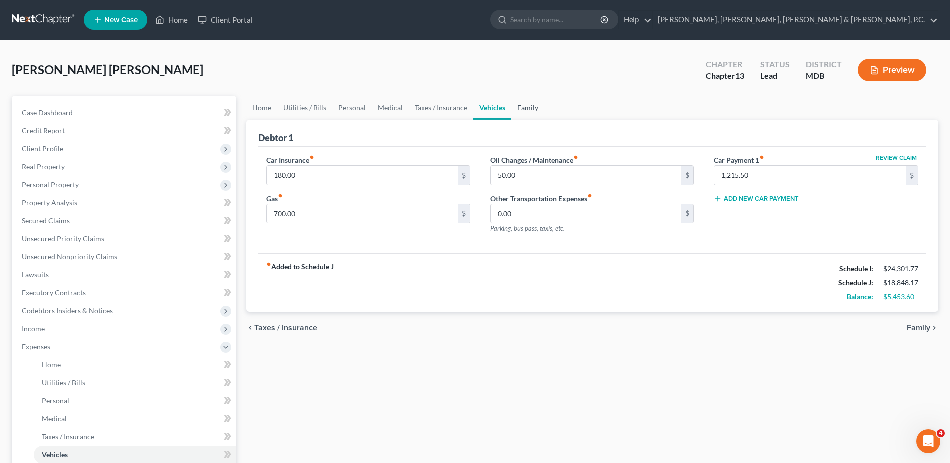
click at [533, 105] on link "Family" at bounding box center [527, 108] width 33 height 24
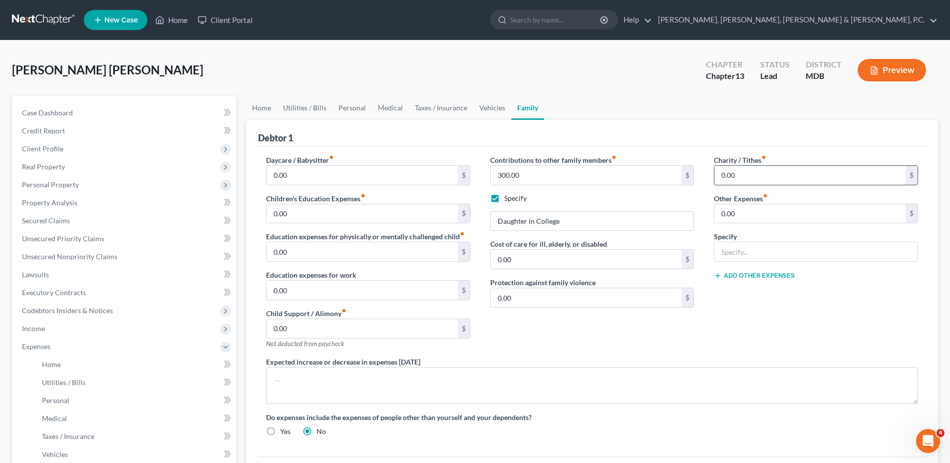
click at [751, 168] on input "0.00" at bounding box center [810, 175] width 191 height 19
type input "400.00"
click at [758, 217] on input "0.00" at bounding box center [810, 213] width 191 height 19
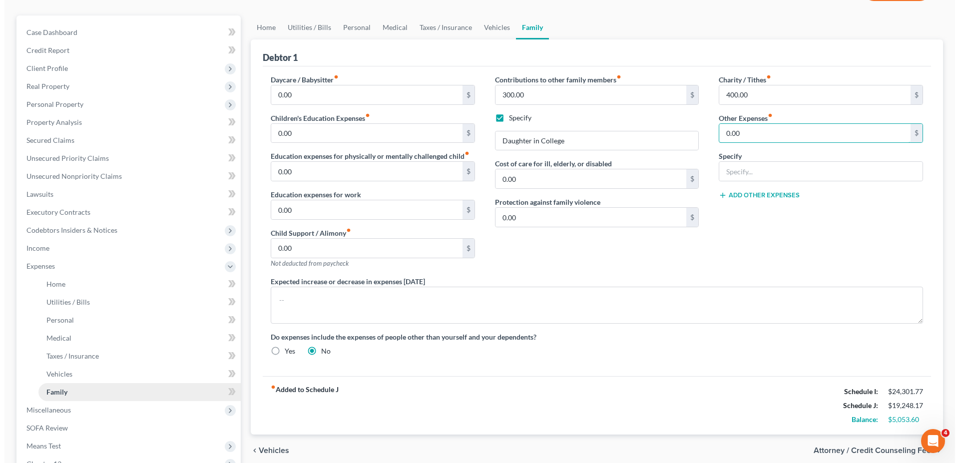
scroll to position [51, 0]
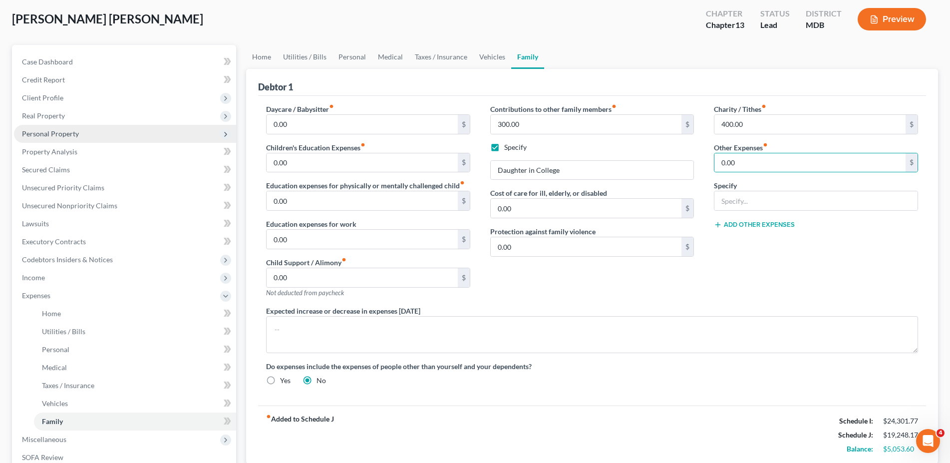
click at [51, 132] on span "Personal Property" at bounding box center [50, 133] width 57 height 8
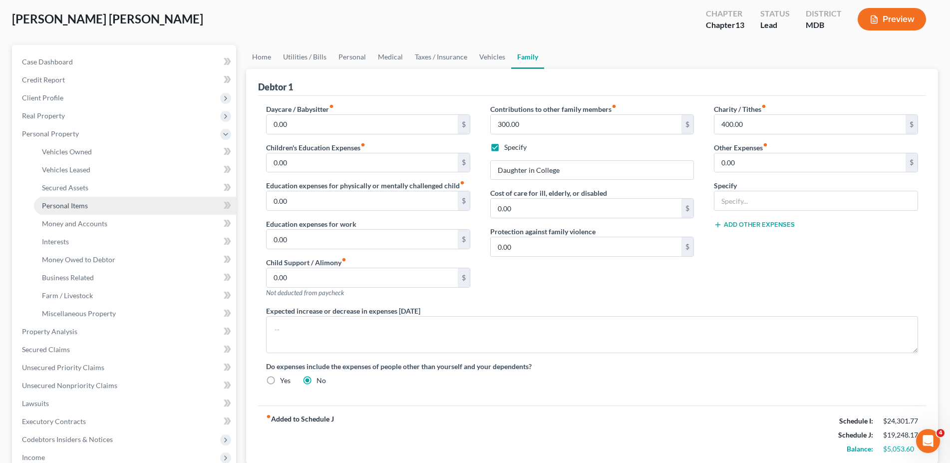
click at [55, 206] on span "Personal Items" at bounding box center [65, 205] width 46 height 8
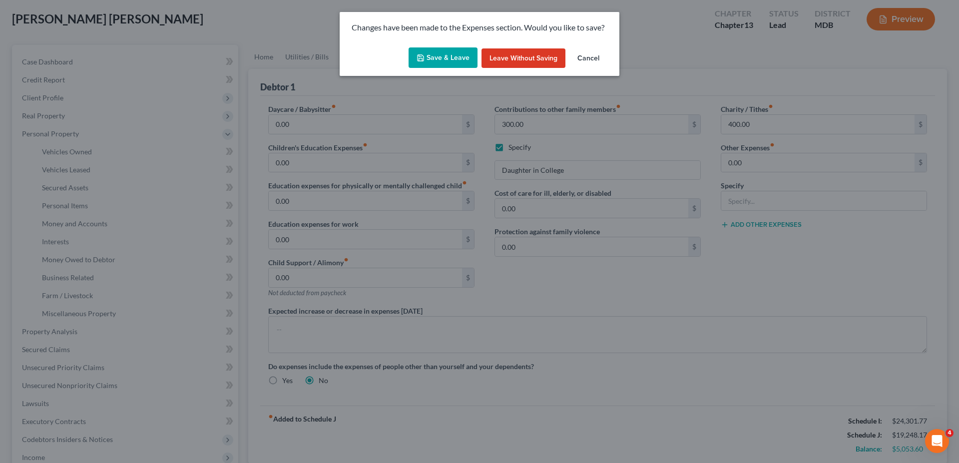
click at [440, 69] on div "Save & Leave Leave without Saving Cancel" at bounding box center [480, 59] width 280 height 33
click at [440, 63] on button "Save & Leave" at bounding box center [442, 57] width 69 height 21
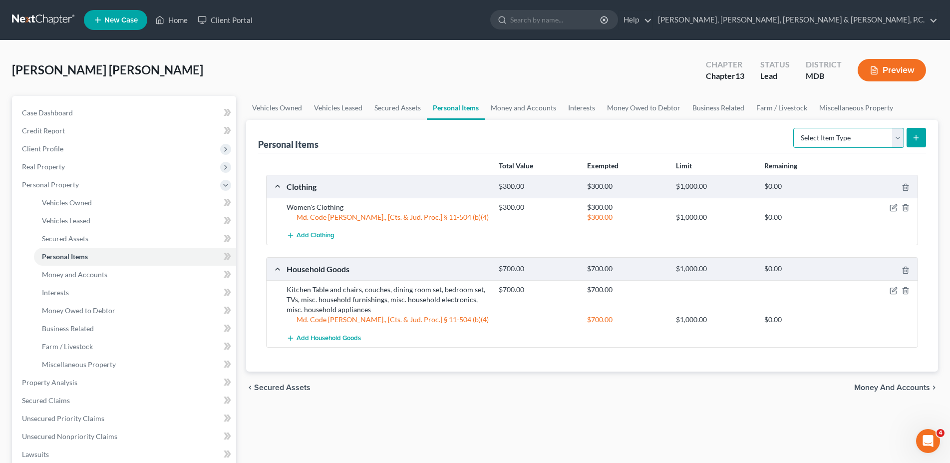
click at [793, 128] on select "Select Item Type Clothing Collectibles Of Value Electronics Firearms Household …" at bounding box center [848, 138] width 111 height 20
select select "jewelry"
click option "Jewelry" at bounding box center [0, 0] width 0 height 0
click at [914, 136] on icon "submit" at bounding box center [916, 138] width 8 height 8
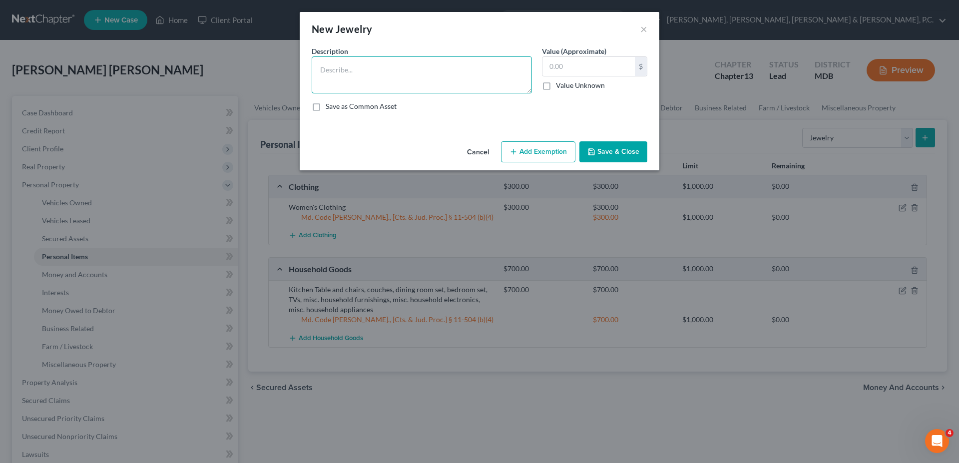
click at [381, 76] on textarea at bounding box center [422, 74] width 220 height 37
type textarea "Costume jewelry"
type input "350.00"
click at [622, 150] on button "Save & Close" at bounding box center [613, 151] width 68 height 21
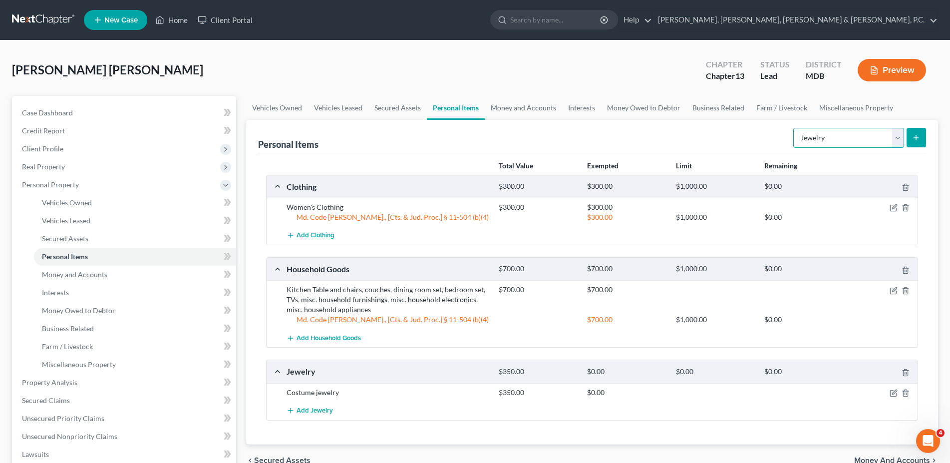
click at [793, 128] on select "Select Item Type Clothing Collectibles Of Value Electronics Firearms Household …" at bounding box center [848, 138] width 111 height 20
select select "firearms"
click option "Firearms" at bounding box center [0, 0] width 0 height 0
click at [918, 131] on button "submit" at bounding box center [916, 137] width 19 height 19
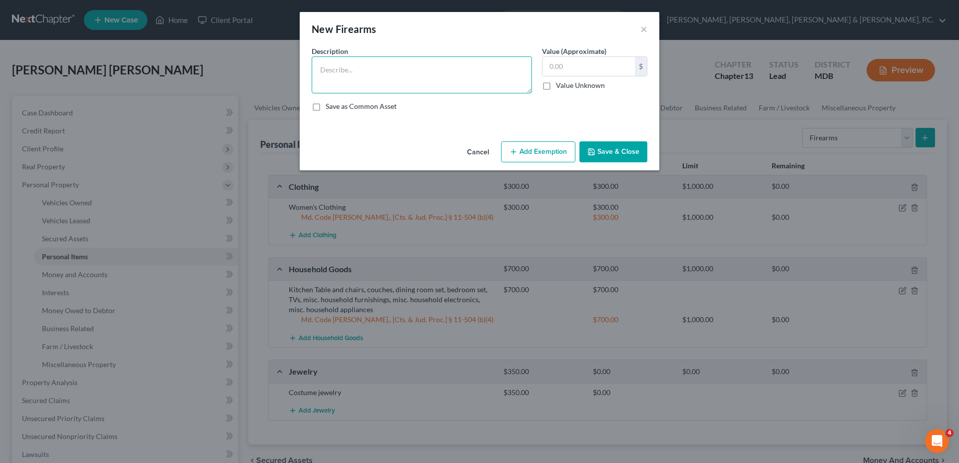
click at [371, 71] on textarea at bounding box center [422, 74] width 220 height 37
type textarea "R"
type textarea "Hunting Rifle -"
click at [609, 63] on input "text" at bounding box center [588, 66] width 92 height 19
type input "3"
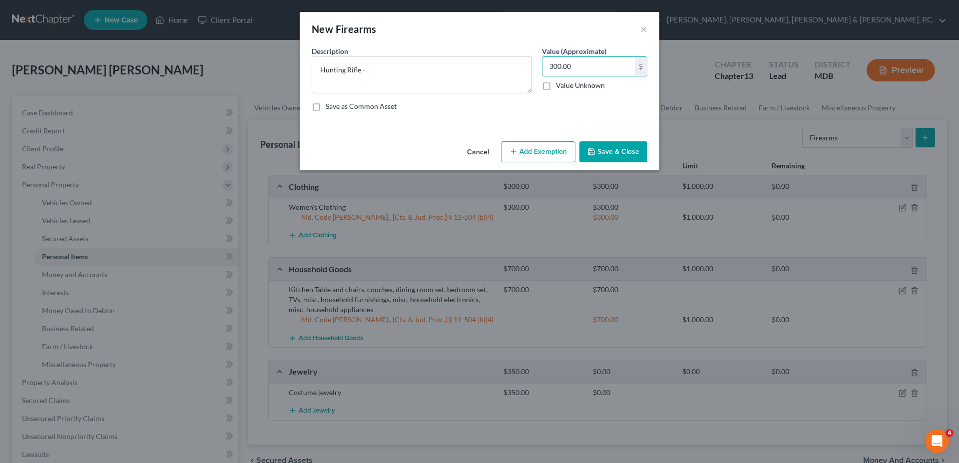
type input "300.00"
click at [627, 147] on button "Save & Close" at bounding box center [613, 151] width 68 height 21
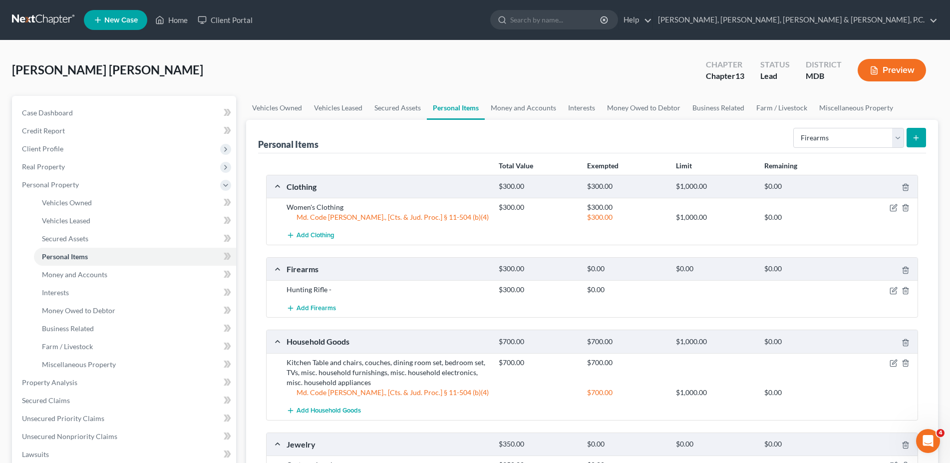
click at [915, 143] on button "submit" at bounding box center [916, 137] width 19 height 19
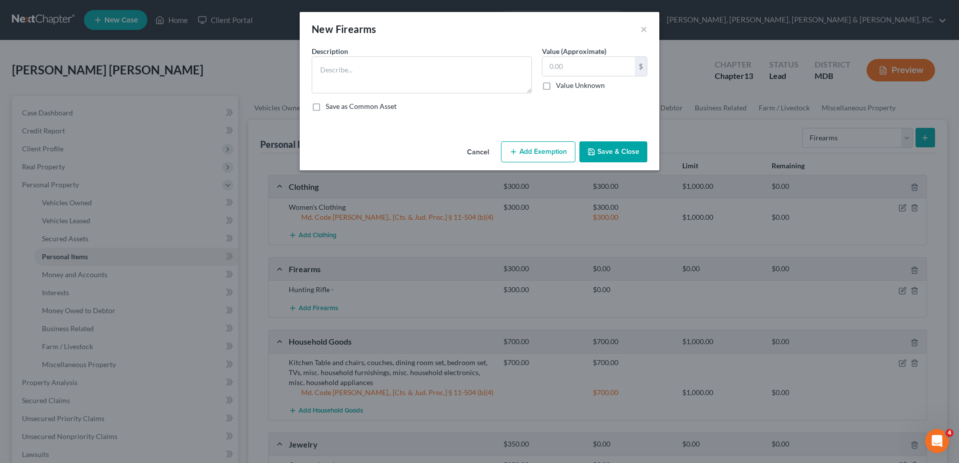
click at [369, 37] on div "New Firearms ×" at bounding box center [480, 29] width 360 height 34
click at [363, 73] on textarea at bounding box center [422, 74] width 220 height 37
type textarea "[PERSON_NAME]"
type input "450.00"
click at [610, 155] on button "Save & Close" at bounding box center [613, 151] width 68 height 21
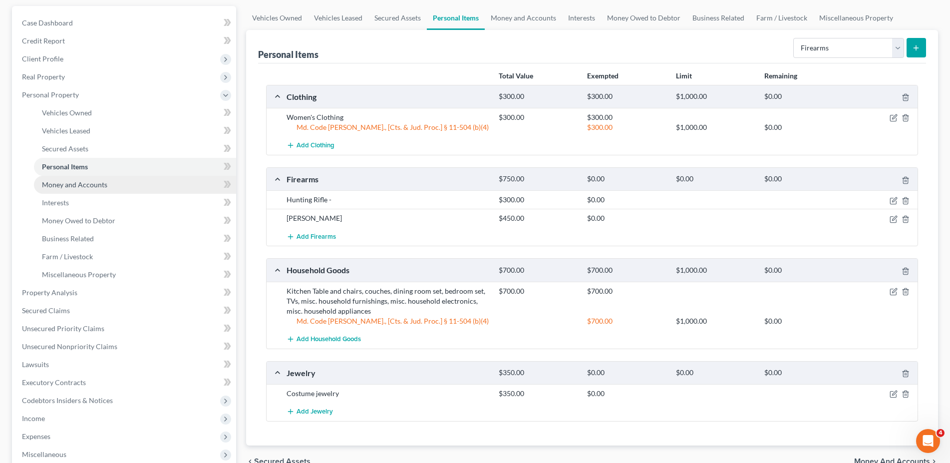
scroll to position [102, 0]
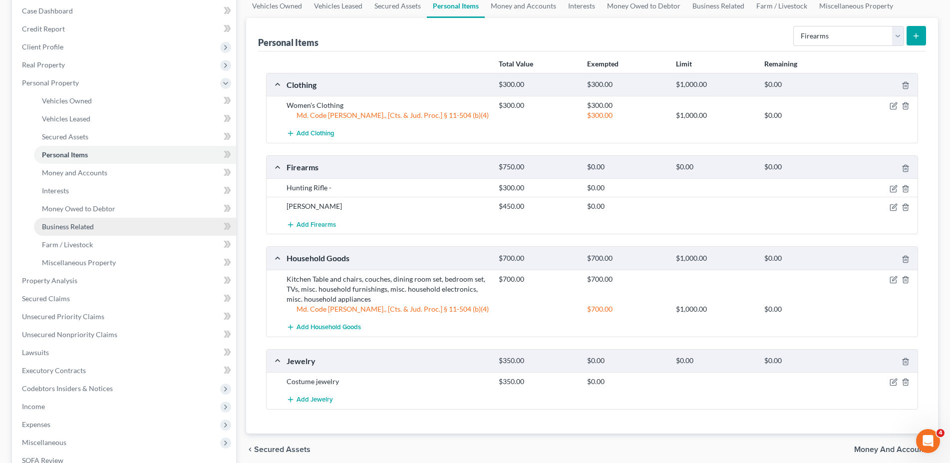
click at [74, 229] on span "Business Related" at bounding box center [68, 226] width 52 height 8
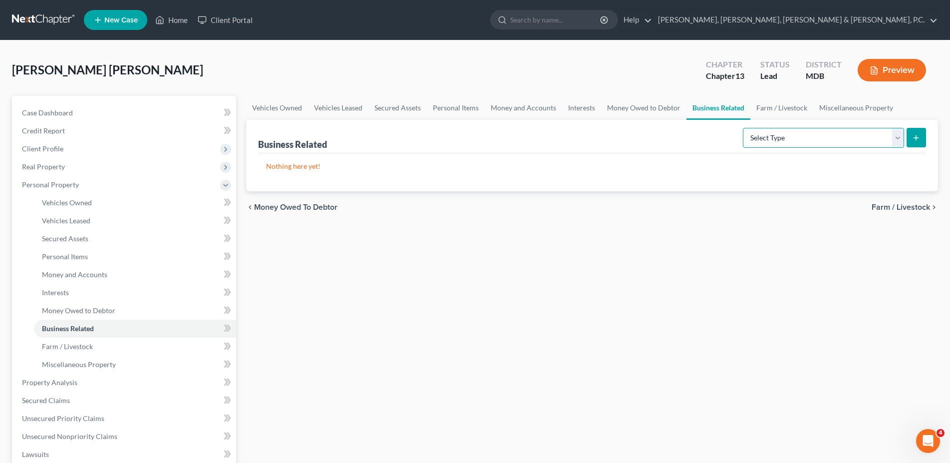
click at [743, 128] on select "Select Type Customer Lists Franchises Inventory Licenses Machinery Office Equip…" at bounding box center [823, 138] width 161 height 20
click at [689, 250] on div "Vehicles Owned Vehicles Leased Secured Assets Personal Items Money and Accounts…" at bounding box center [592, 393] width 702 height 595
click at [583, 113] on link "Interests" at bounding box center [581, 108] width 39 height 24
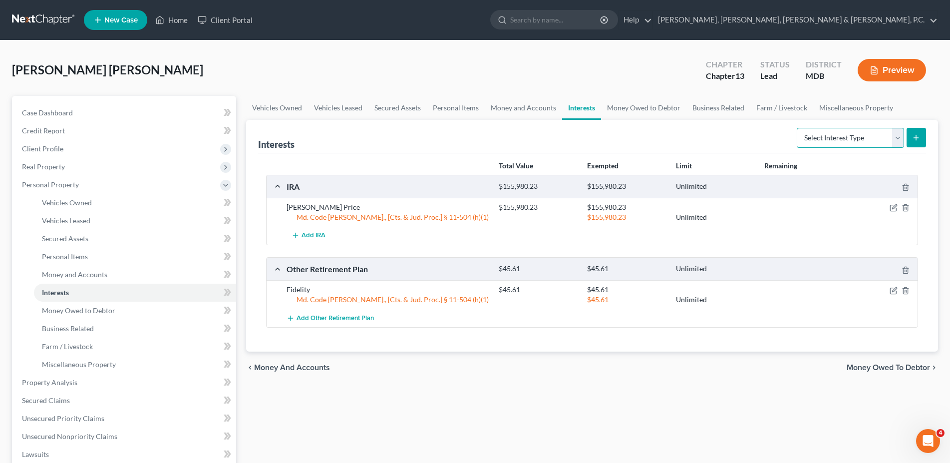
click at [797, 128] on select "Select Interest Type 401K Annuity Bond Education IRA Government Bond Government…" at bounding box center [850, 138] width 107 height 20
select select "partnership_active"
click option "Partnership (Active)" at bounding box center [0, 0] width 0 height 0
click at [921, 137] on button "submit" at bounding box center [916, 137] width 19 height 19
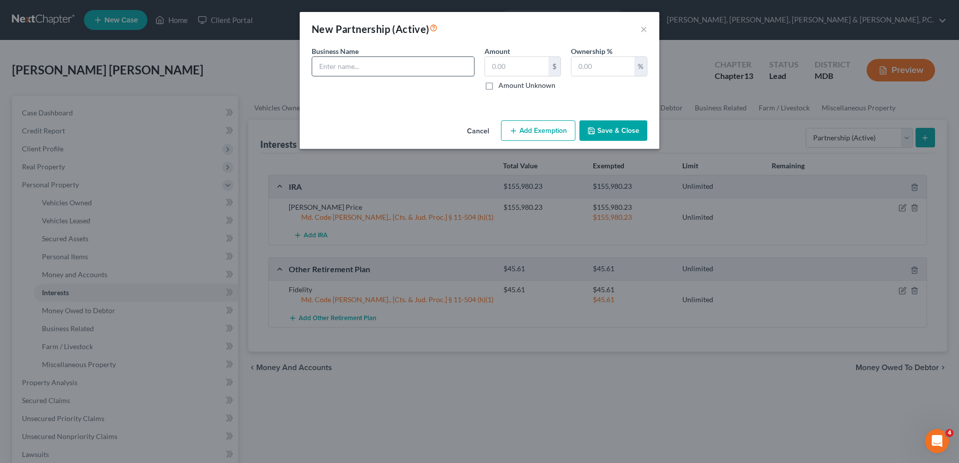
click at [406, 64] on input "text" at bounding box center [393, 66] width 162 height 19
type input "Land & Home, LLC"
type input "1.00"
type input "1"
type input "60.00"
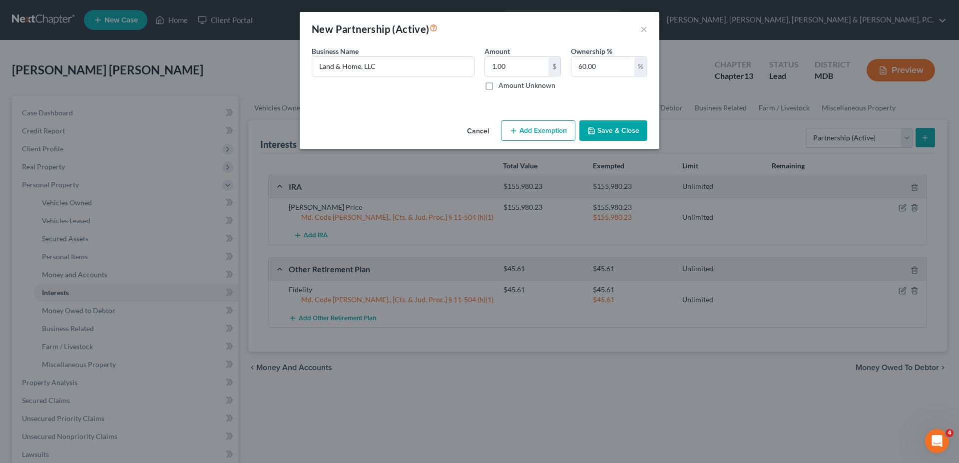
click at [612, 126] on button "Save & Close" at bounding box center [613, 130] width 68 height 21
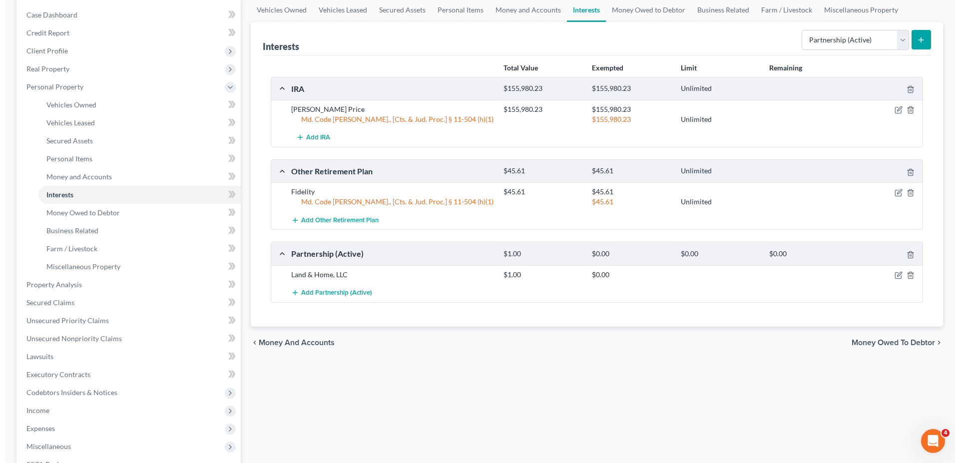
scroll to position [102, 0]
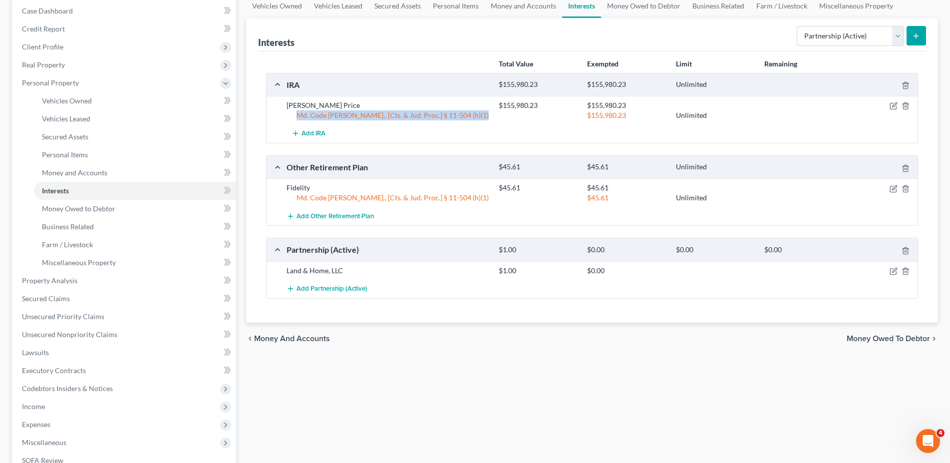
drag, startPoint x: 501, startPoint y: 117, endPoint x: 340, endPoint y: 114, distance: 161.3
click at [340, 114] on div "Md. Code [PERSON_NAME]., [Cts. & Jud. Proc.] § 11-504 (h)(1) $155,980.23 Unlimi…" at bounding box center [600, 115] width 637 height 10
click at [348, 132] on div "Add IRA" at bounding box center [600, 133] width 637 height 18
drag, startPoint x: 343, startPoint y: 137, endPoint x: 636, endPoint y: 135, distance: 293.1
click at [576, 135] on div "Add IRA" at bounding box center [600, 133] width 637 height 18
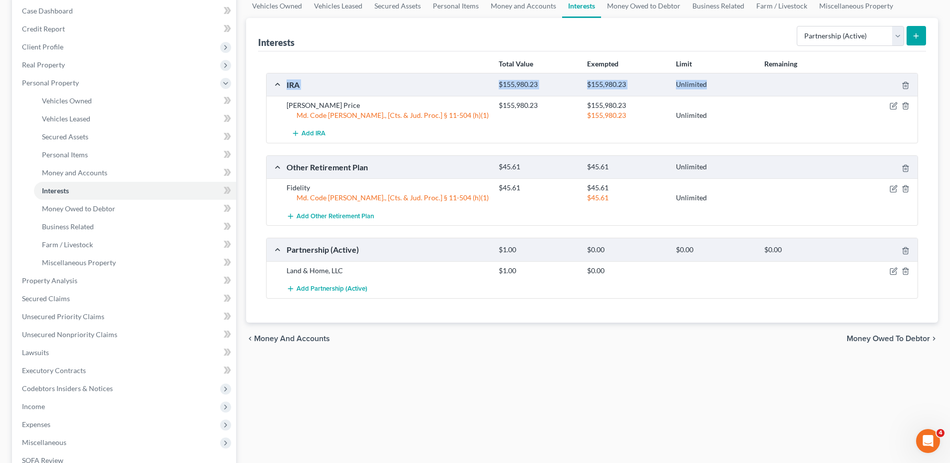
drag, startPoint x: 665, startPoint y: 138, endPoint x: 276, endPoint y: 74, distance: 394.1
click at [276, 74] on div "IRA $155,980.23 $155,980.23 Unlimited [PERSON_NAME] Price $155,980.23 $155,980.…" at bounding box center [592, 108] width 652 height 70
click at [450, 132] on div "Add IRA" at bounding box center [600, 133] width 637 height 18
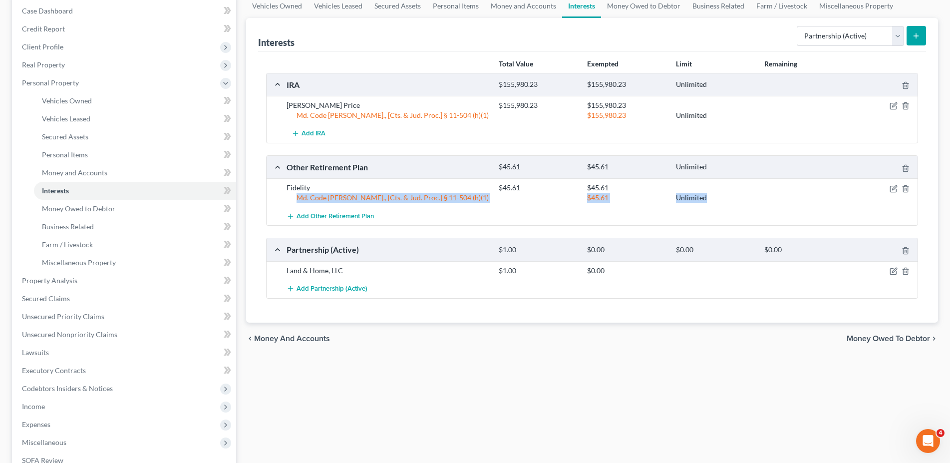
drag, startPoint x: 284, startPoint y: 76, endPoint x: 500, endPoint y: 218, distance: 258.1
click at [500, 218] on div "IRA $155,980.23 $155,980.23 Unlimited [PERSON_NAME] Price $155,980.23 $155,980.…" at bounding box center [592, 186] width 652 height 226
click at [520, 222] on div "Add Other Retirement Plan" at bounding box center [600, 216] width 637 height 18
click at [797, 26] on select "Select Interest Type 401K Annuity Bond Education IRA Government Bond Government…" at bounding box center [850, 36] width 107 height 20
click at [566, 122] on div "[PERSON_NAME] Price $155,980.23 $155,980.23 Md. Code [PERSON_NAME]., [Cts. & Ju…" at bounding box center [592, 110] width 651 height 28
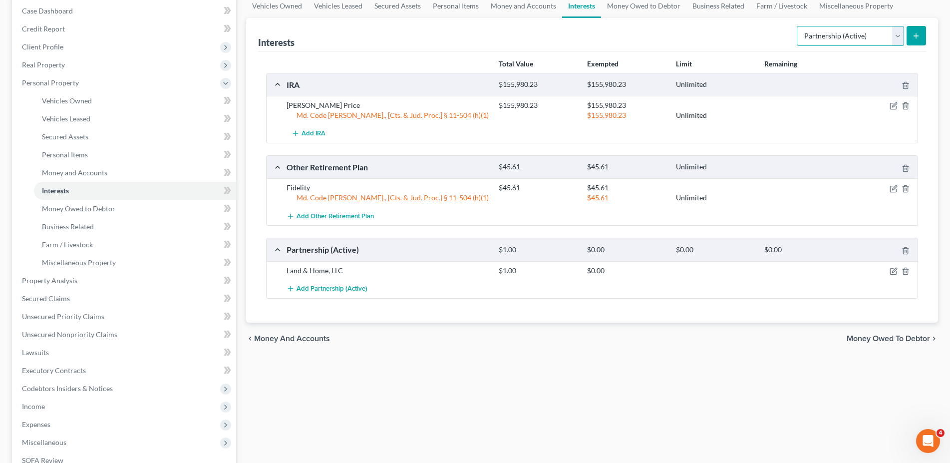
click at [797, 26] on select "Select Interest Type 401K Annuity Bond Education IRA Government Bond Government…" at bounding box center [850, 36] width 107 height 20
select select "other_retirement_plan"
click option "Other Retirement Plan" at bounding box center [0, 0] width 0 height 0
click at [918, 36] on icon "submit" at bounding box center [916, 36] width 8 height 8
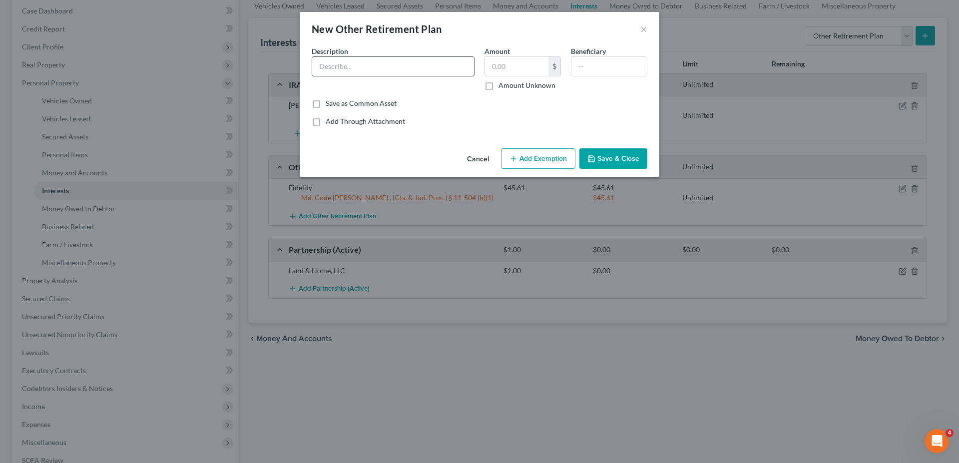
click at [358, 64] on input "text" at bounding box center [393, 66] width 162 height 19
type input "[PERSON_NAME] Price Deferred Income"
click at [529, 65] on input "text" at bounding box center [516, 66] width 63 height 19
type input "194,000.0"
click at [388, 66] on input "[PERSON_NAME] Price Deferred Income" at bounding box center [393, 66] width 162 height 19
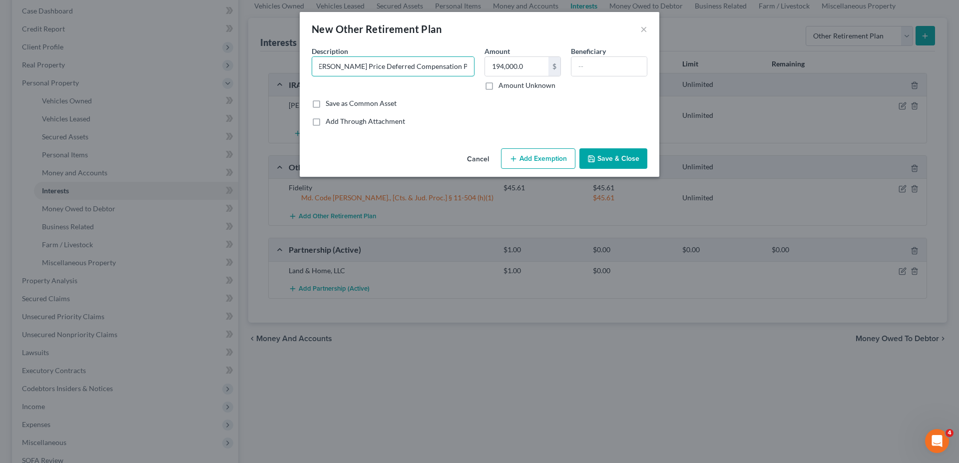
scroll to position [0, 0]
type input "[PERSON_NAME] Price Deferred Compensation Plan"
click at [522, 67] on input "194,000.0" at bounding box center [516, 66] width 63 height 19
click at [532, 67] on input "194,000.0" at bounding box center [516, 66] width 63 height 19
drag, startPoint x: 532, startPoint y: 67, endPoint x: 514, endPoint y: 66, distance: 18.5
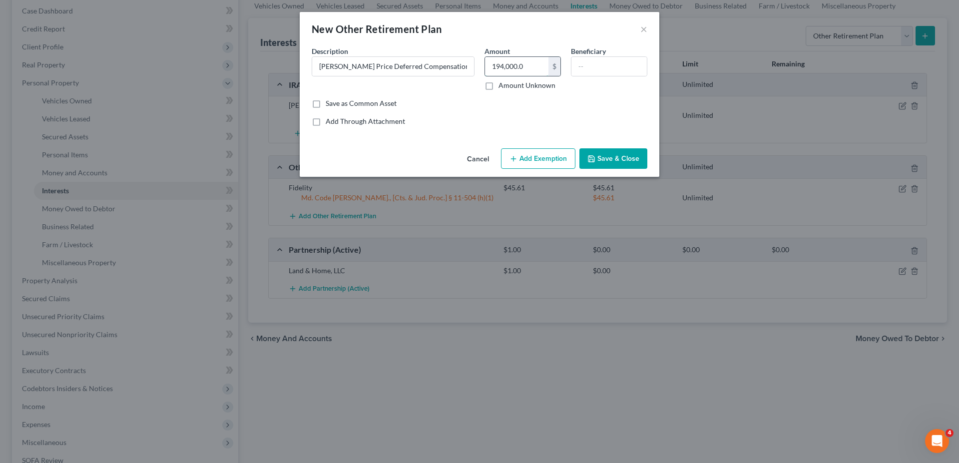
click at [514, 66] on input "194,000.0" at bounding box center [516, 66] width 63 height 19
type input "194,036.00"
click at [529, 157] on button "Add Exemption" at bounding box center [538, 158] width 74 height 21
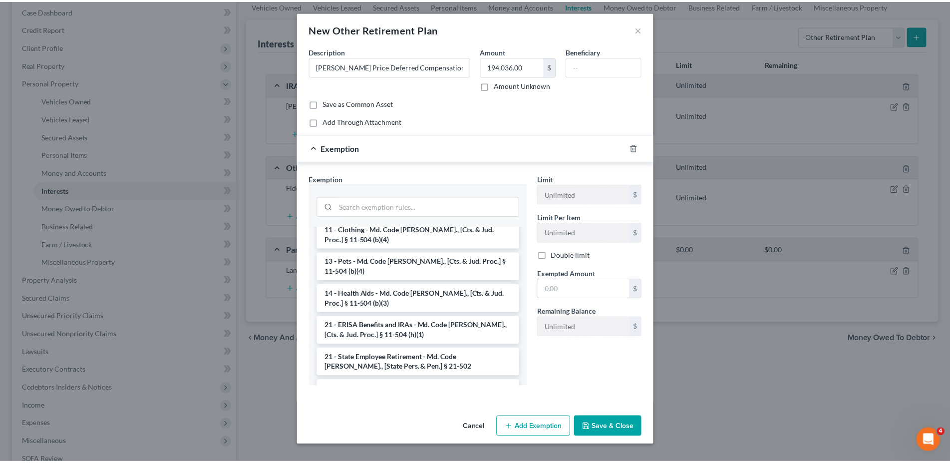
scroll to position [713, 0]
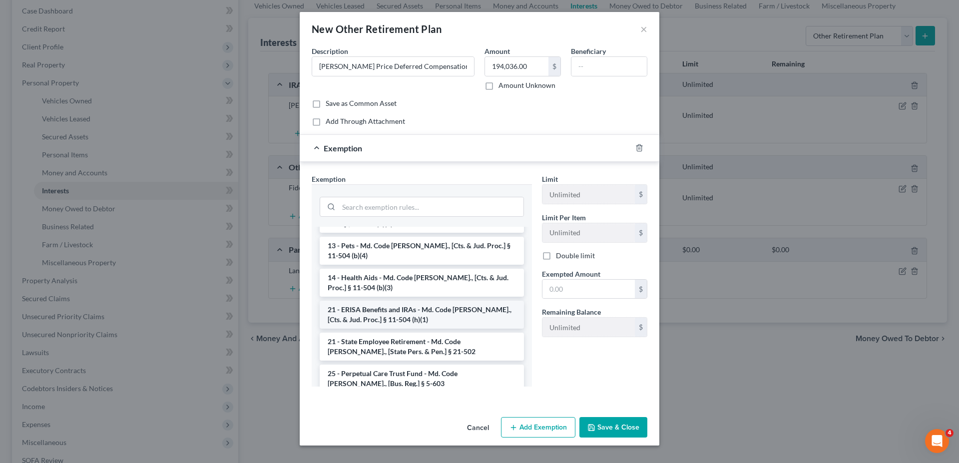
click at [411, 301] on li "21 - ERISA Benefits and IRAs - Md. Code [PERSON_NAME]., [Cts. & Jud. Proc.] § 1…" at bounding box center [422, 315] width 204 height 28
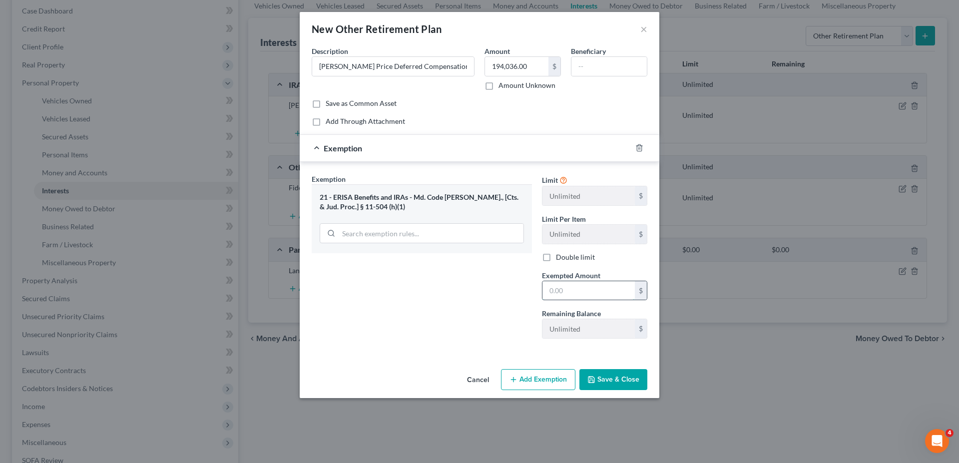
click at [579, 285] on input "text" at bounding box center [588, 290] width 92 height 19
type input "194,036.00"
click at [620, 374] on button "Save & Close" at bounding box center [613, 379] width 68 height 21
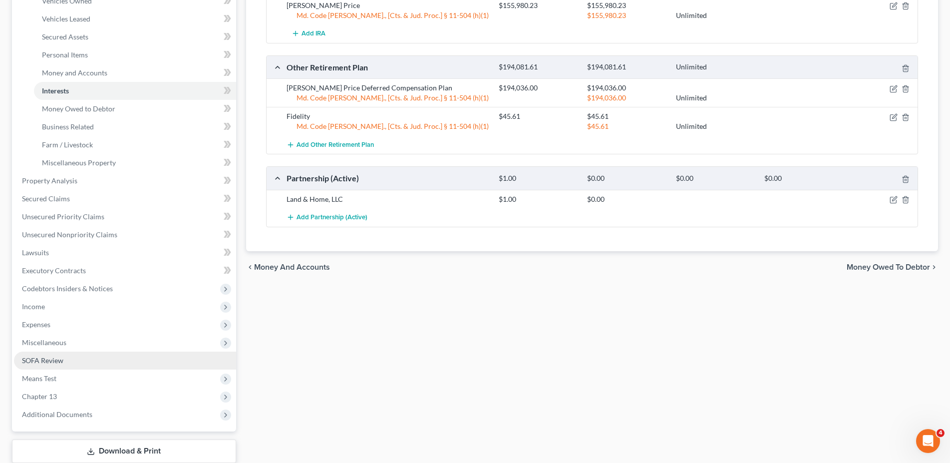
scroll to position [204, 0]
click at [66, 360] on link "SOFA Review" at bounding box center [125, 359] width 222 height 18
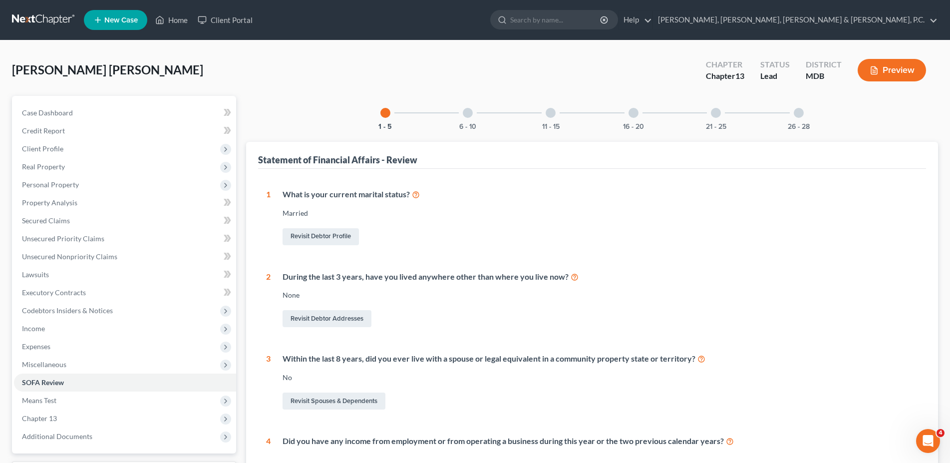
click at [628, 117] on div "16 - 20" at bounding box center [634, 113] width 34 height 34
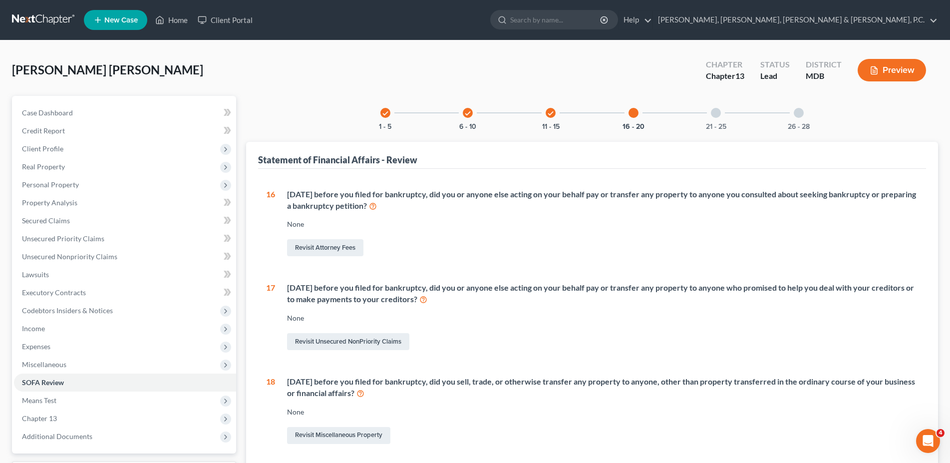
click at [708, 110] on div "21 - 25" at bounding box center [716, 113] width 34 height 34
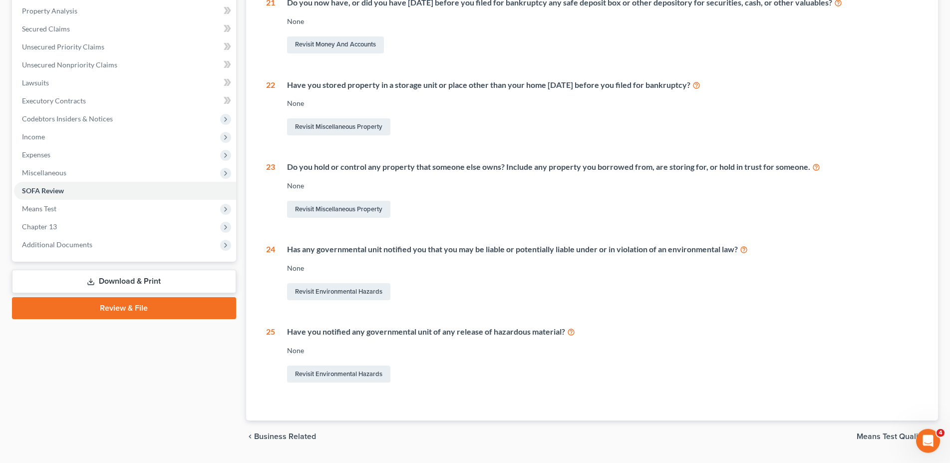
scroll to position [219, 0]
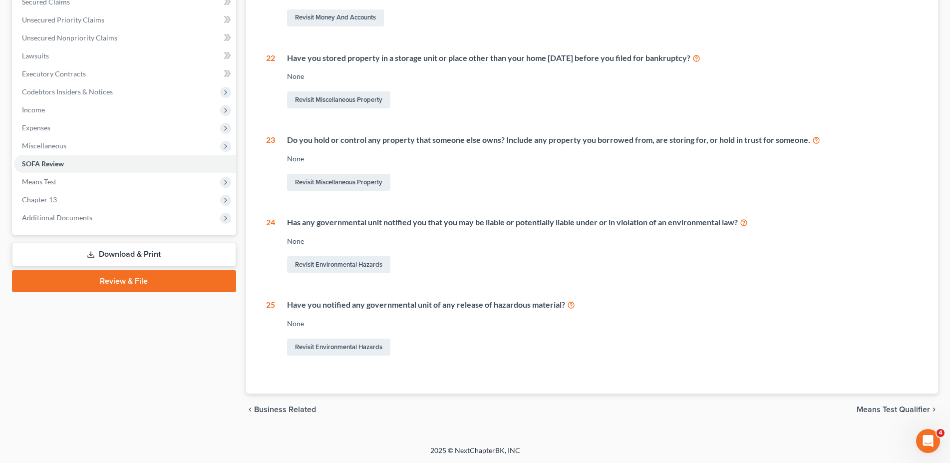
click at [107, 246] on link "Download & Print" at bounding box center [124, 254] width 224 height 23
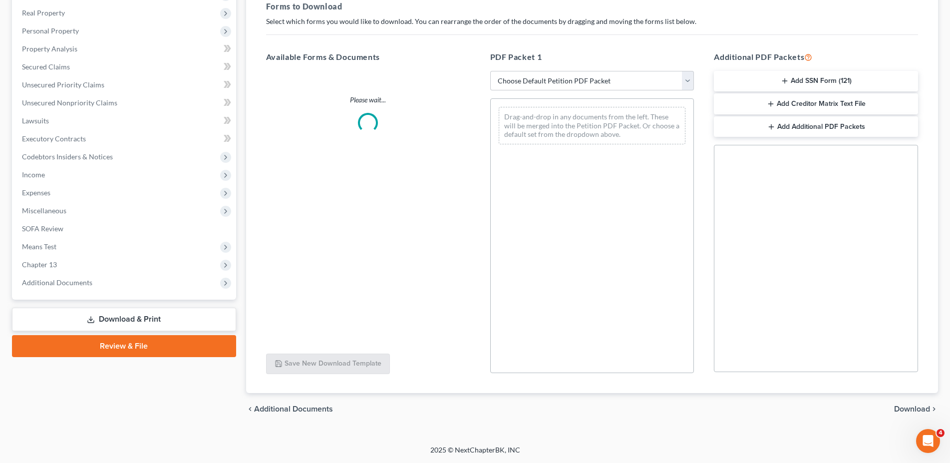
scroll to position [153, 0]
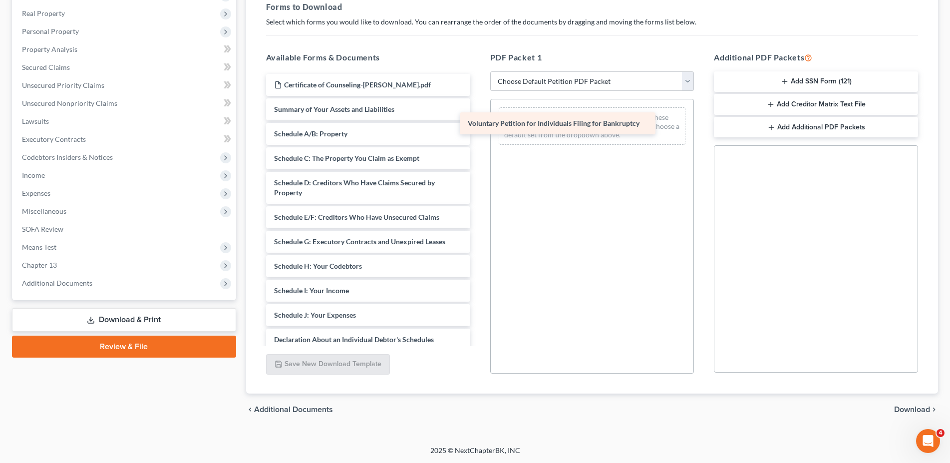
drag, startPoint x: 362, startPoint y: 113, endPoint x: 556, endPoint y: 127, distance: 194.3
click at [478, 127] on div "Voluntary Petition for Individuals Filing for Bankruptcy Certificate of Counsel…" at bounding box center [368, 308] width 220 height 468
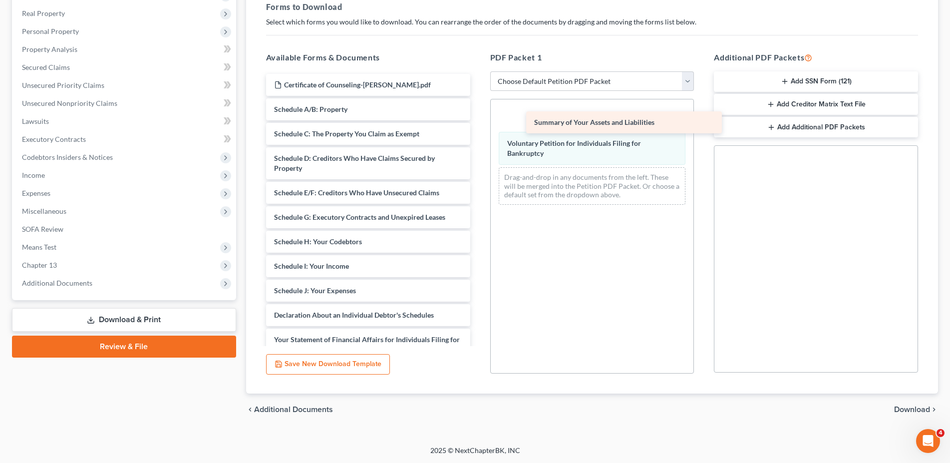
drag, startPoint x: 294, startPoint y: 112, endPoint x: 557, endPoint y: 125, distance: 263.4
click at [478, 126] on div "Summary of Your Assets and Liabilities Certificate of Counseling-[PERSON_NAME].…" at bounding box center [368, 295] width 220 height 443
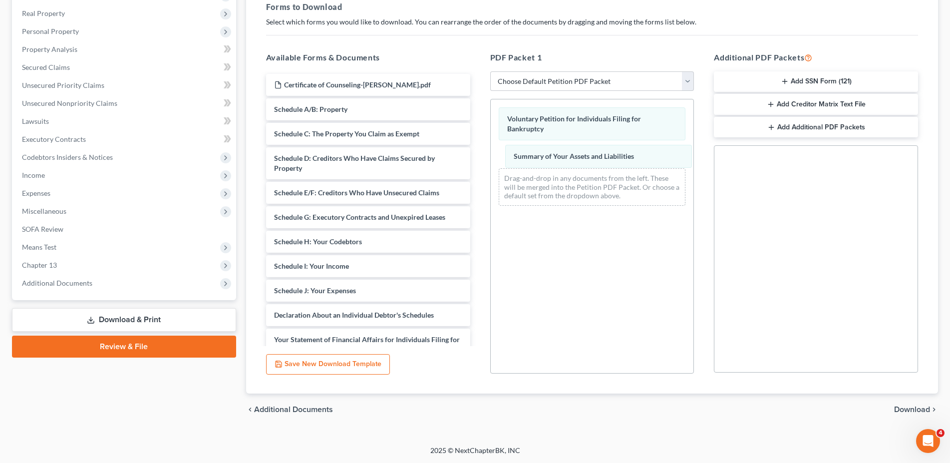
click at [547, 156] on div "Summary of Your Assets and Liabilities Summary of Your Assets and Liabilities V…" at bounding box center [592, 156] width 203 height 114
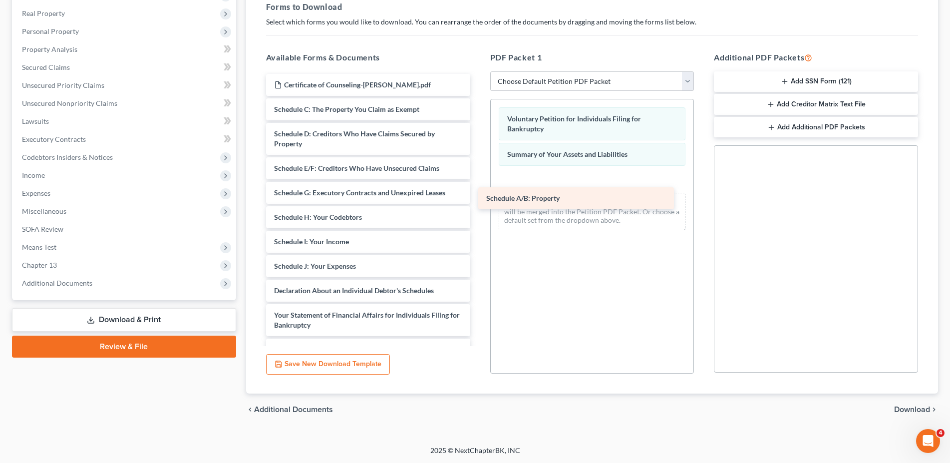
drag, startPoint x: 335, startPoint y: 105, endPoint x: 547, endPoint y: 195, distance: 230.3
click at [478, 195] on div "Schedule A/B: Property Certificate of Counseling-[PERSON_NAME].pdf Schedule A/B…" at bounding box center [368, 283] width 220 height 419
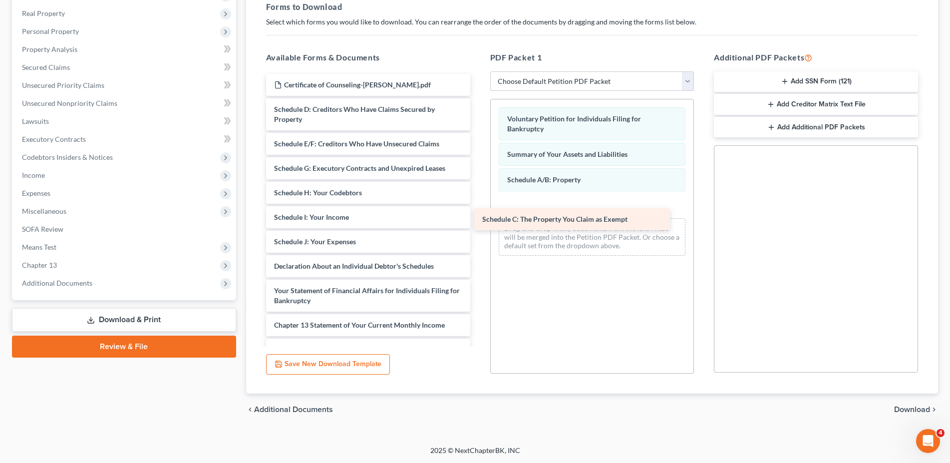
drag, startPoint x: 336, startPoint y: 106, endPoint x: 544, endPoint y: 216, distance: 235.7
click at [478, 216] on div "Schedule C: The Property You Claim as Exempt Certificate of Counseling-[PERSON_…" at bounding box center [368, 271] width 220 height 394
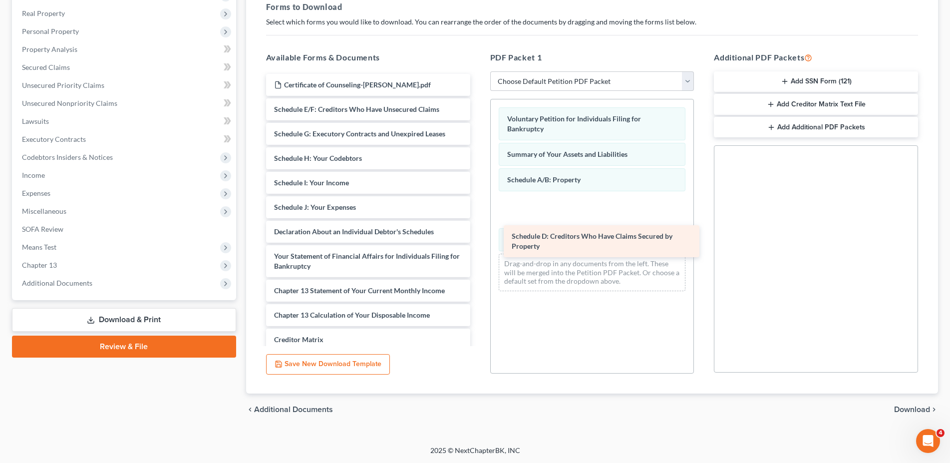
drag, startPoint x: 323, startPoint y: 112, endPoint x: 566, endPoint y: 246, distance: 278.0
click at [478, 246] on div "Schedule D: Creditors Who Have Claims Secured by Property Certificate of Counse…" at bounding box center [368, 254] width 220 height 360
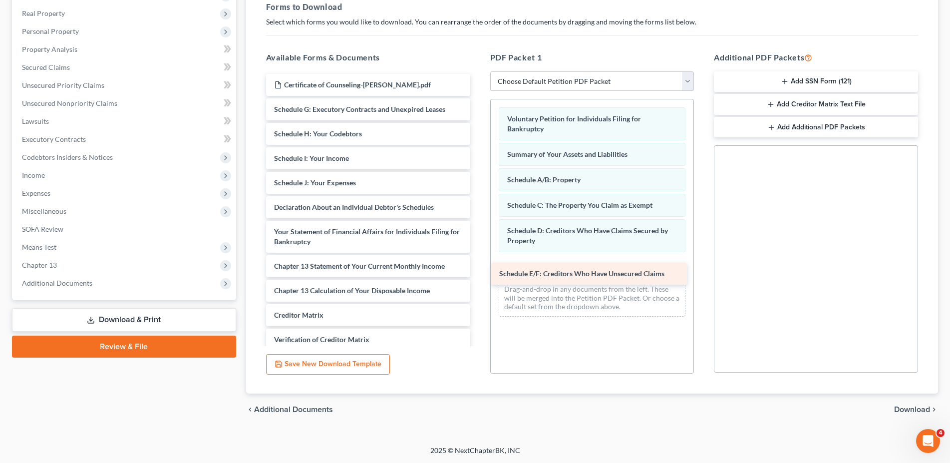
drag, startPoint x: 336, startPoint y: 112, endPoint x: 561, endPoint y: 277, distance: 279.0
click at [478, 277] on div "Schedule E/F: Creditors Who Have Unsecured Claims Certificate of Counseling-[PE…" at bounding box center [368, 242] width 220 height 336
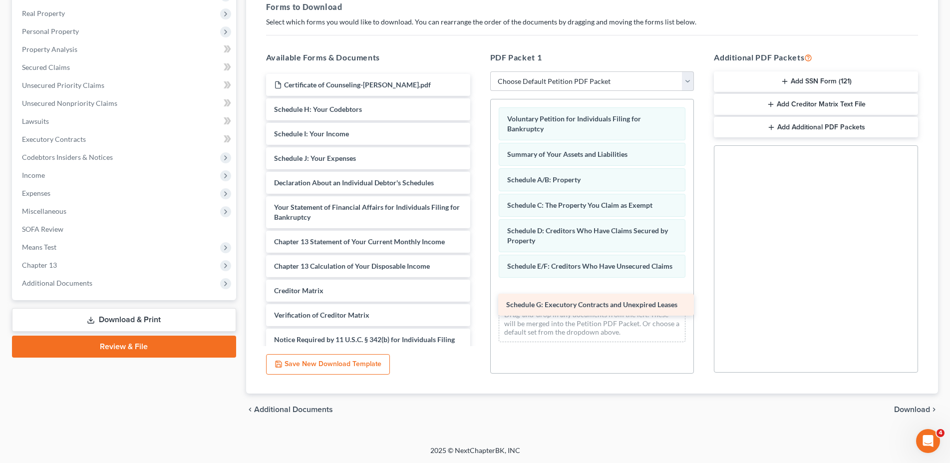
drag, startPoint x: 335, startPoint y: 110, endPoint x: 567, endPoint y: 306, distance: 303.7
click at [478, 306] on div "Schedule G: Executory Contracts and Unexpired Leases Certificate of Counseling-…" at bounding box center [368, 229] width 220 height 311
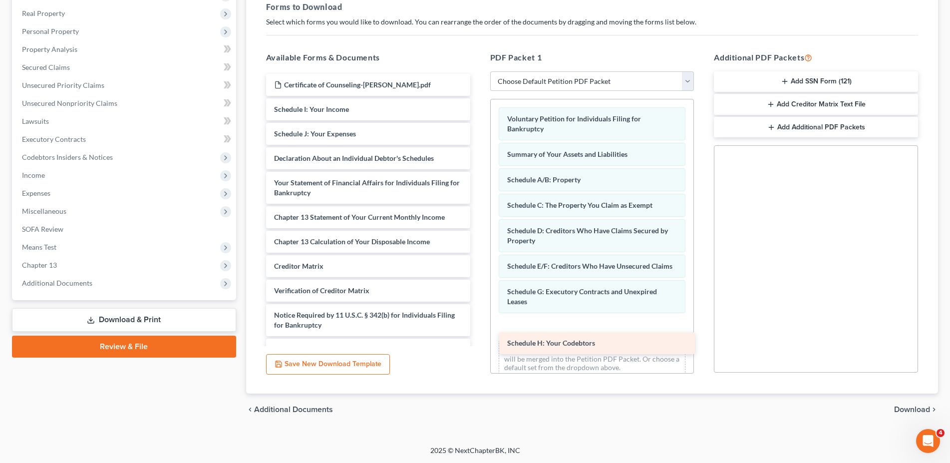
drag, startPoint x: 346, startPoint y: 109, endPoint x: 579, endPoint y: 343, distance: 330.5
click at [478, 343] on div "Schedule H: Your Codebtors Certificate of Counseling-[PERSON_NAME].pdf Schedule…" at bounding box center [368, 217] width 220 height 287
